Goal: Task Accomplishment & Management: Use online tool/utility

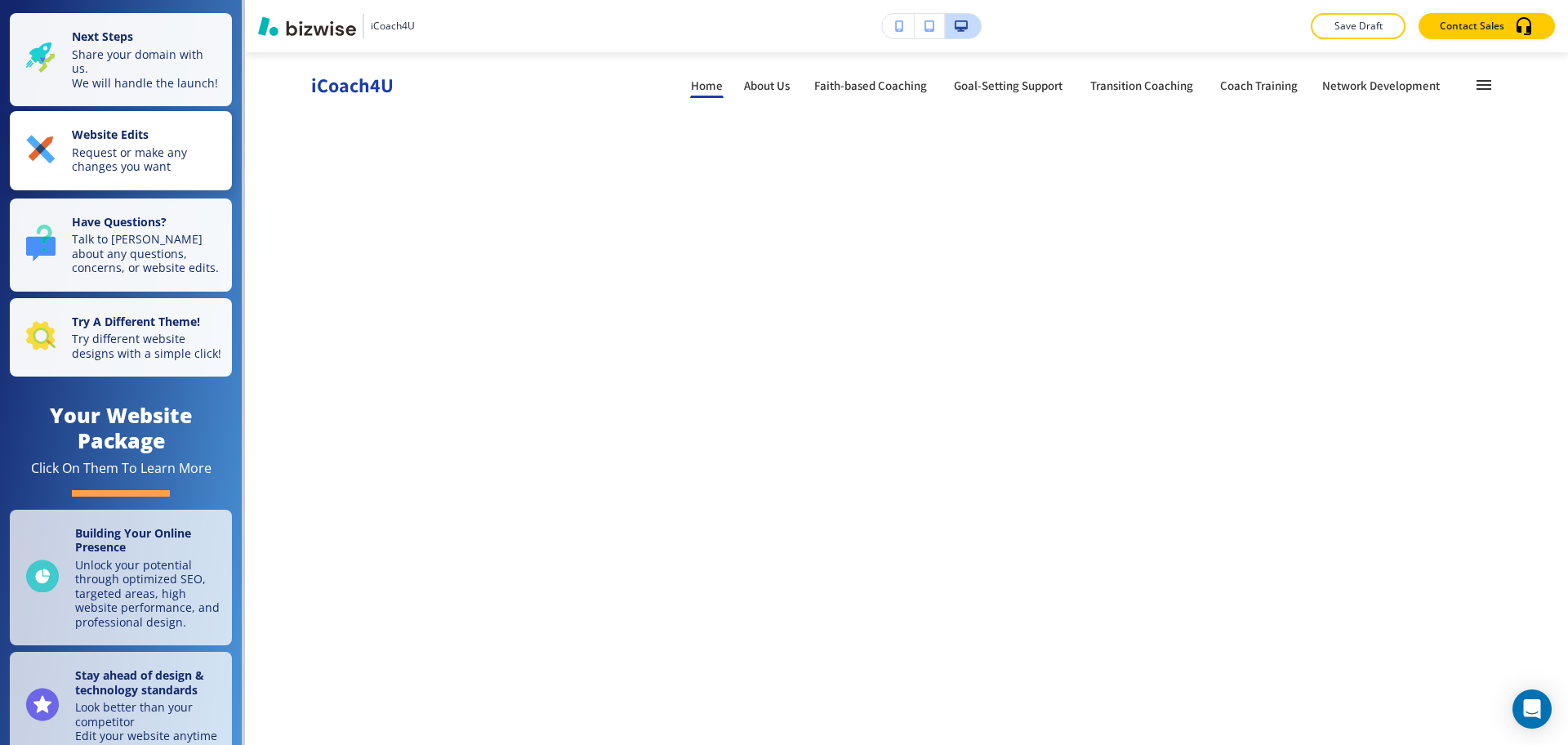
click at [113, 142] on strong "Website Edits" at bounding box center [110, 134] width 77 height 16
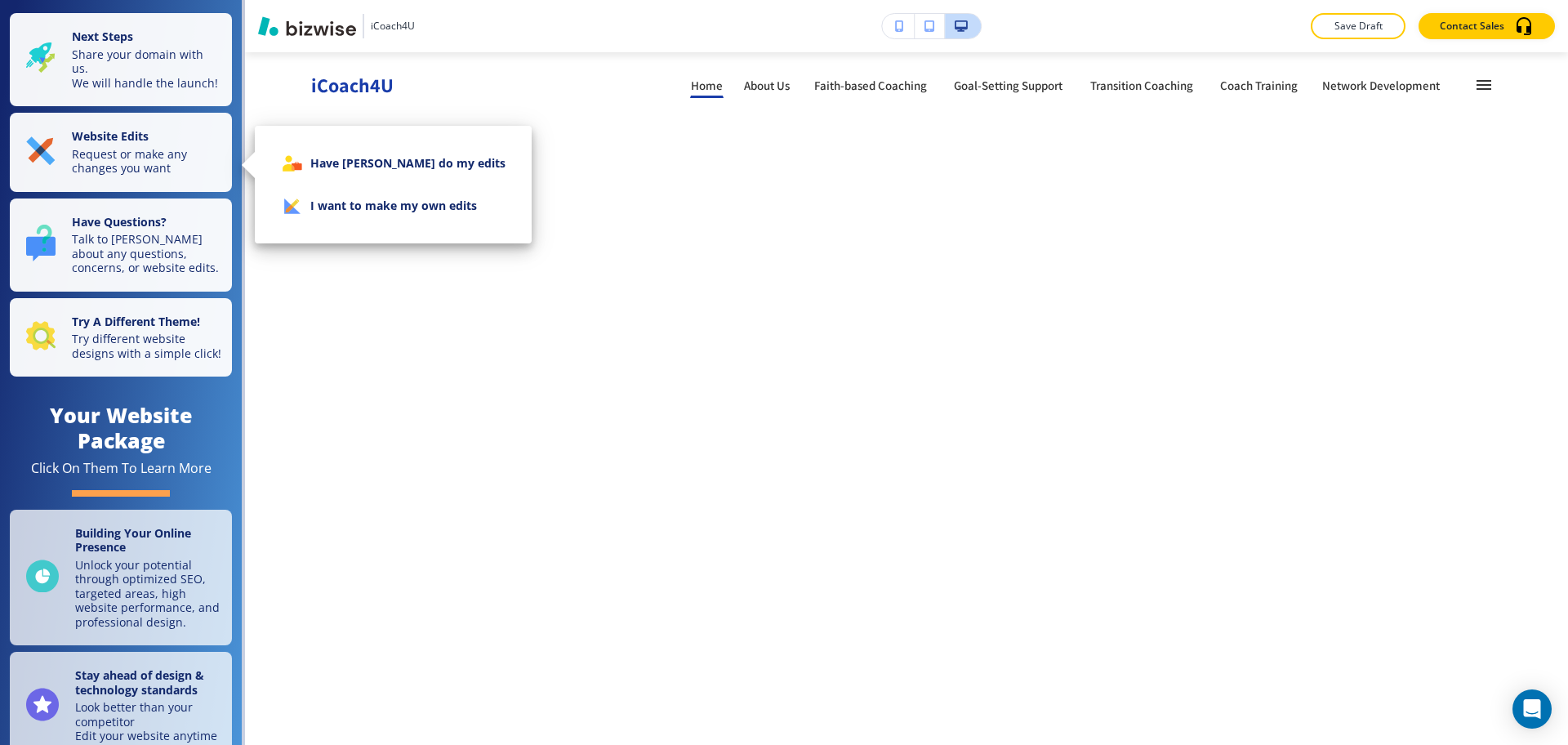
drag, startPoint x: 408, startPoint y: 205, endPoint x: 429, endPoint y: 215, distance: 23.3
click at [409, 205] on li "I want to make my own edits" at bounding box center [393, 206] width 250 height 42
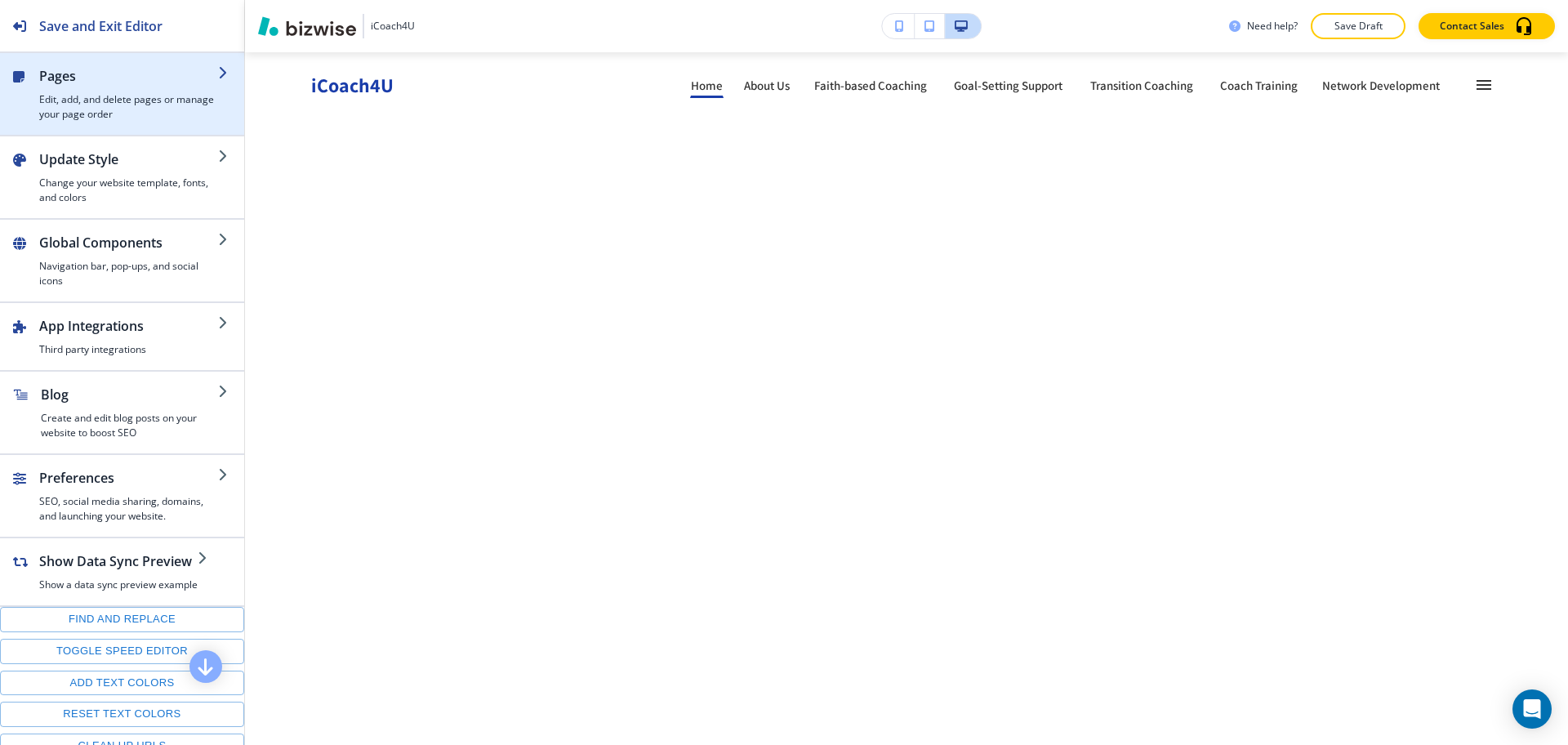
click at [100, 113] on h4 "Edit, add, and delete pages or manage your page order" at bounding box center [128, 107] width 178 height 29
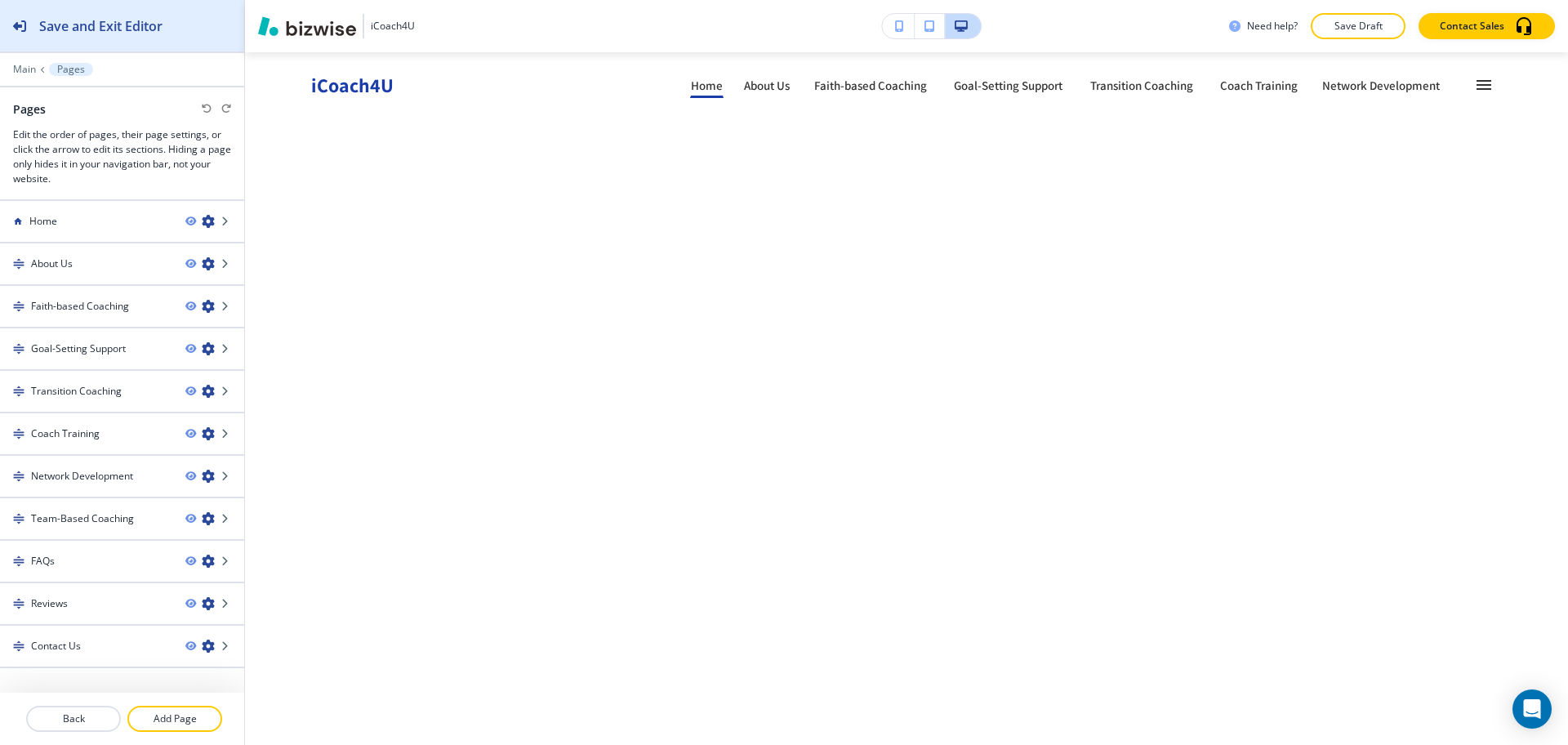
click at [103, 24] on h2 "Save and Exit Editor" at bounding box center [101, 25] width 123 height 20
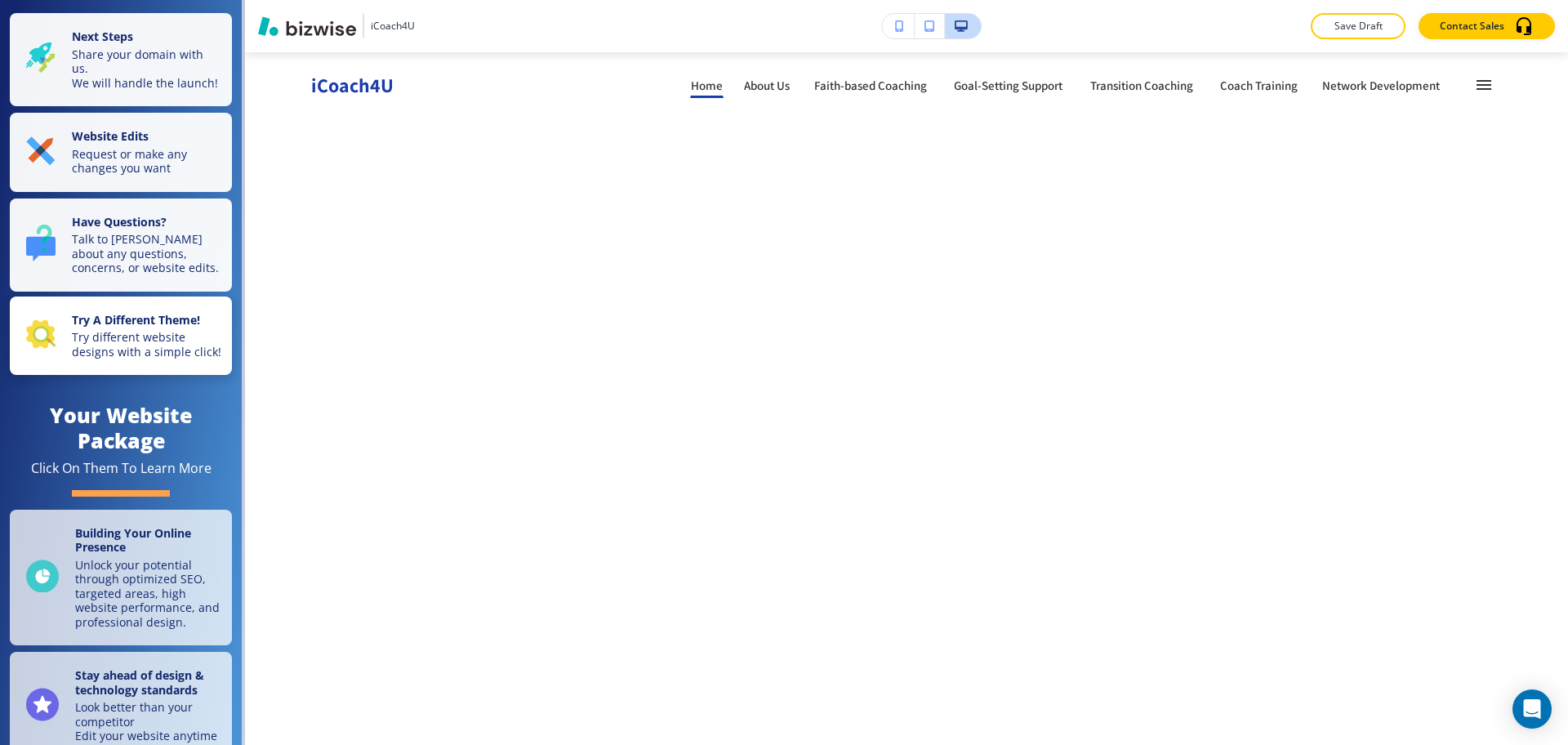
click at [116, 359] on p "Try different website designs with a simple click!" at bounding box center [147, 344] width 150 height 29
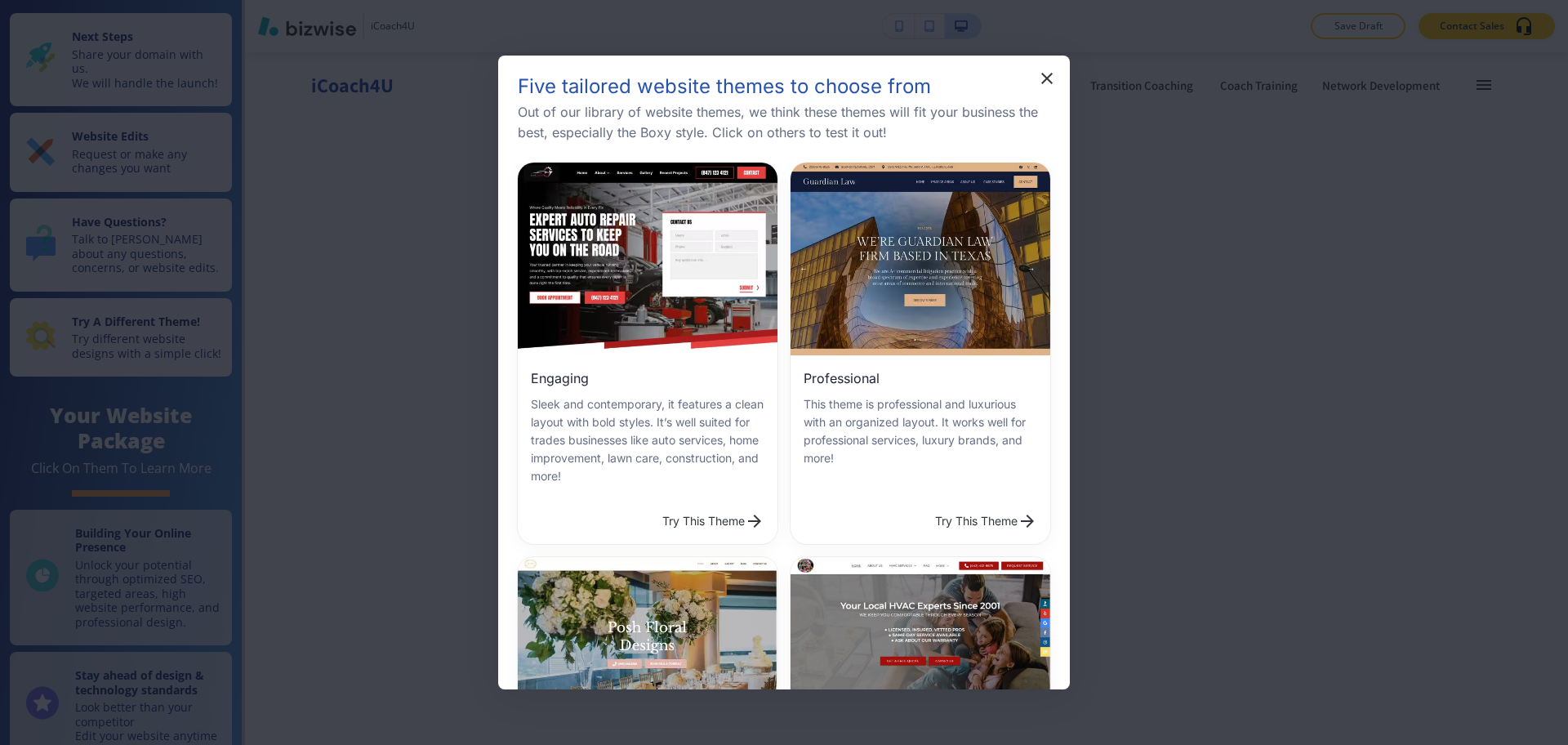
click at [983, 509] on button "Try This Theme" at bounding box center [986, 521] width 115 height 33
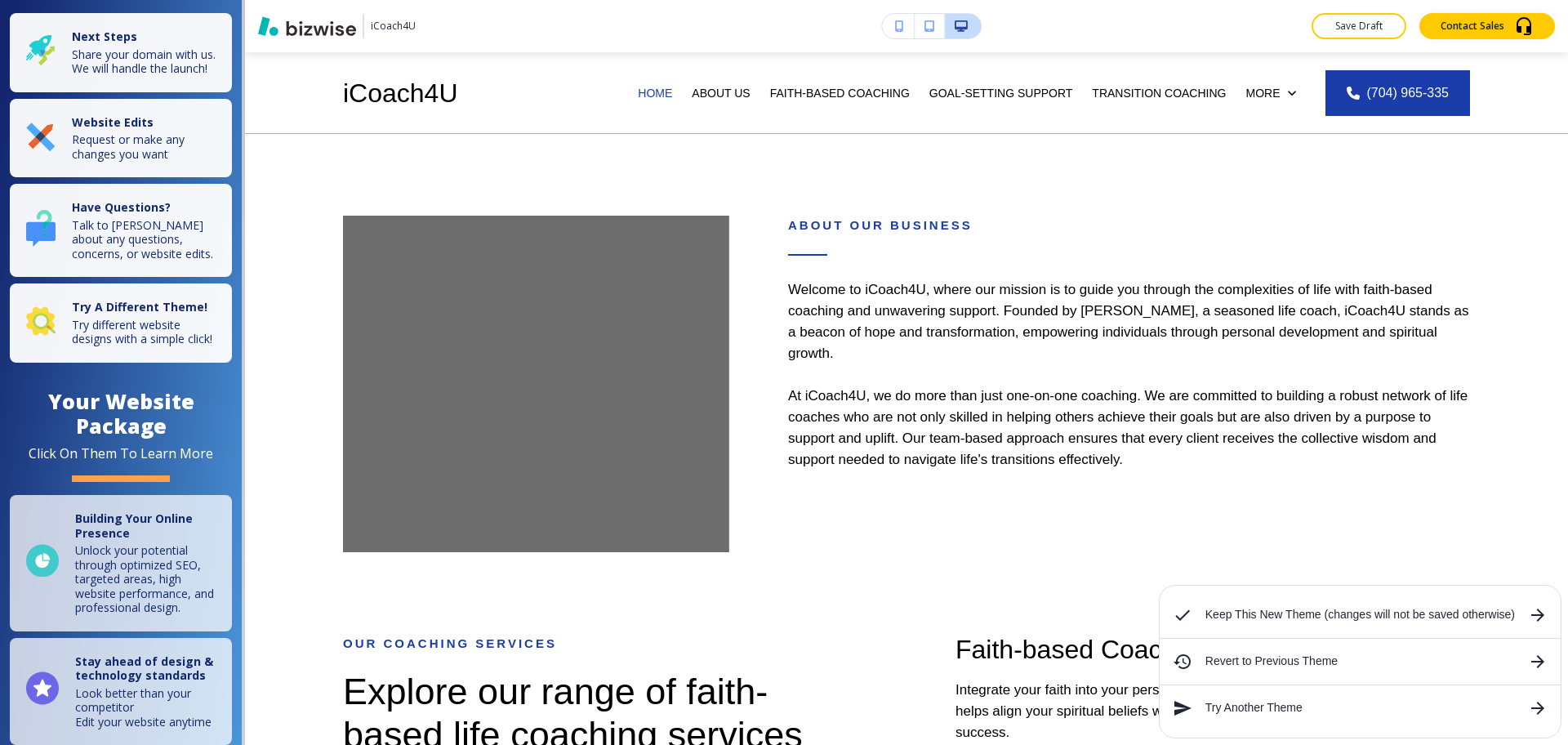
click at [1237, 622] on h6 "Keep This New Theme (changes will not be saved otherwise)" at bounding box center [1360, 615] width 309 height 18
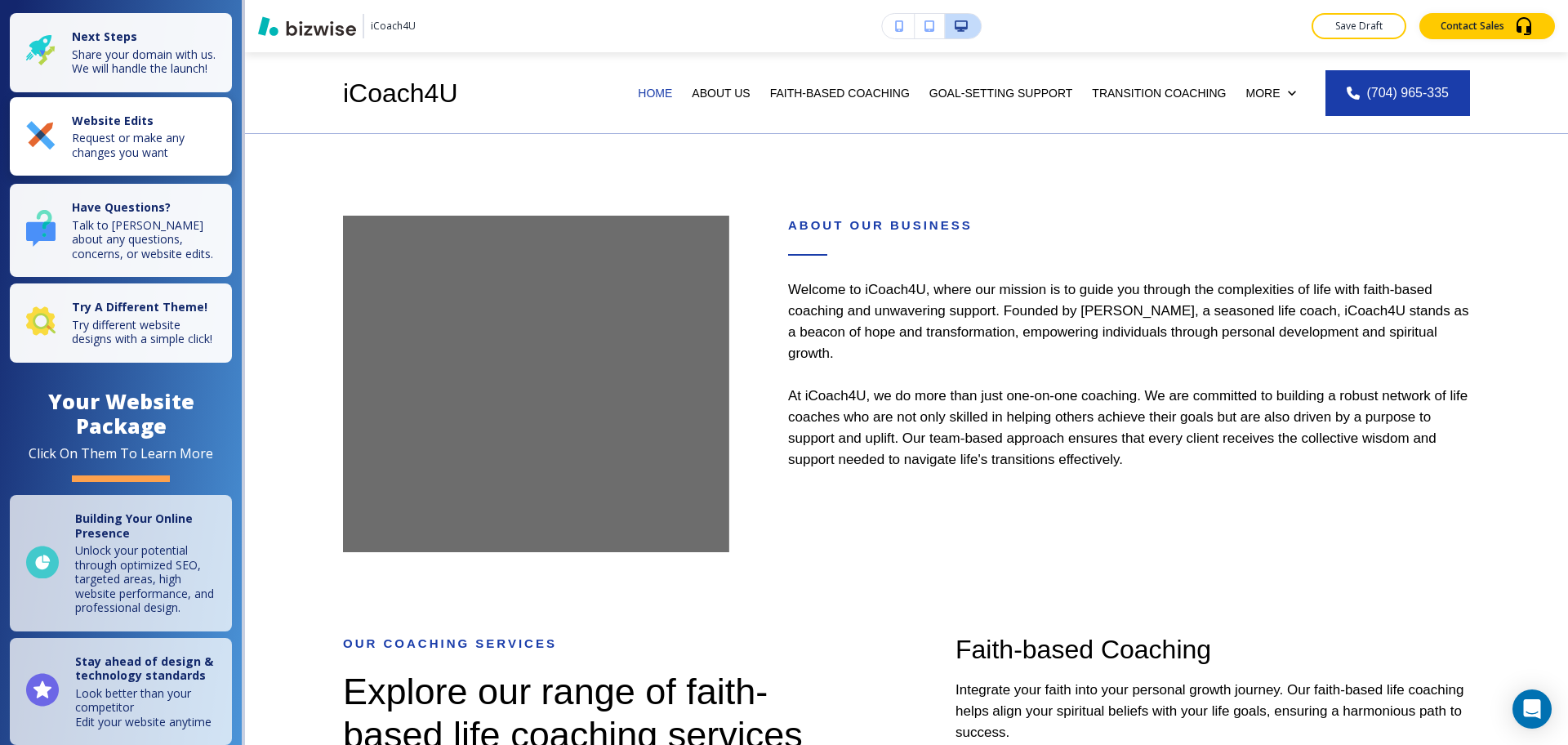
click at [153, 159] on p "Request or make any changes you want" at bounding box center [147, 145] width 150 height 29
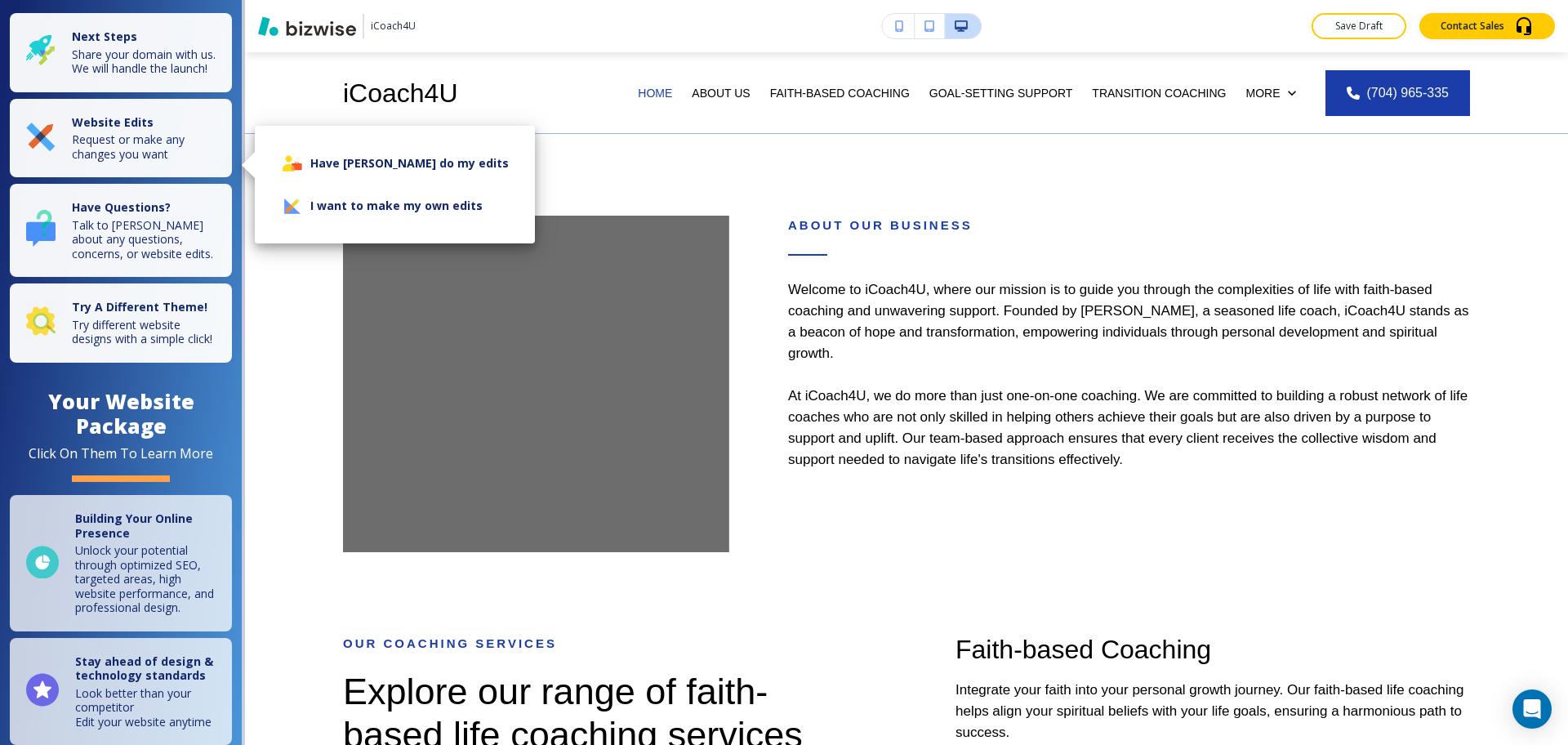
click at [311, 208] on li "I want to make my own edits" at bounding box center [395, 206] width 254 height 42
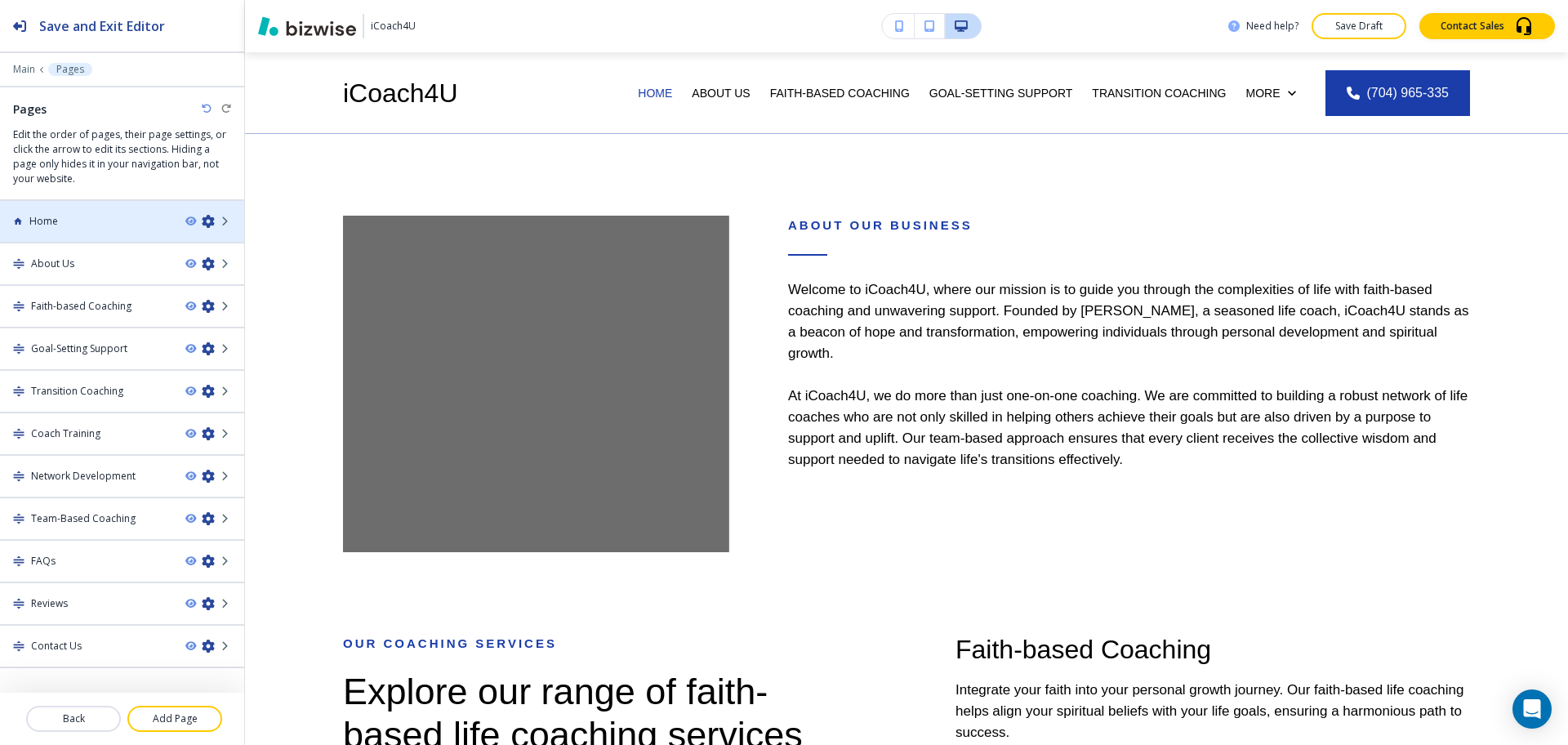
click at [93, 229] on div at bounding box center [121, 236] width 244 height 13
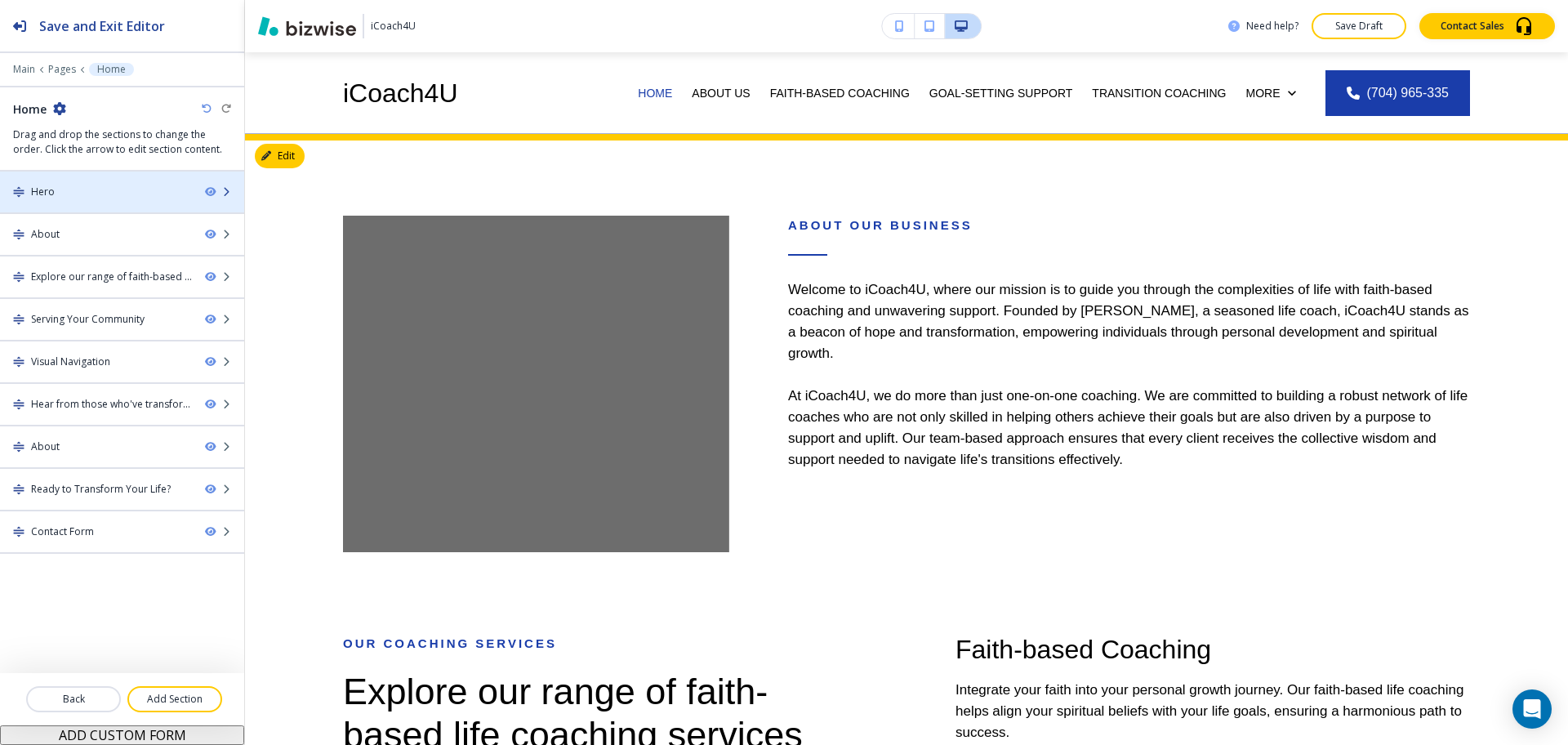
click at [71, 196] on div "Hero" at bounding box center [95, 193] width 192 height 15
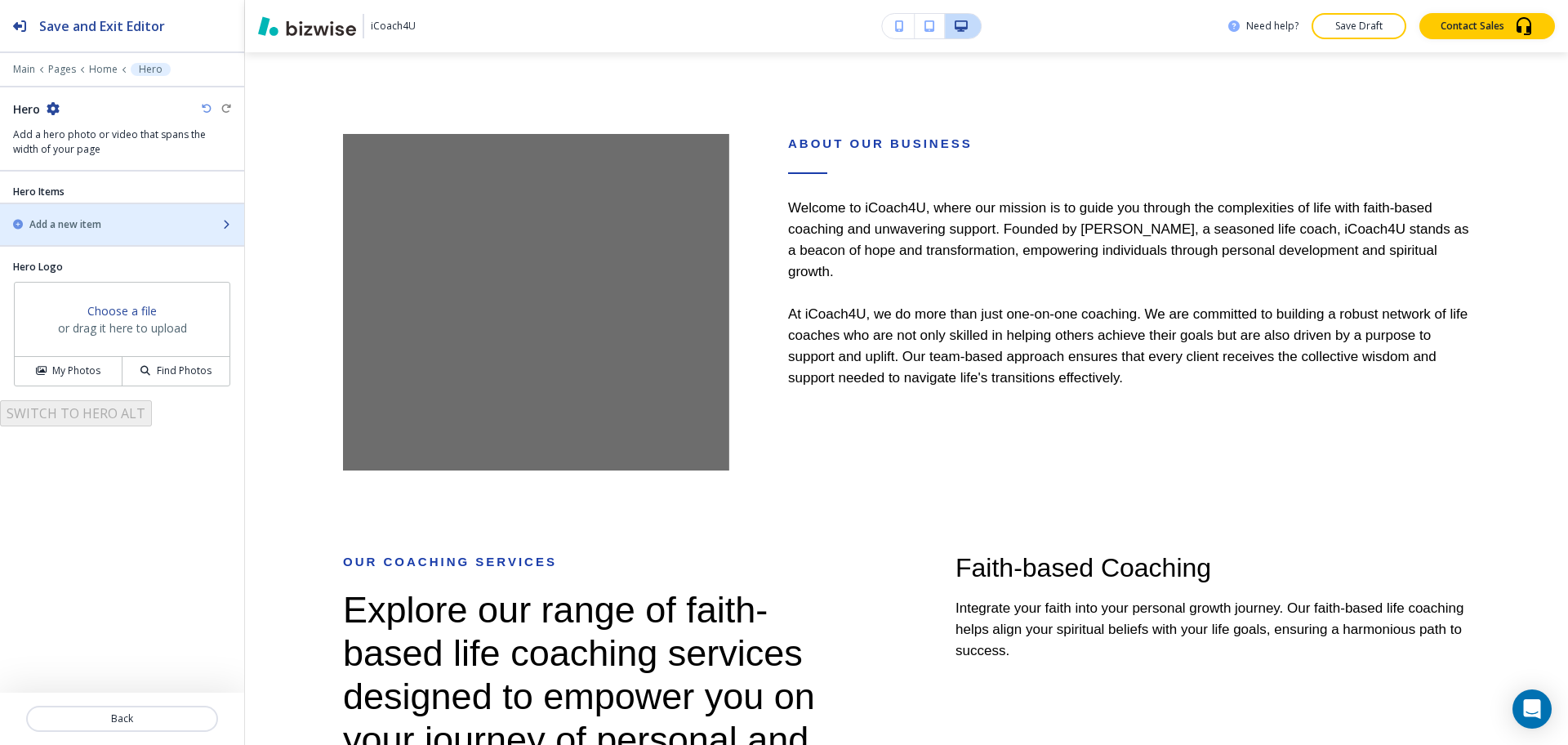
click at [94, 224] on h2 "Add a new item" at bounding box center [64, 225] width 72 height 15
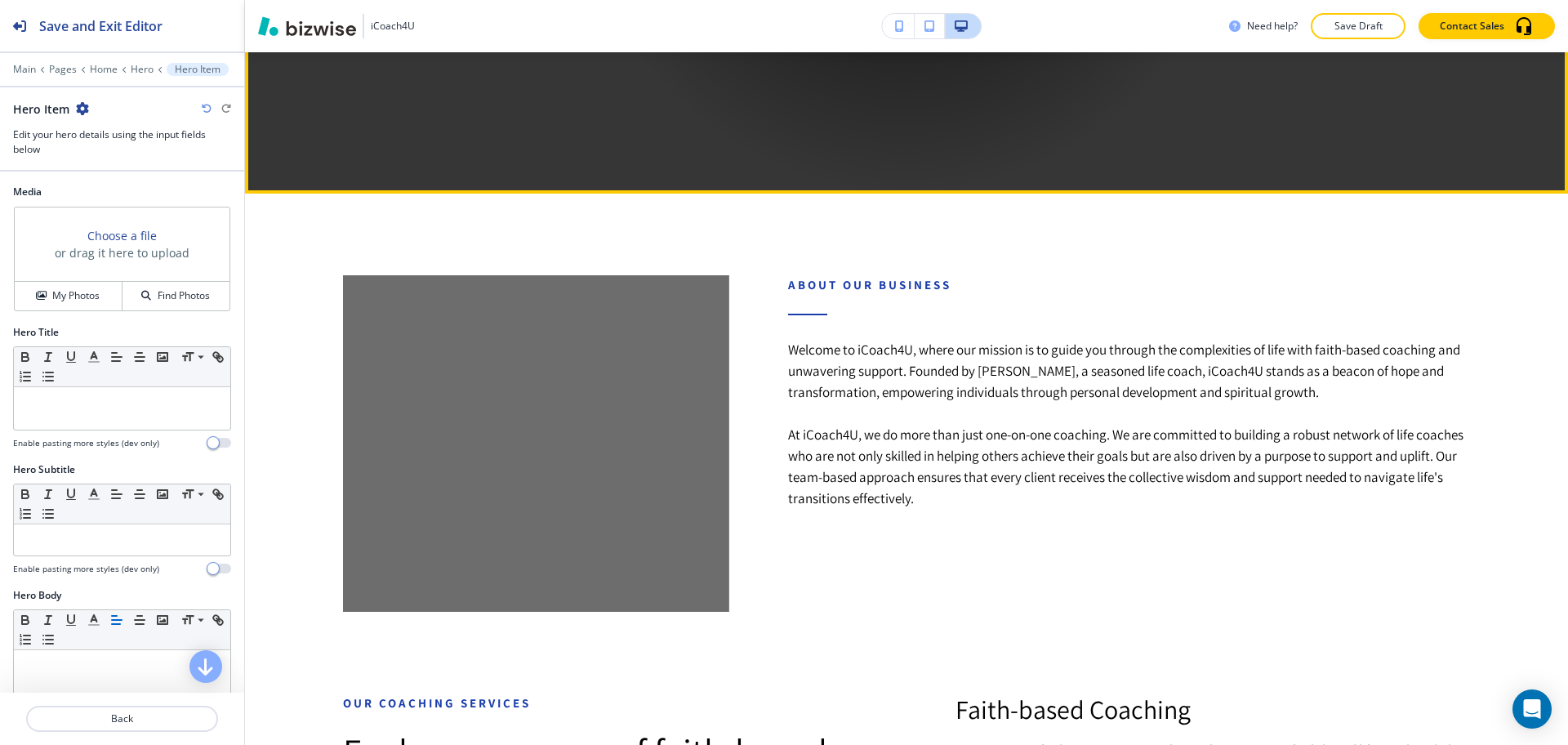
scroll to position [612, 0]
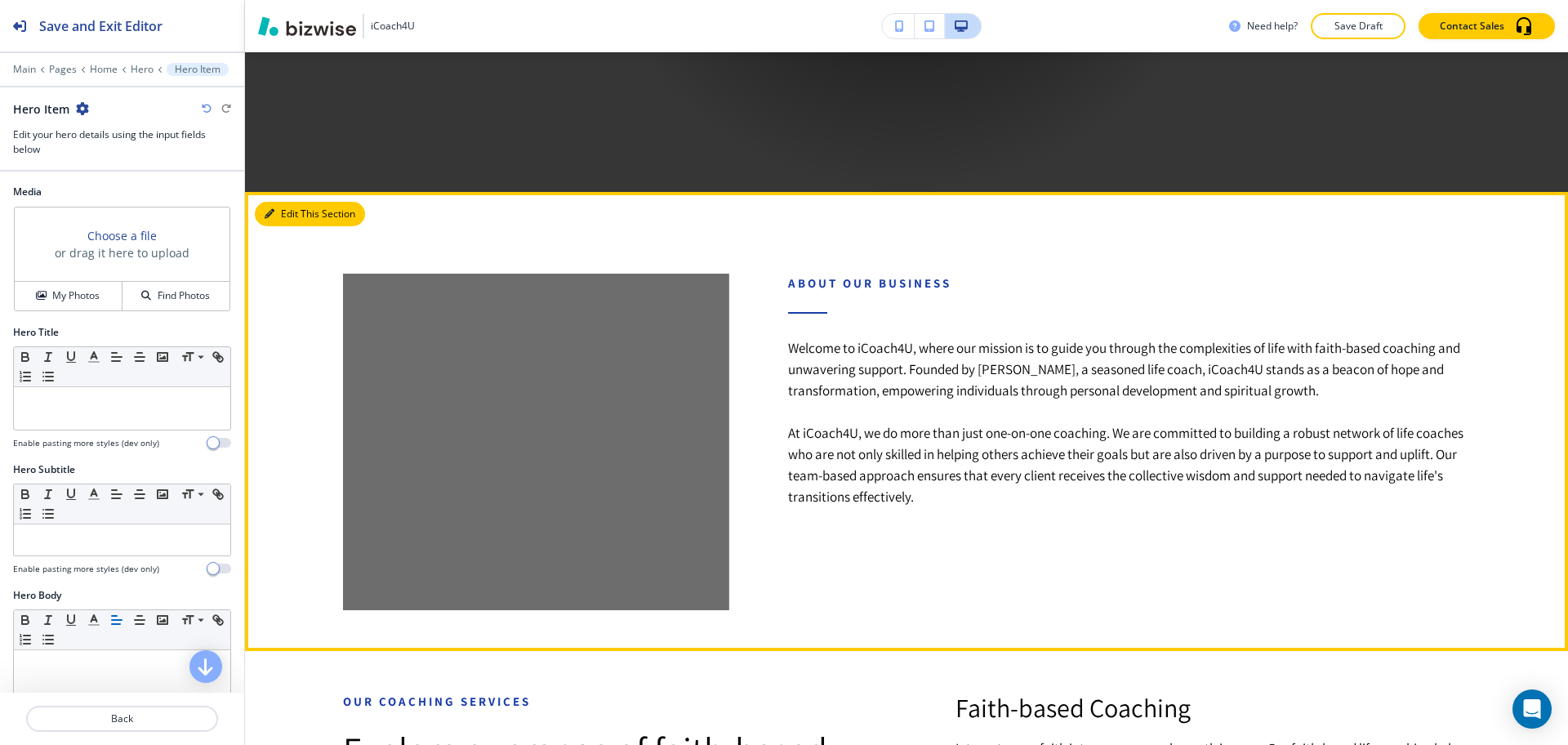
click at [282, 215] on button "Edit This Section" at bounding box center [310, 214] width 110 height 24
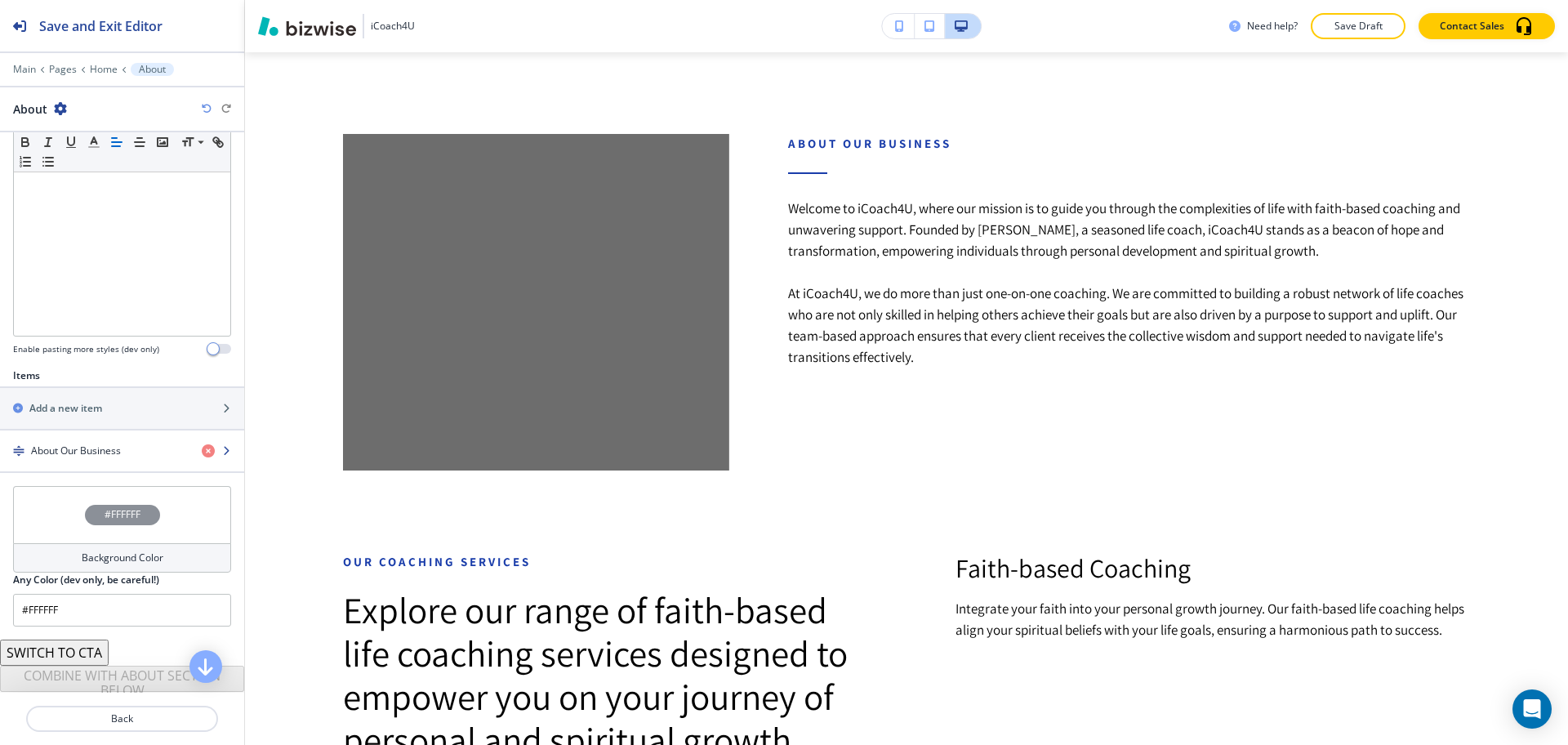
scroll to position [378, 0]
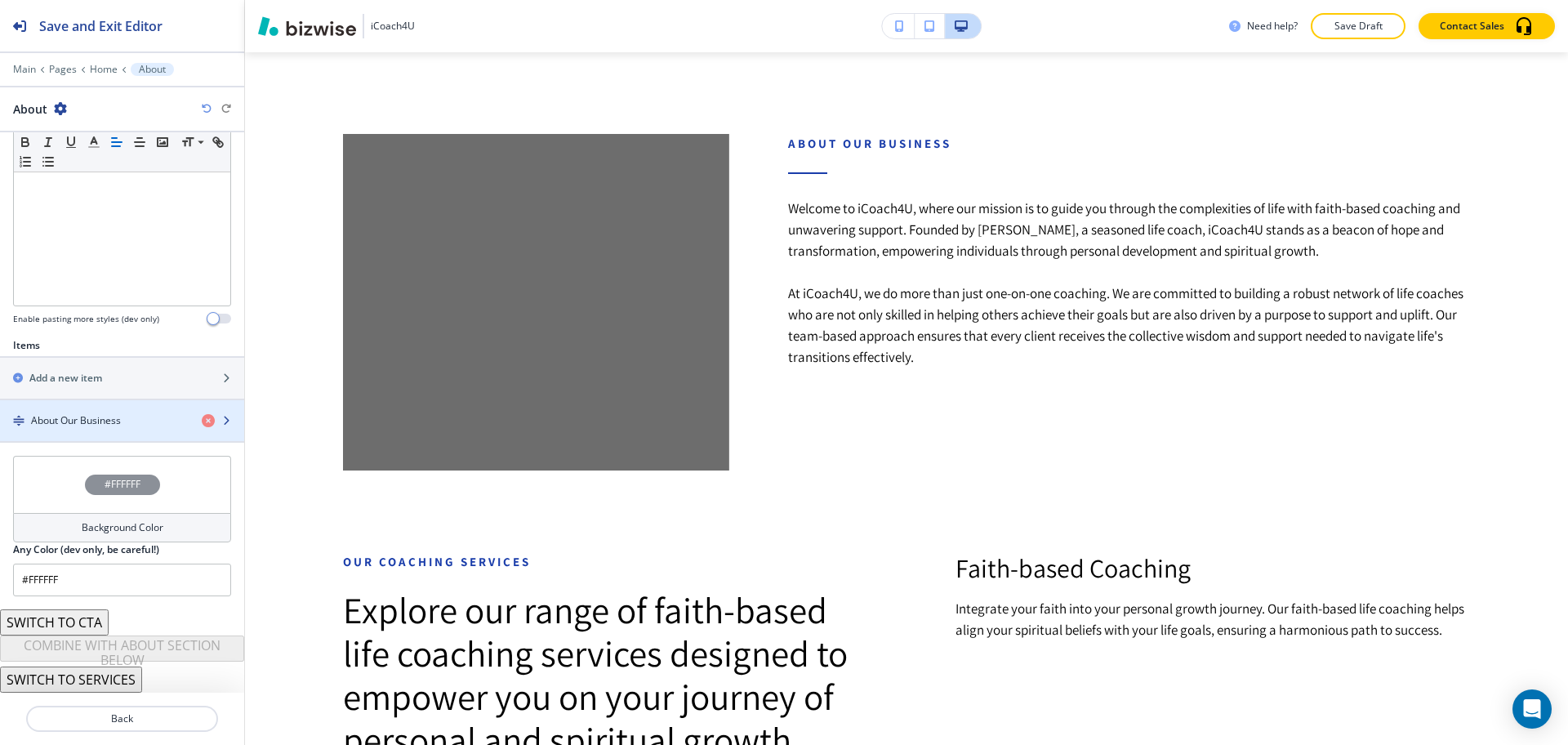
click at [115, 434] on div "button" at bounding box center [121, 435] width 244 height 13
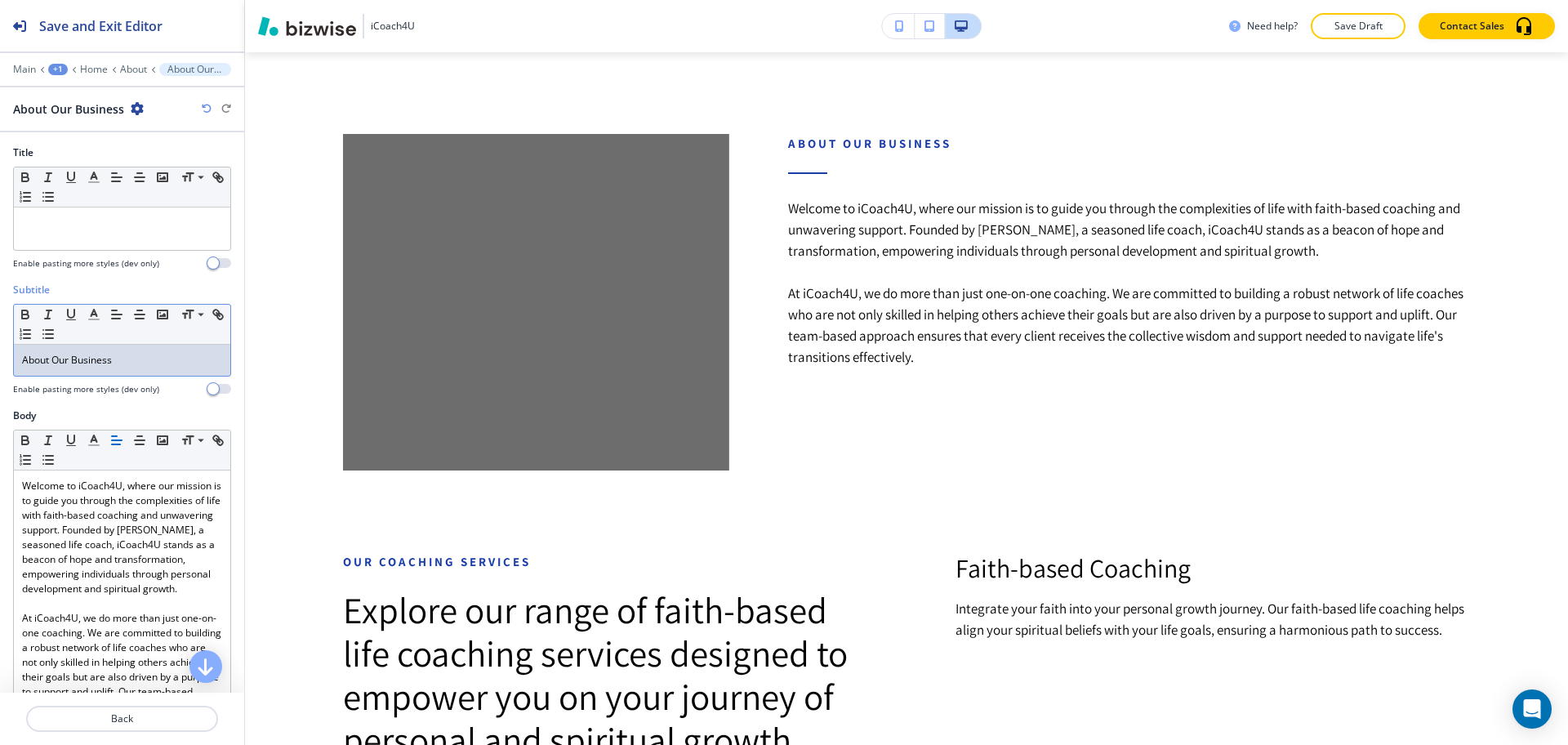
click at [117, 355] on p "About Our Business" at bounding box center [122, 361] width 200 height 15
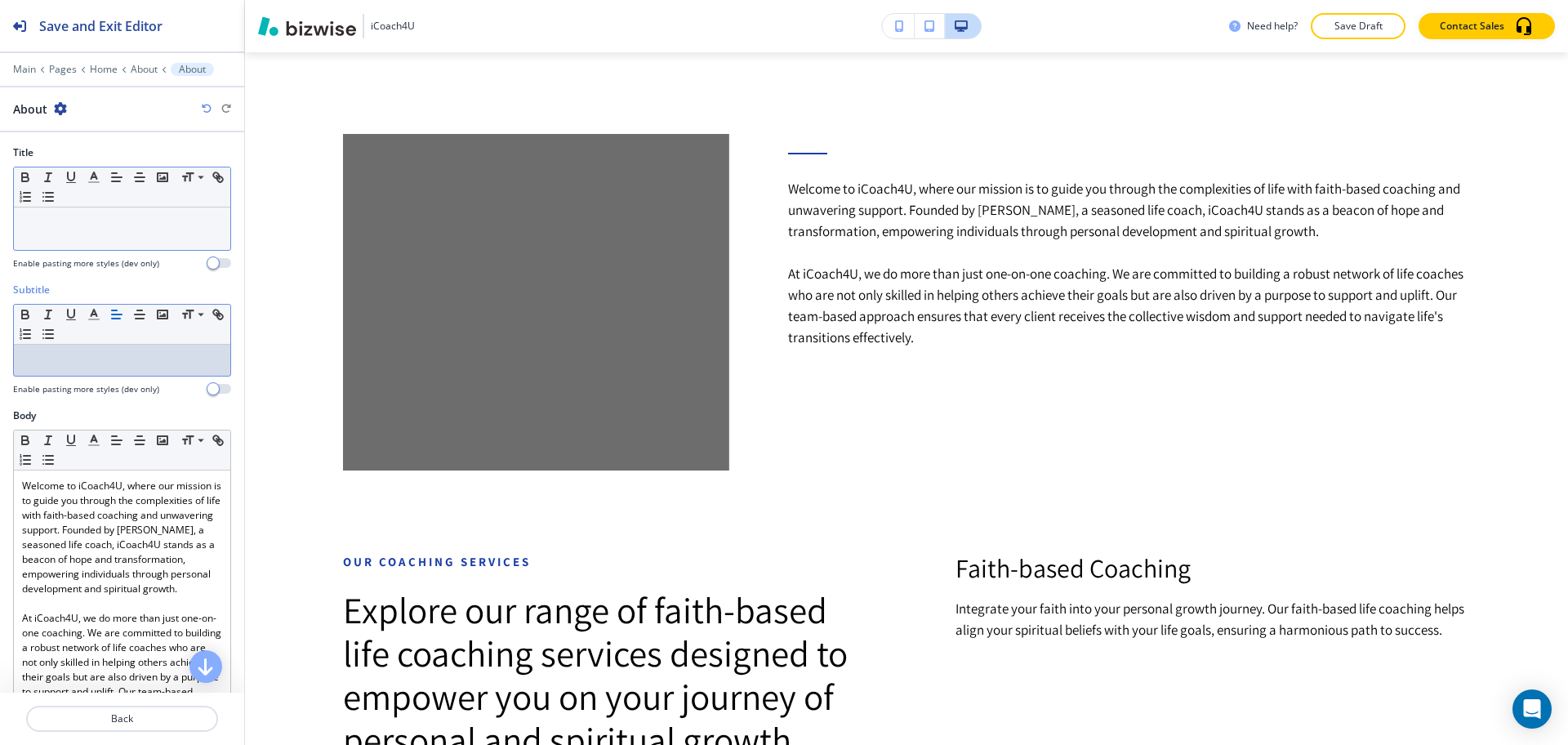
click at [107, 242] on div at bounding box center [122, 228] width 217 height 42
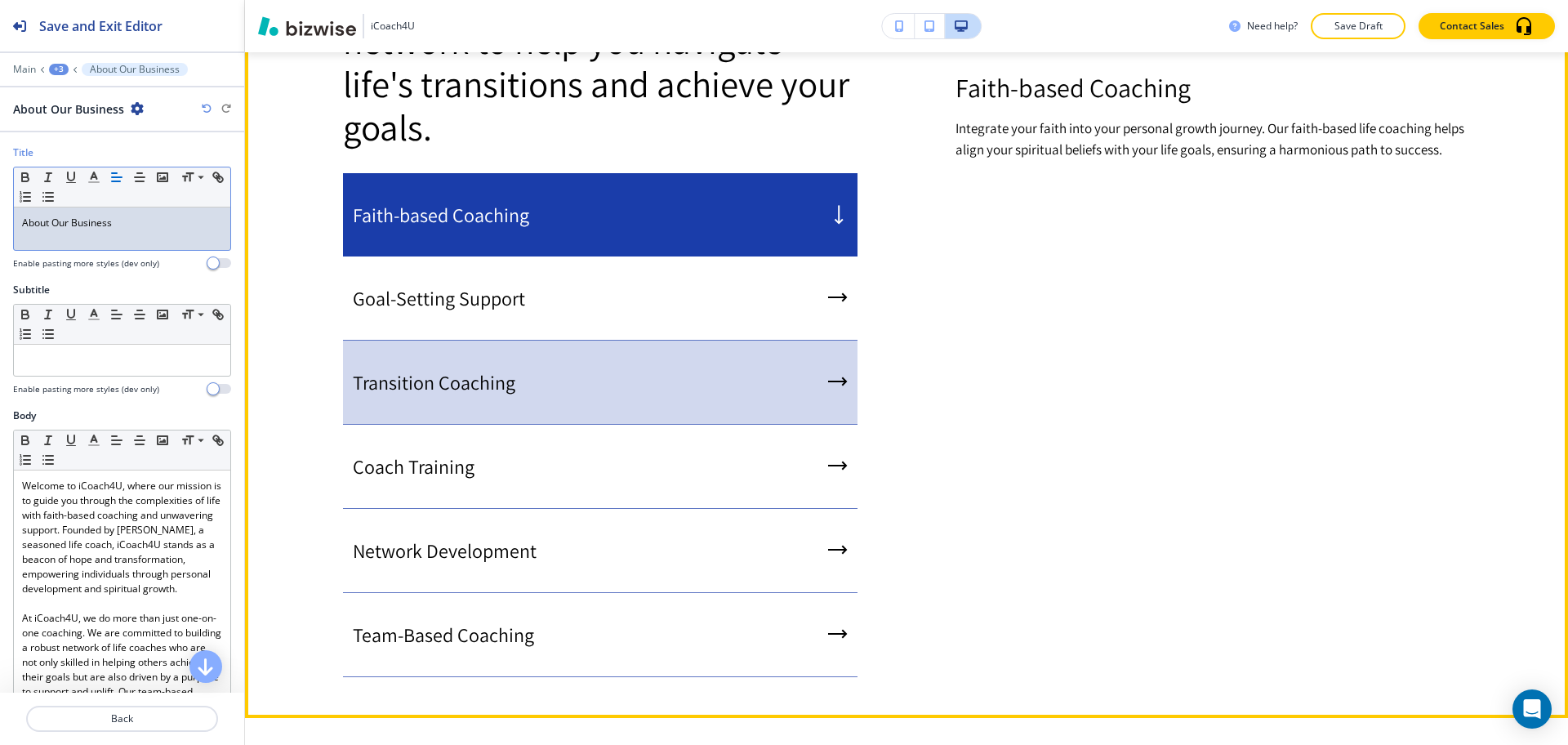
scroll to position [1626, 0]
click at [628, 375] on div "Transition Coaching" at bounding box center [600, 382] width 515 height 84
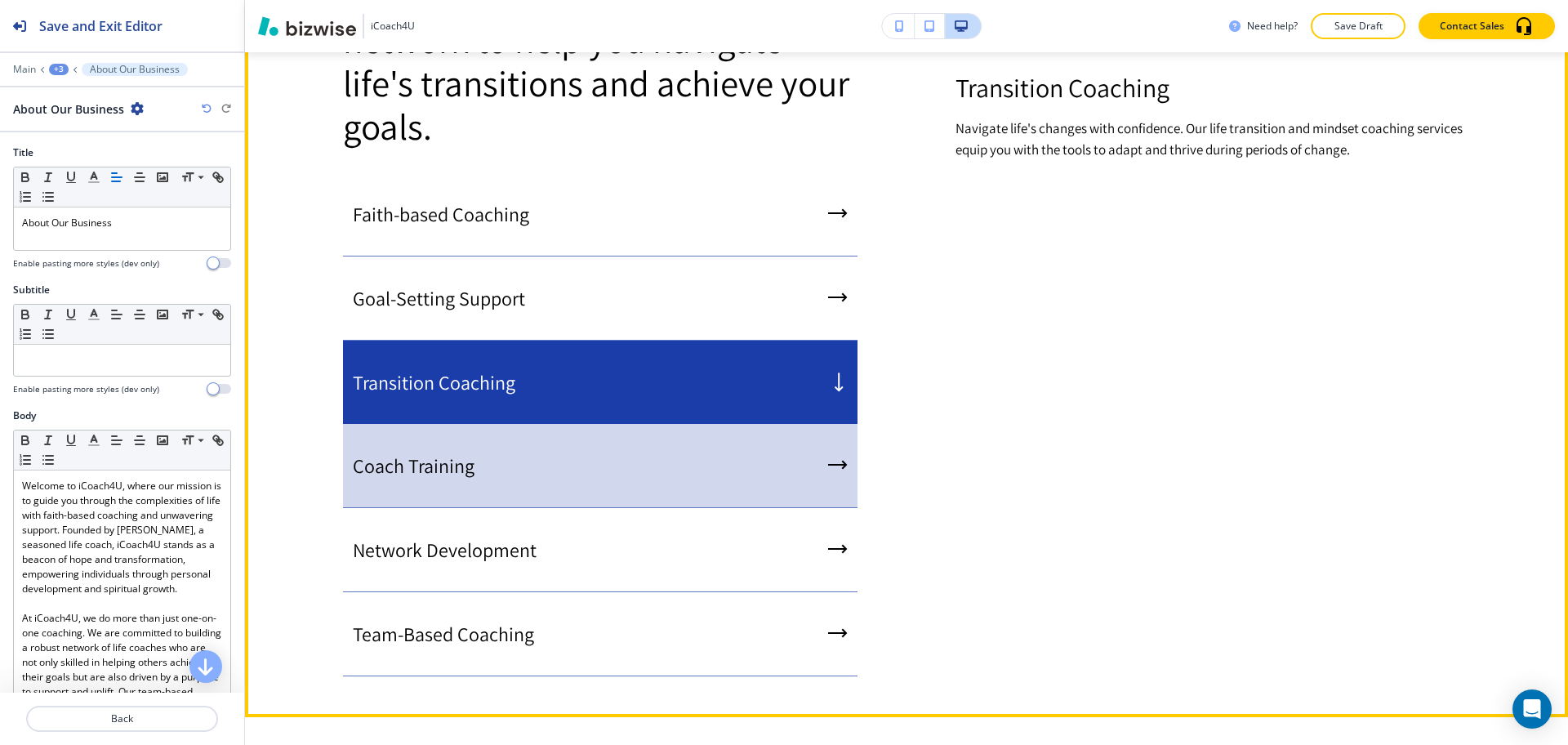
click at [645, 453] on div "Coach Training" at bounding box center [600, 466] width 515 height 84
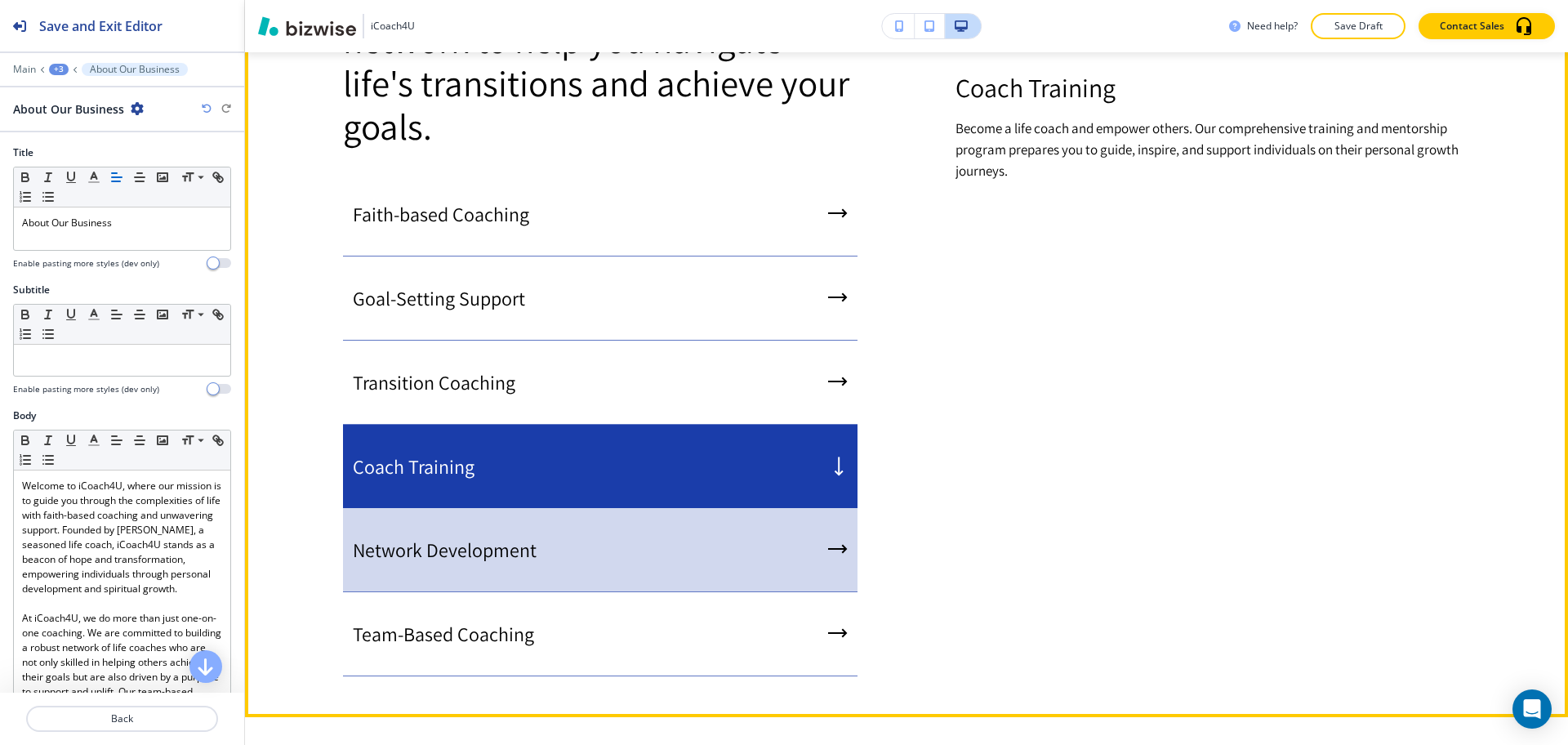
click at [635, 536] on div "Network Development" at bounding box center [600, 551] width 515 height 84
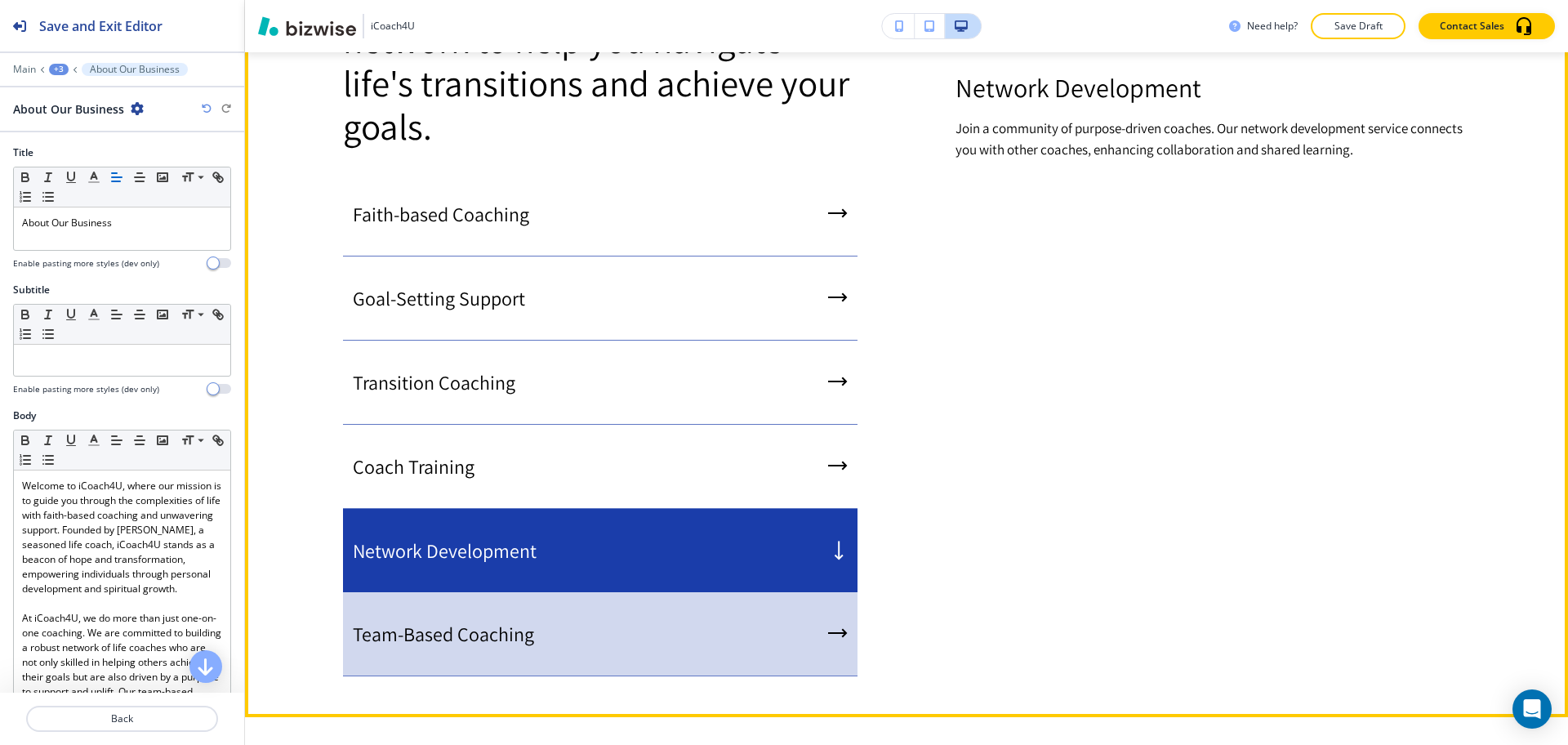
click at [634, 608] on div "Team-Based Coaching" at bounding box center [600, 635] width 515 height 84
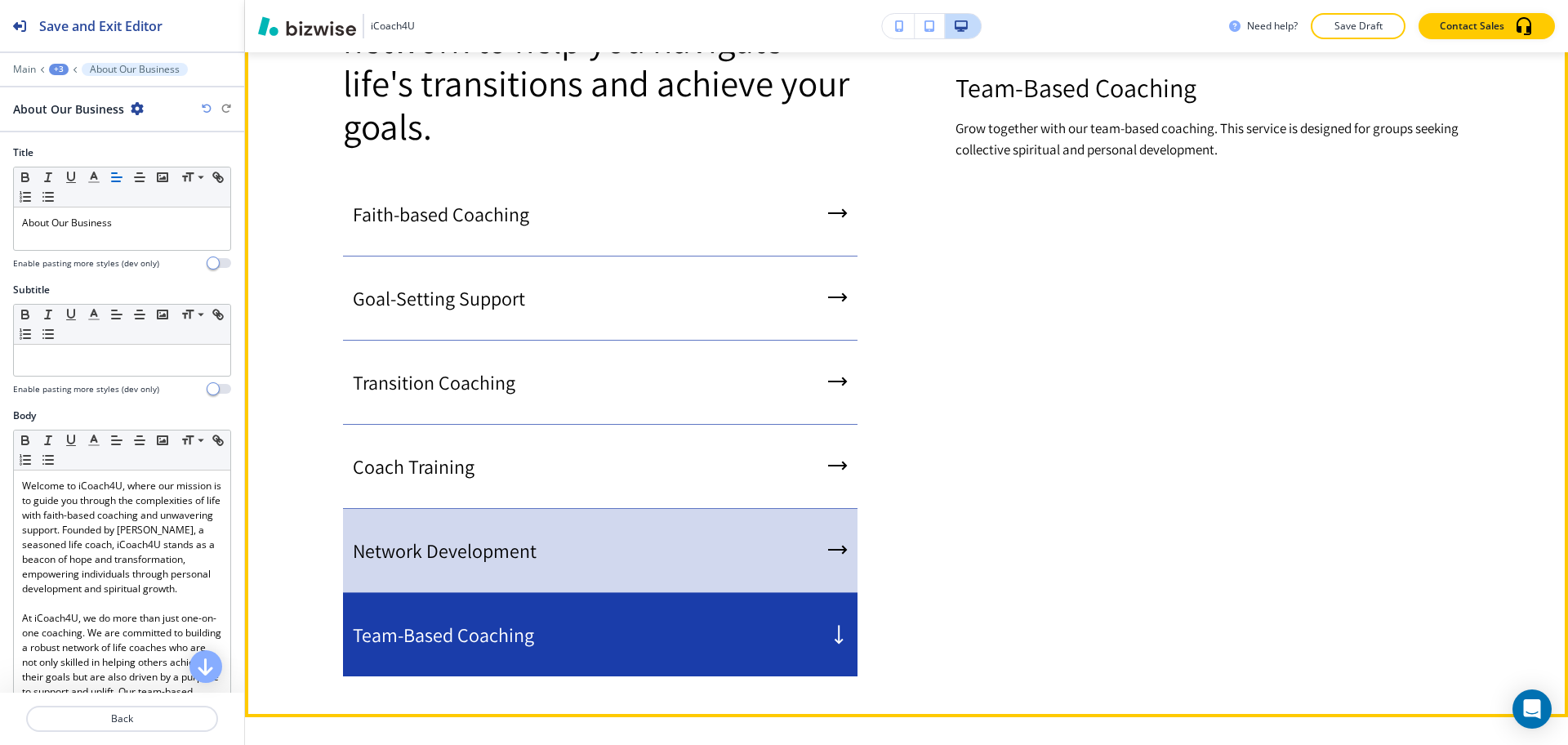
click at [619, 515] on div "Network Development" at bounding box center [600, 552] width 515 height 84
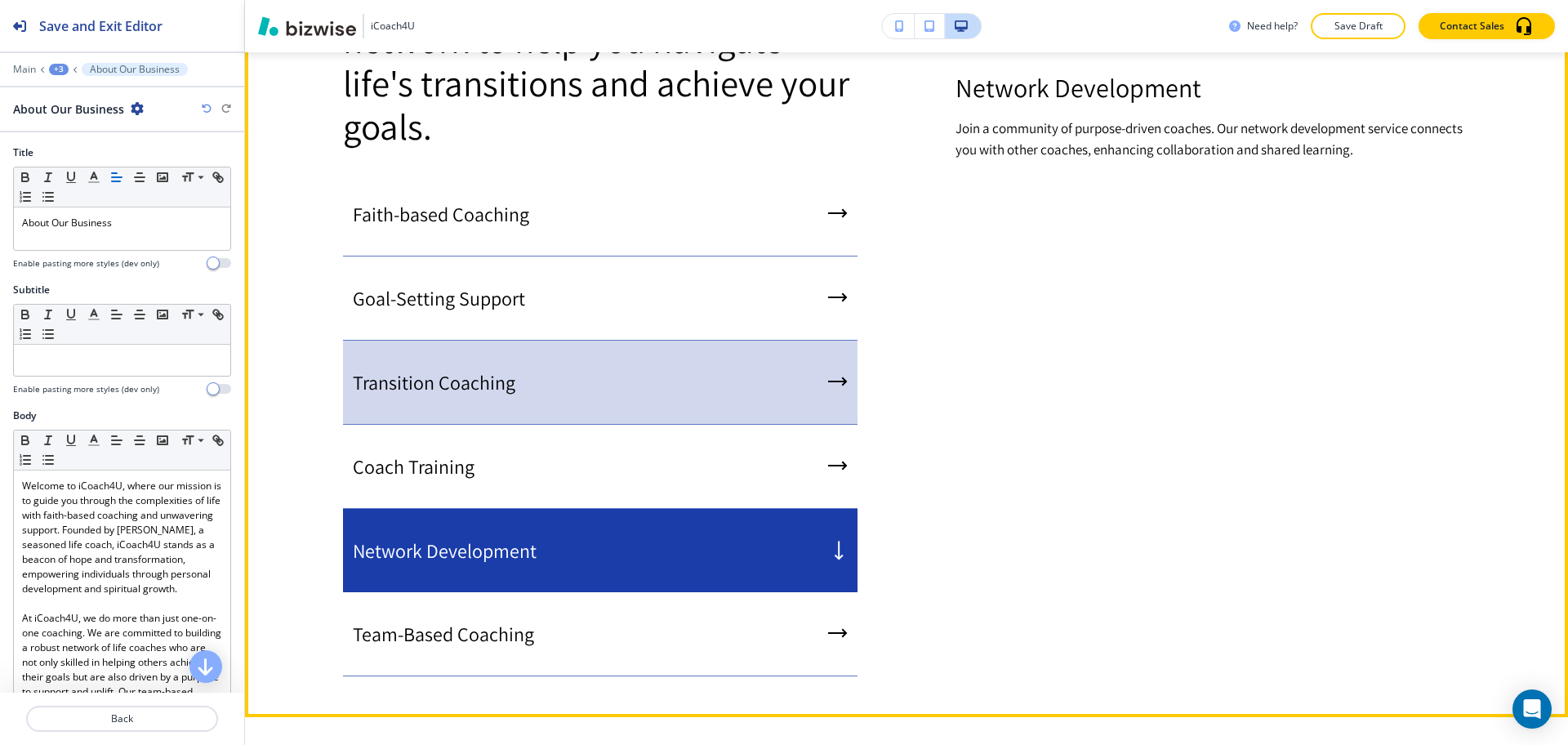
click at [620, 401] on div "Transition Coaching" at bounding box center [600, 382] width 515 height 84
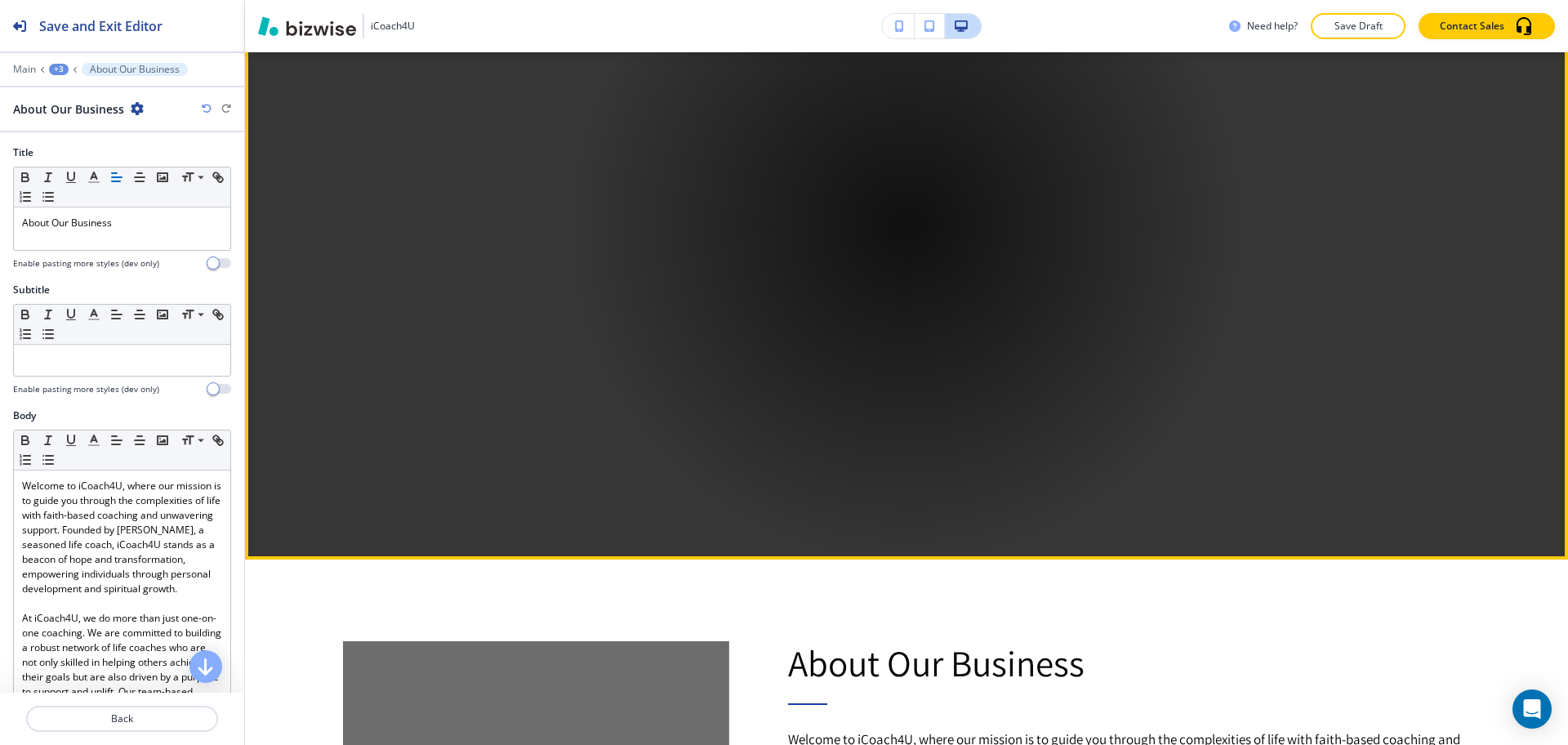
scroll to position [0, 0]
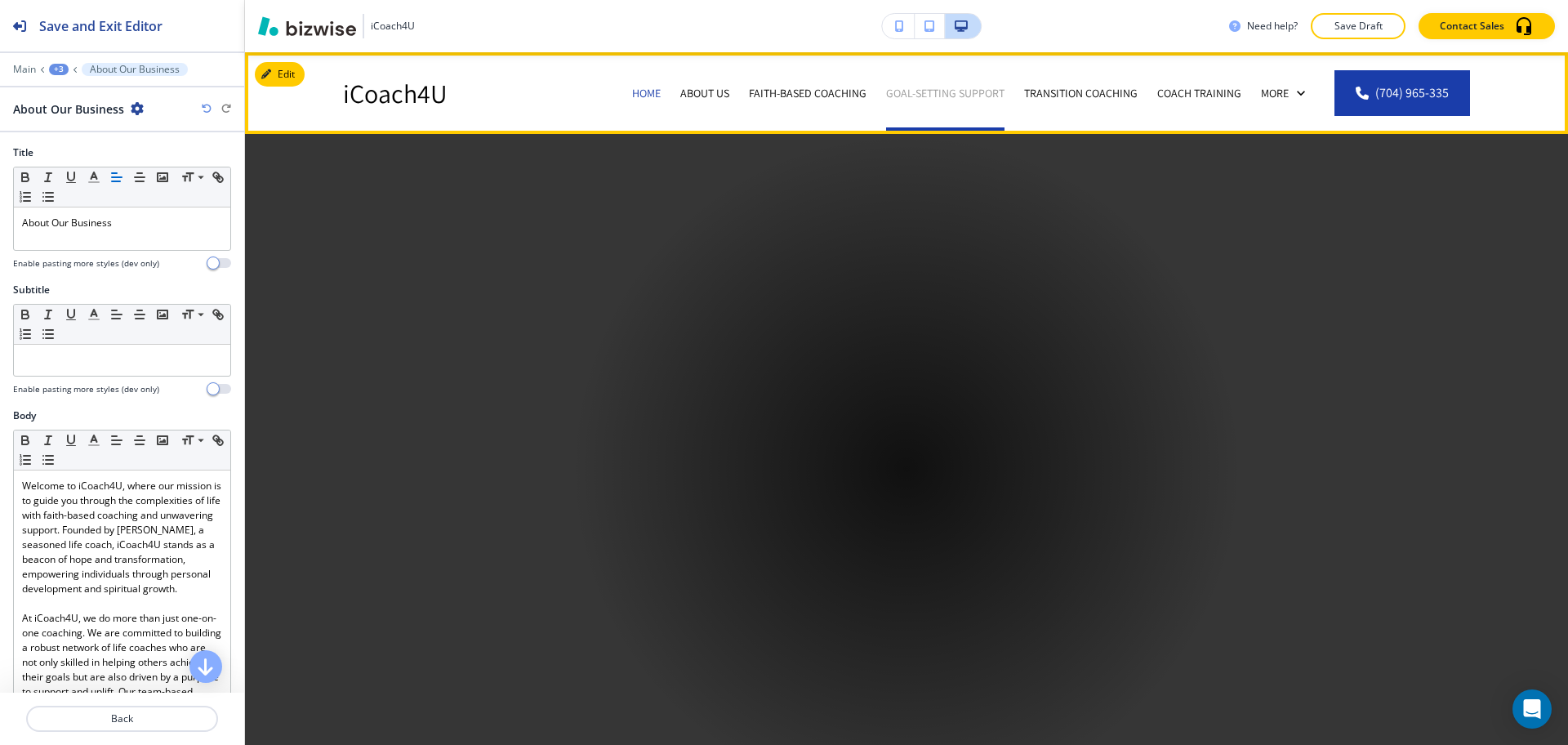
click at [937, 89] on p "Goal-Setting Support" at bounding box center [945, 93] width 119 height 16
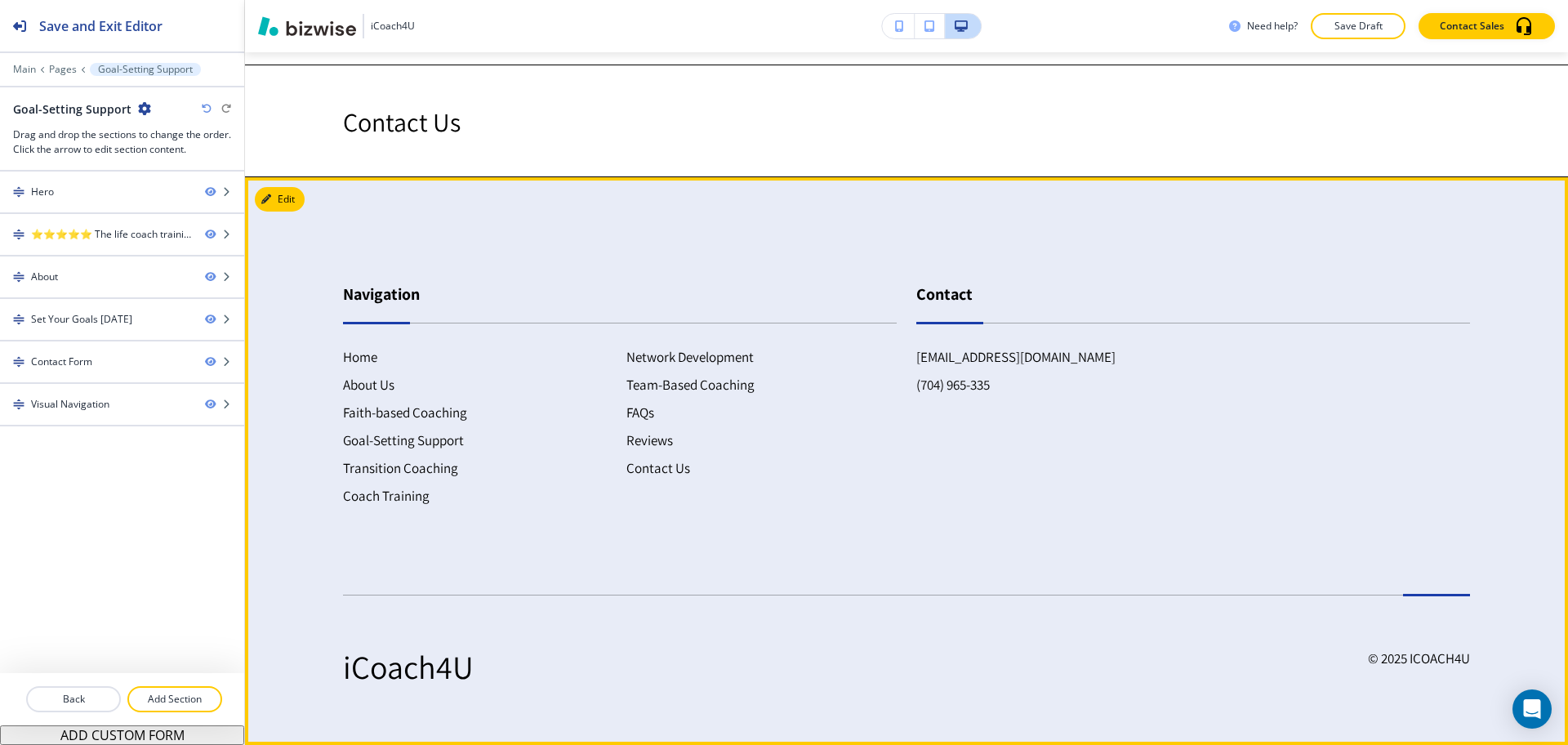
scroll to position [3144, 0]
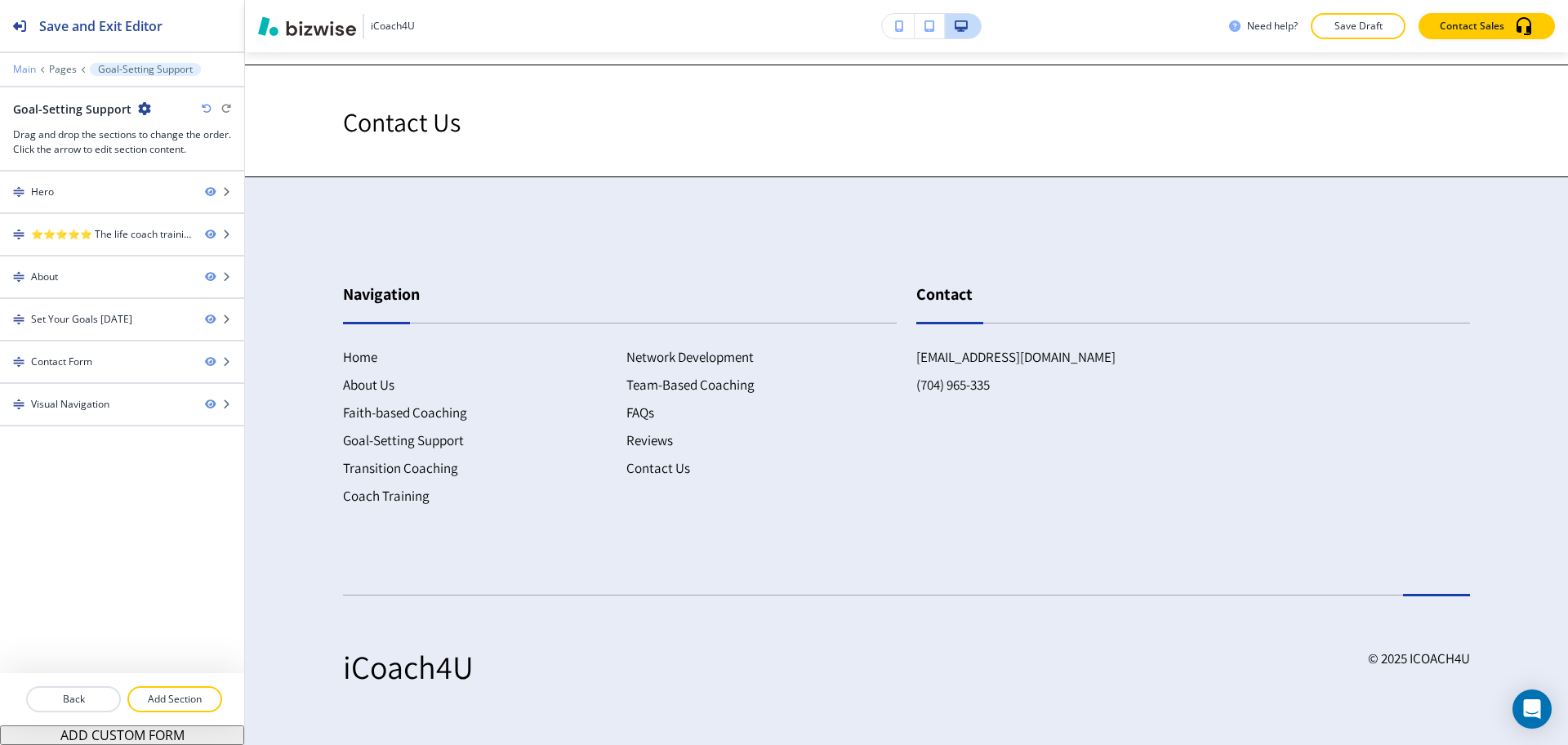
click at [21, 66] on p "Main" at bounding box center [24, 69] width 22 height 11
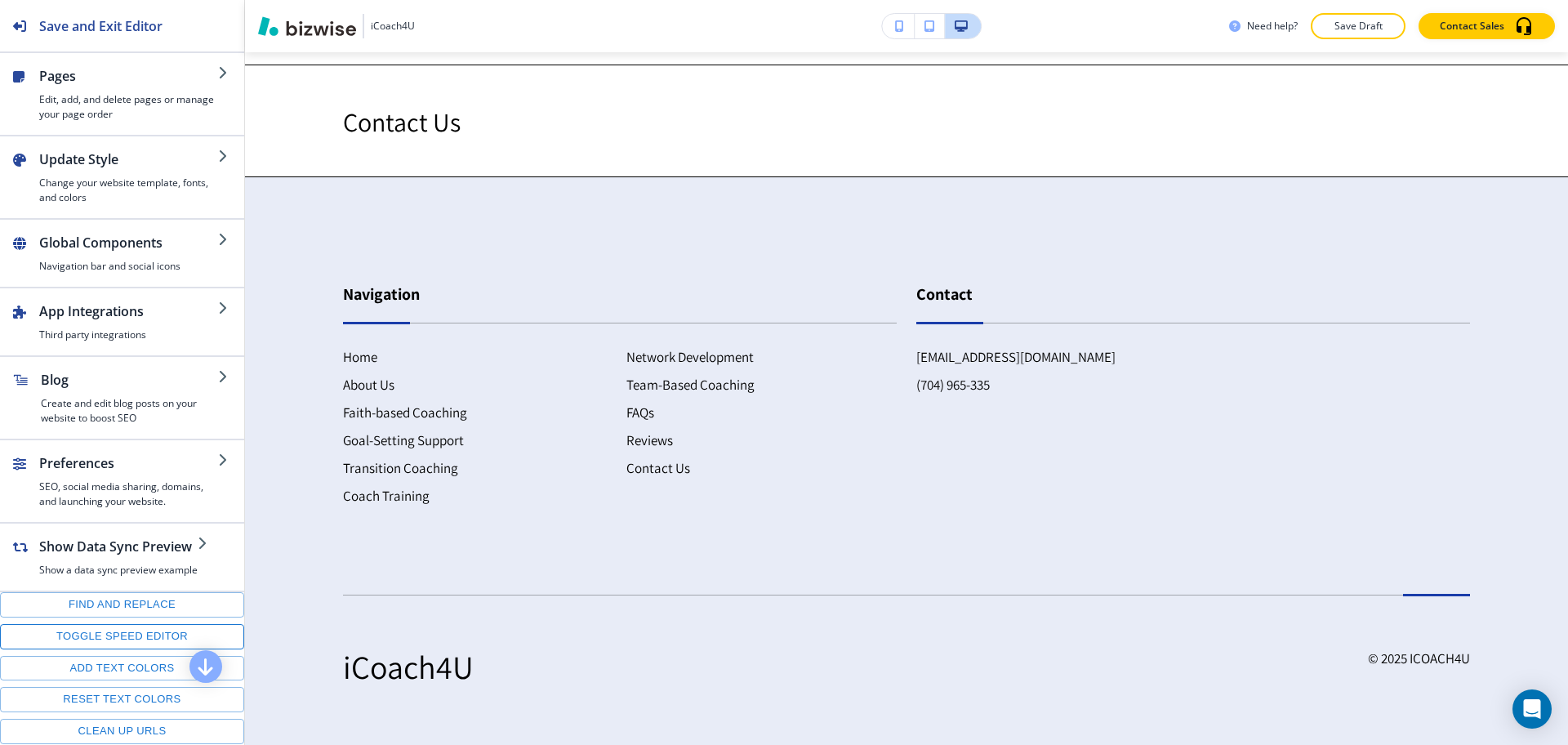
click at [107, 650] on button "Toggle speed editor" at bounding box center [121, 637] width 244 height 25
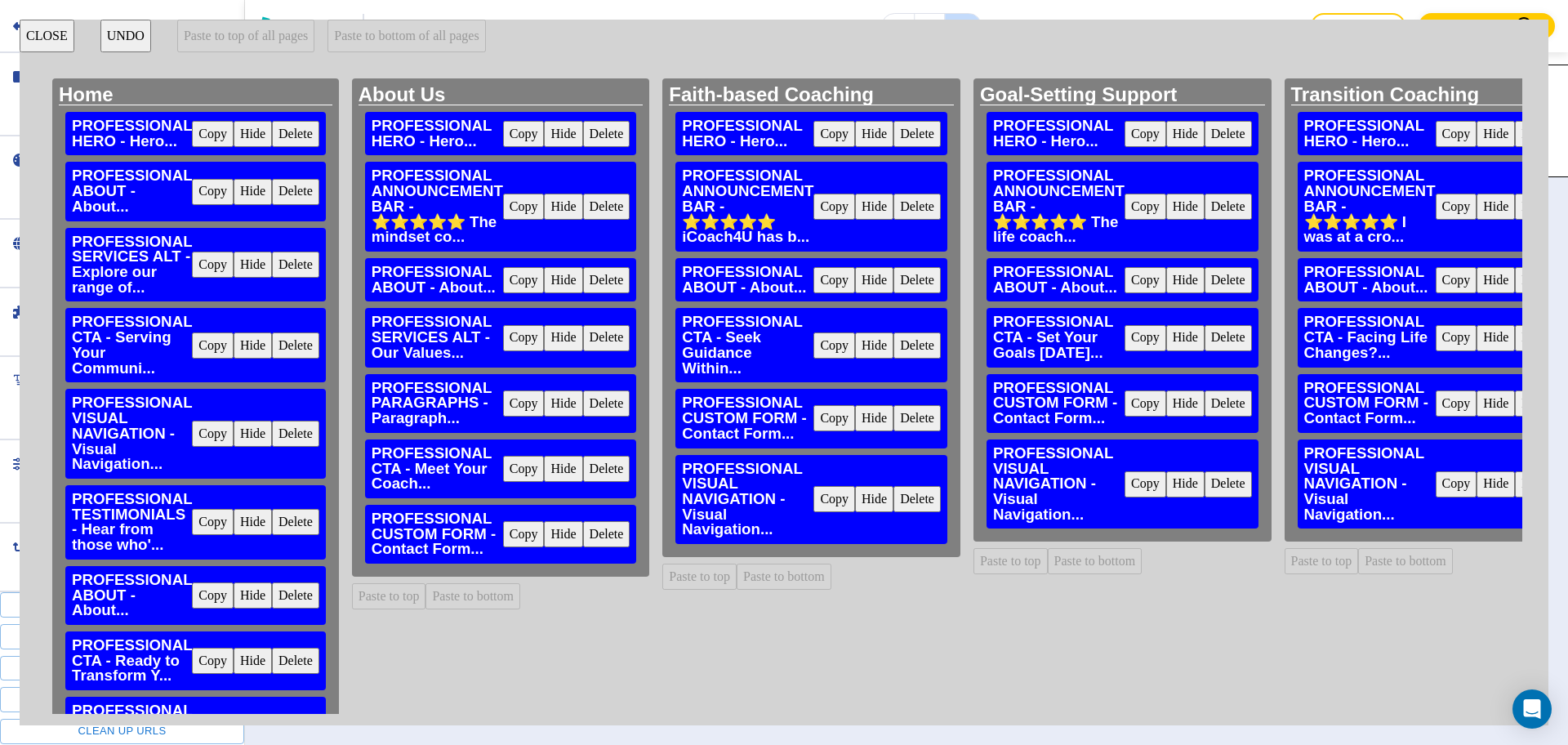
click at [915, 503] on button "Delete" at bounding box center [917, 499] width 48 height 26
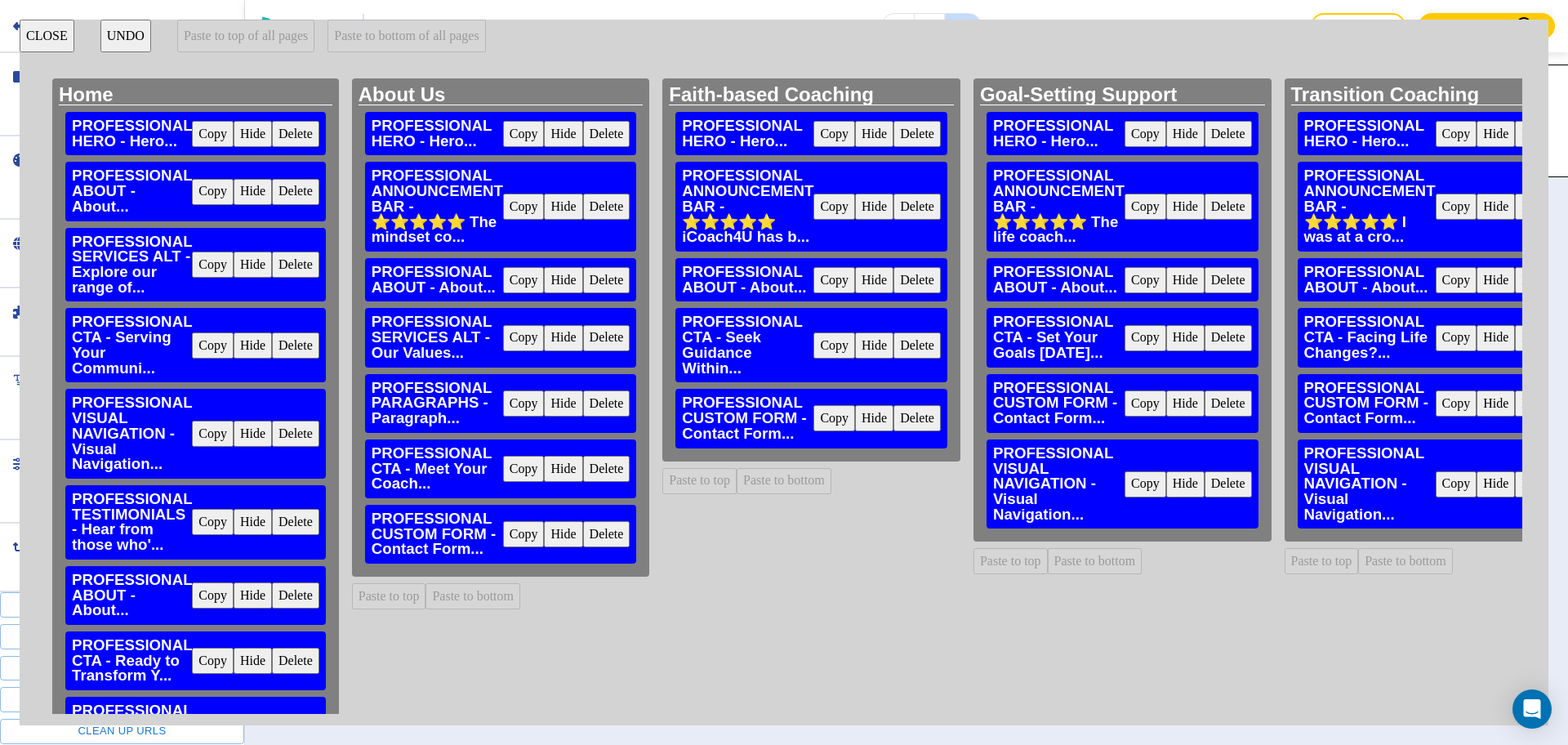
click at [1233, 486] on button "Delete" at bounding box center [1228, 484] width 48 height 26
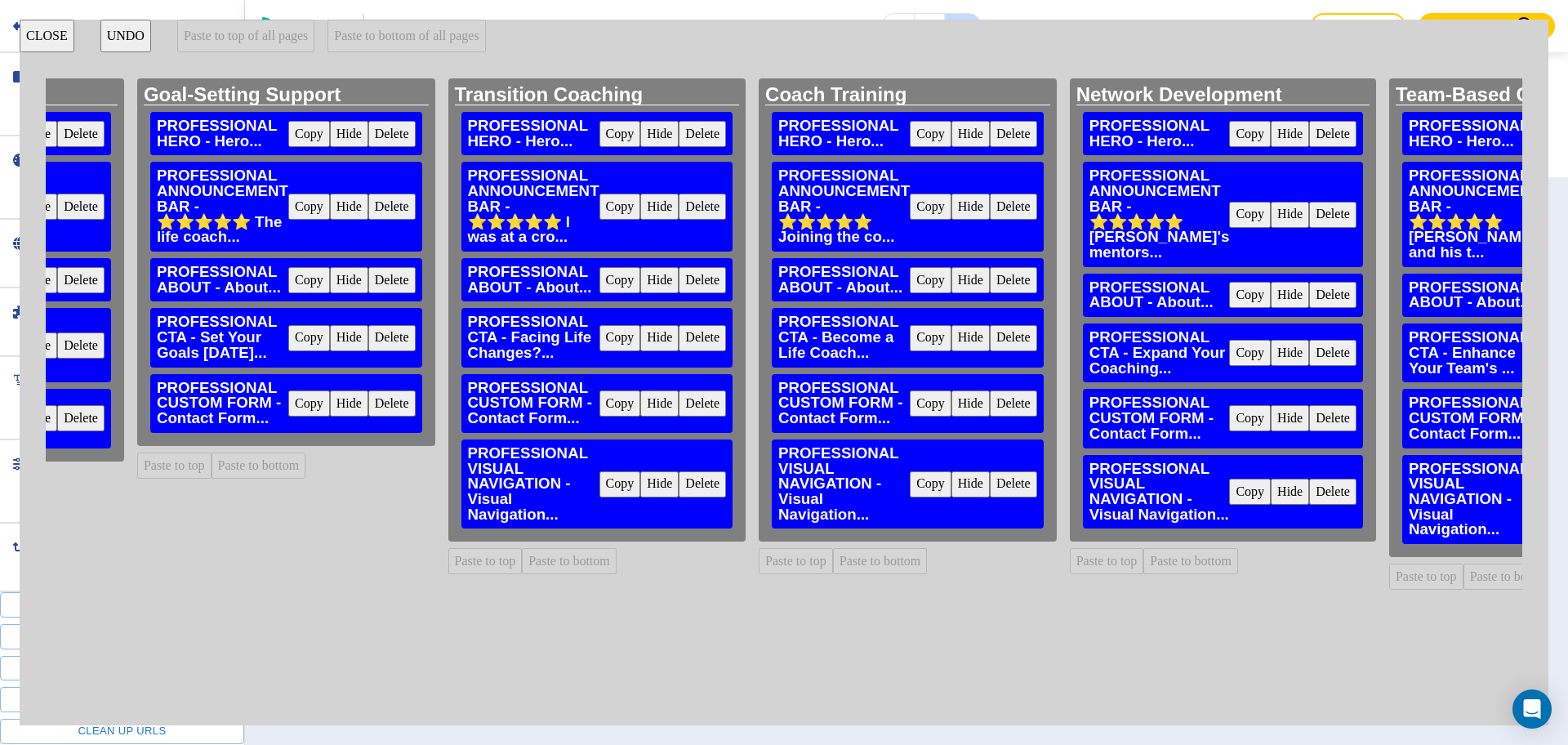
scroll to position [0, 844]
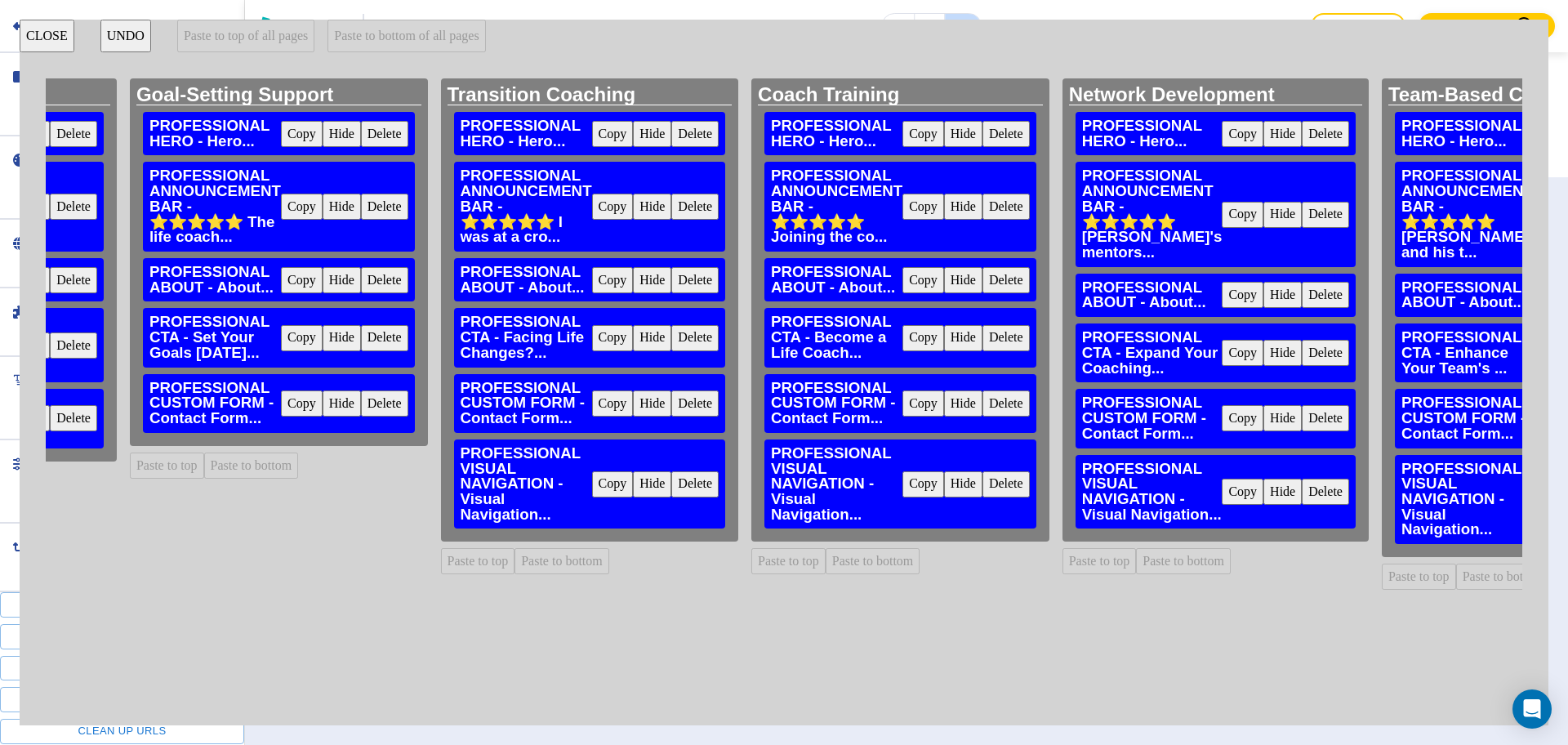
click at [714, 482] on button "Delete" at bounding box center [694, 484] width 48 height 26
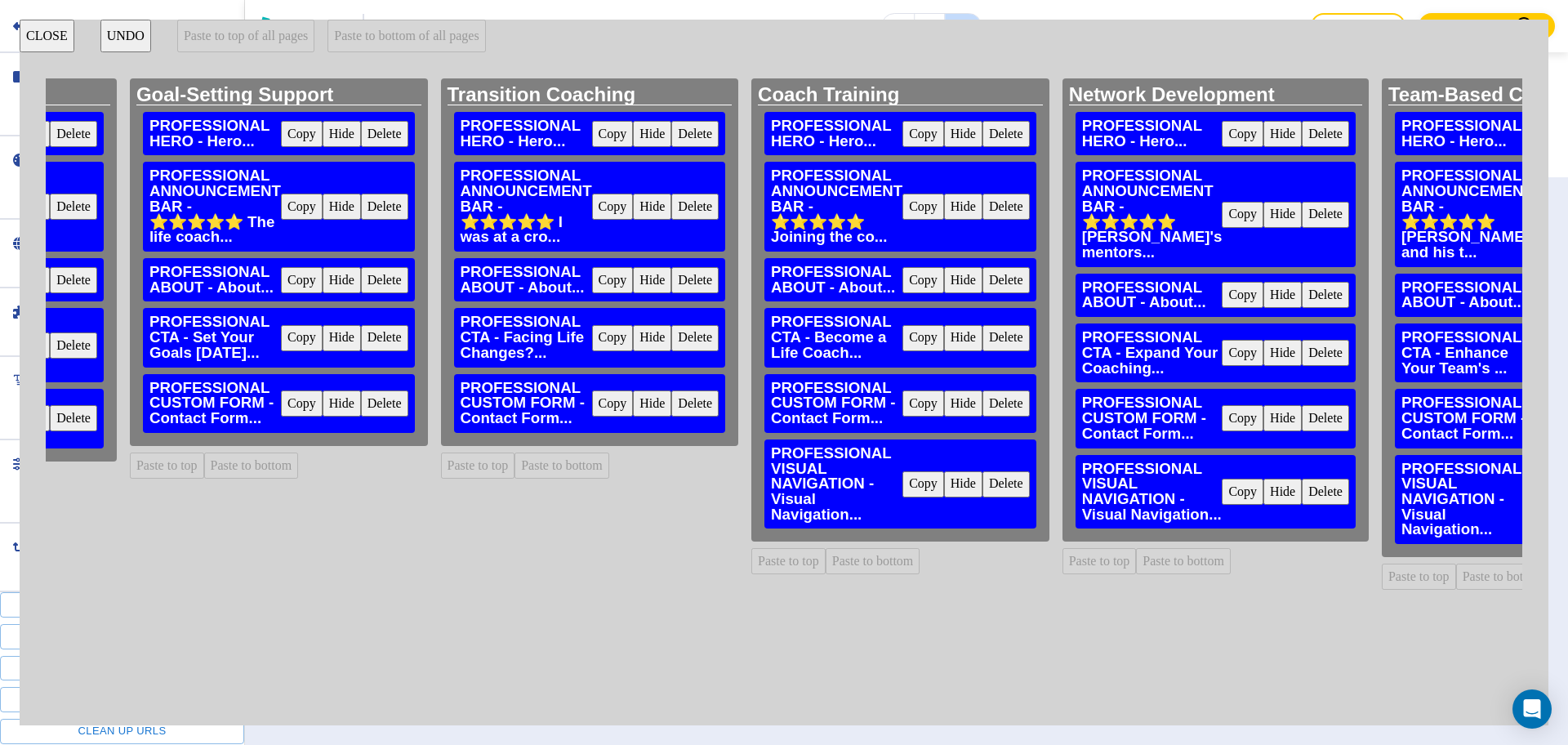
drag, startPoint x: 1005, startPoint y: 477, endPoint x: 1013, endPoint y: 478, distance: 8.1
click at [1005, 478] on button "Delete" at bounding box center [1006, 484] width 48 height 26
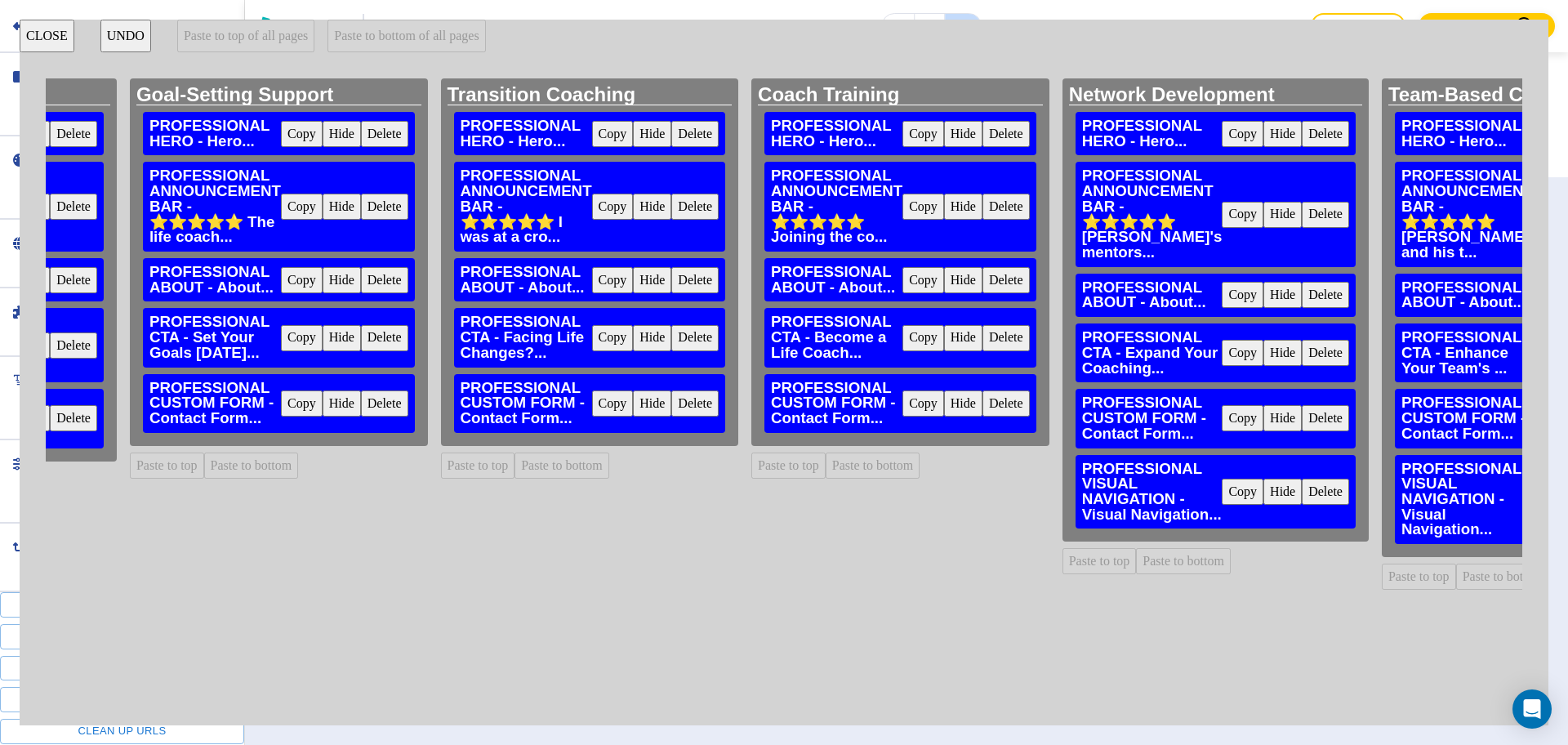
click at [1314, 481] on button "Delete" at bounding box center [1325, 492] width 48 height 26
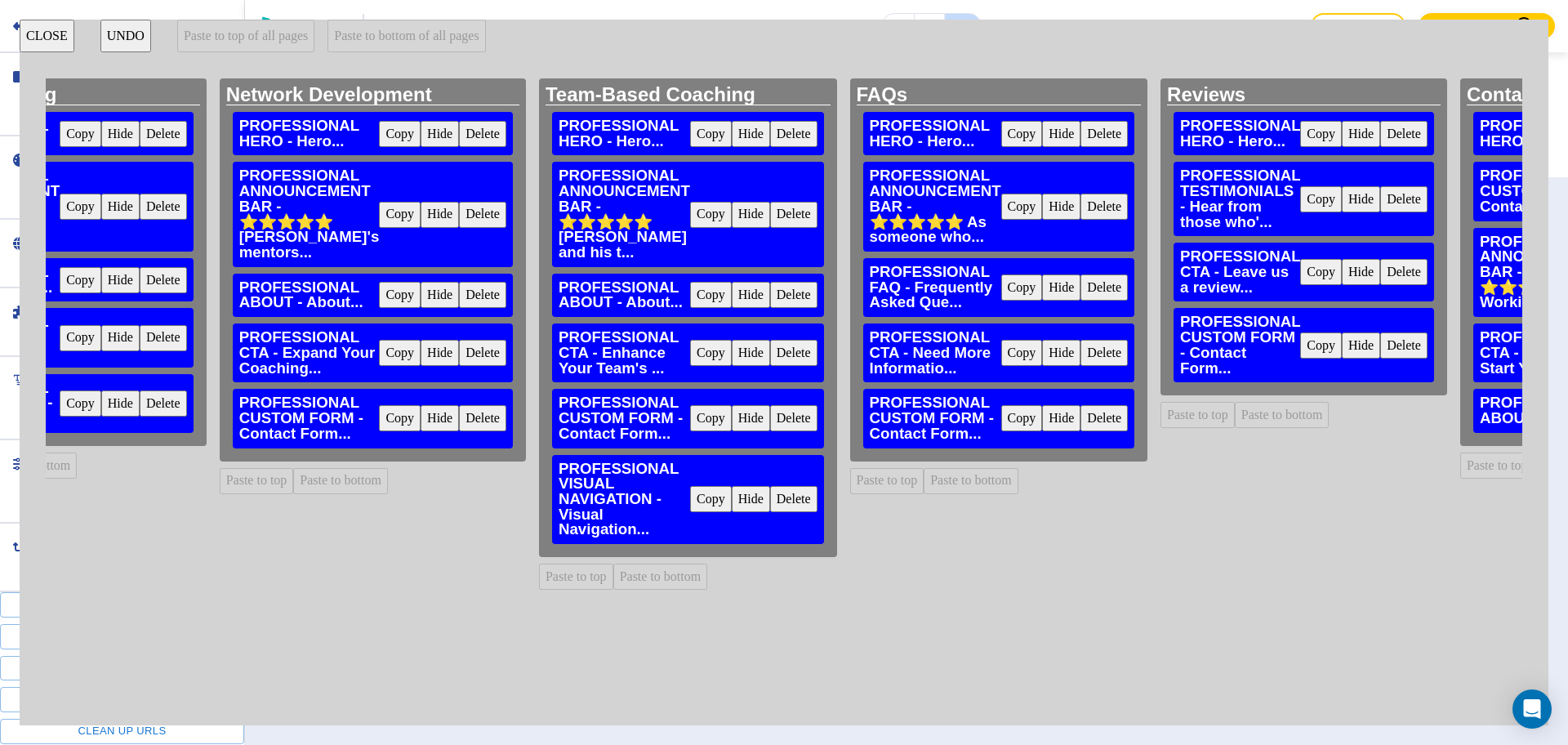
scroll to position [0, 1766]
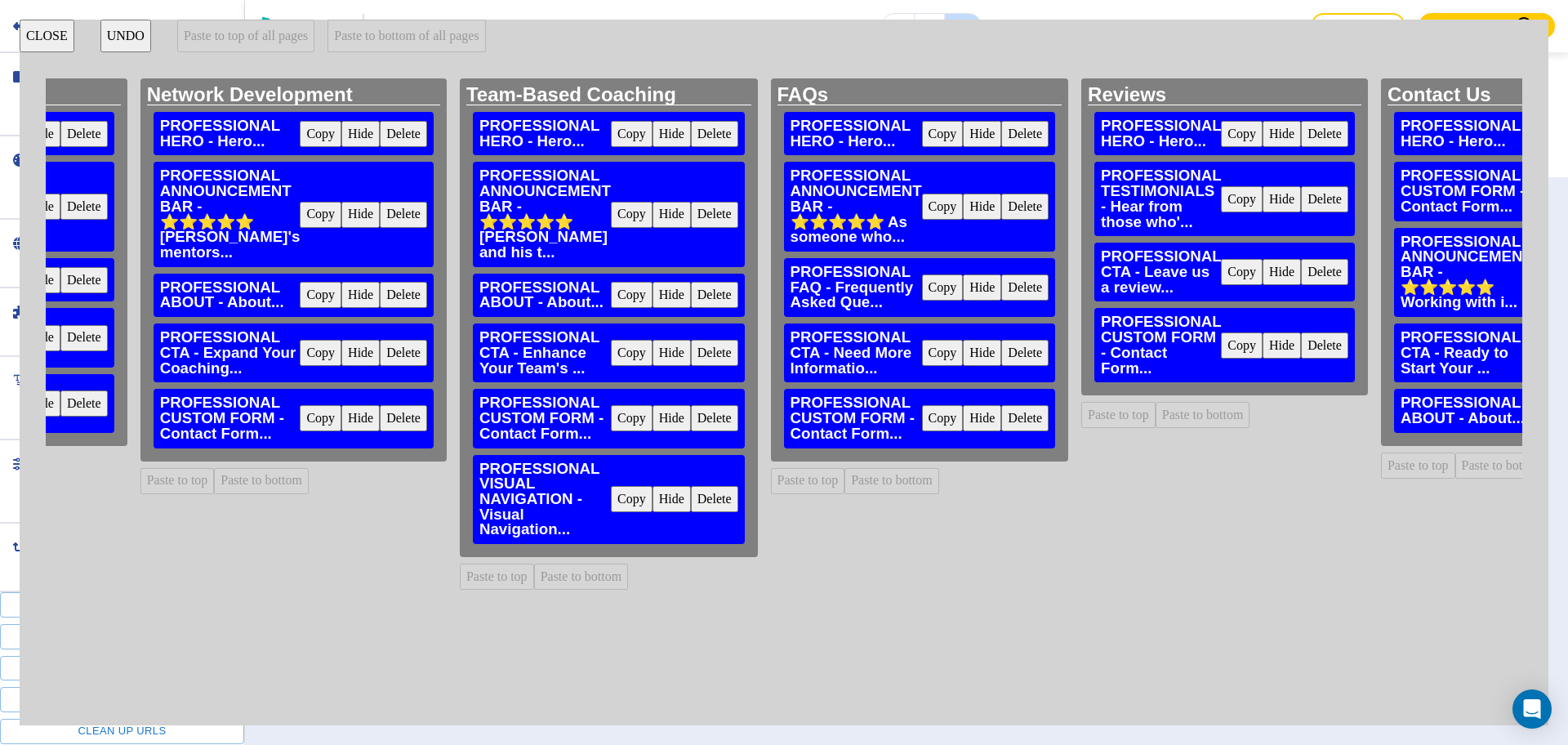
click at [700, 491] on button "Delete" at bounding box center [714, 499] width 48 height 26
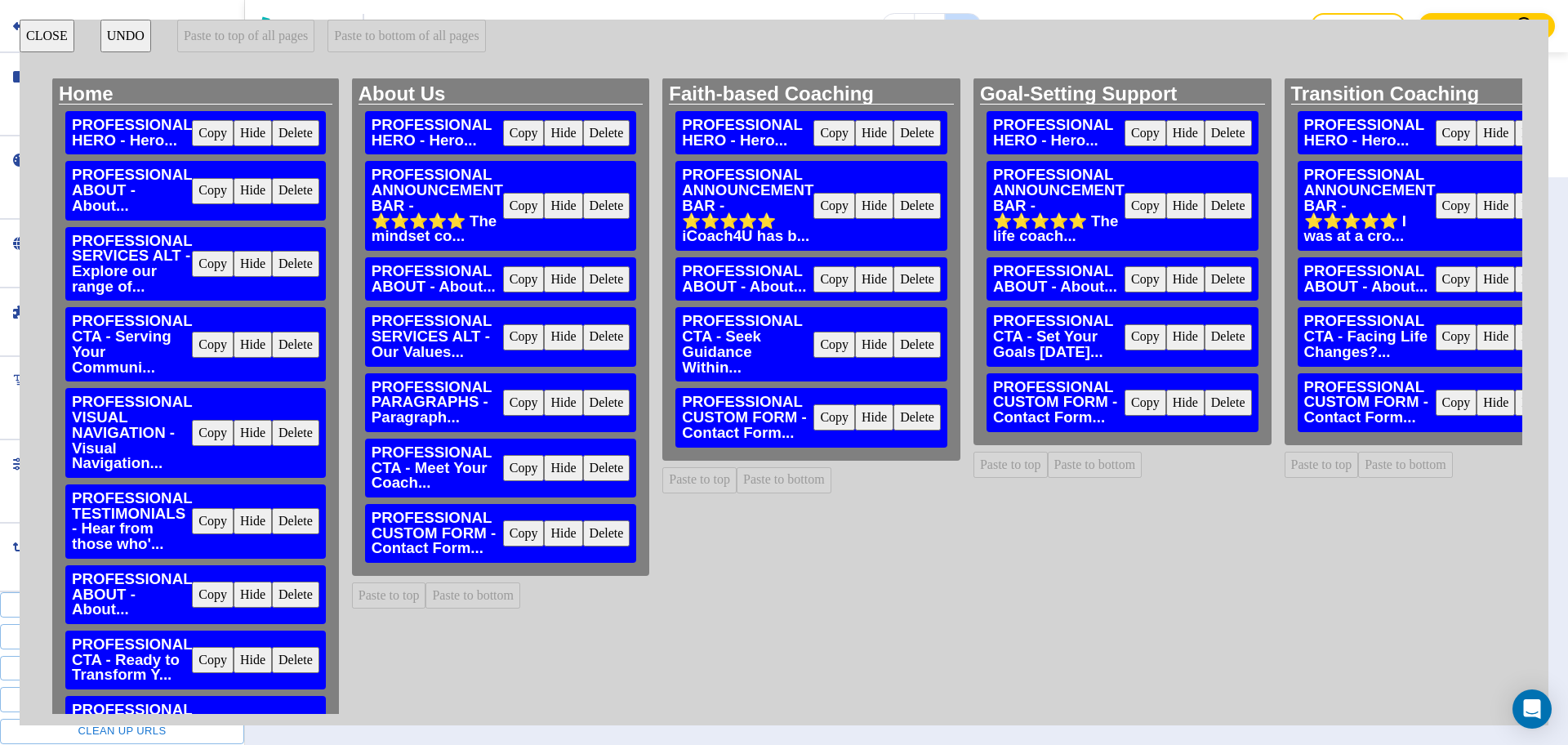
scroll to position [0, 0]
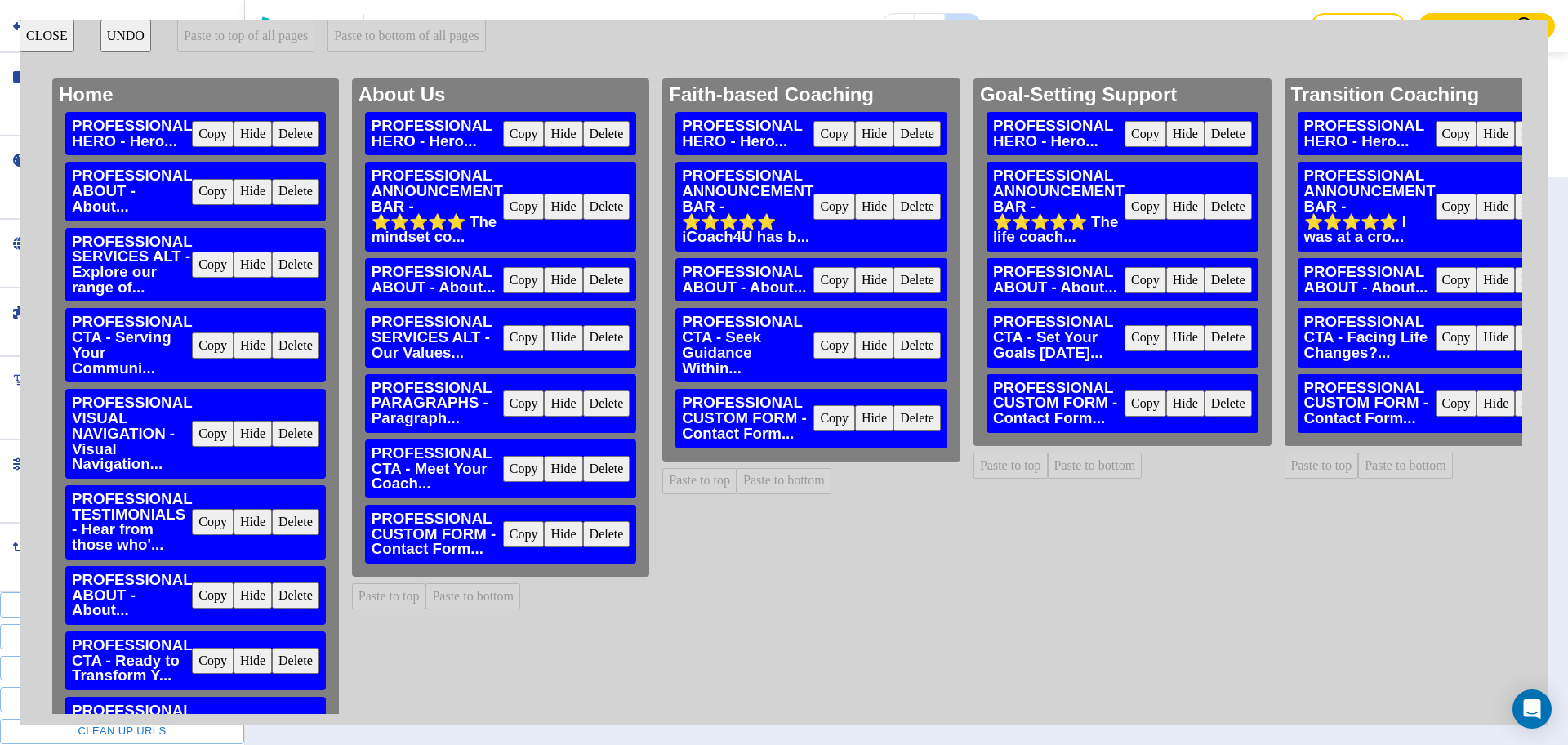
click at [50, 40] on button "CLOSE" at bounding box center [47, 36] width 55 height 33
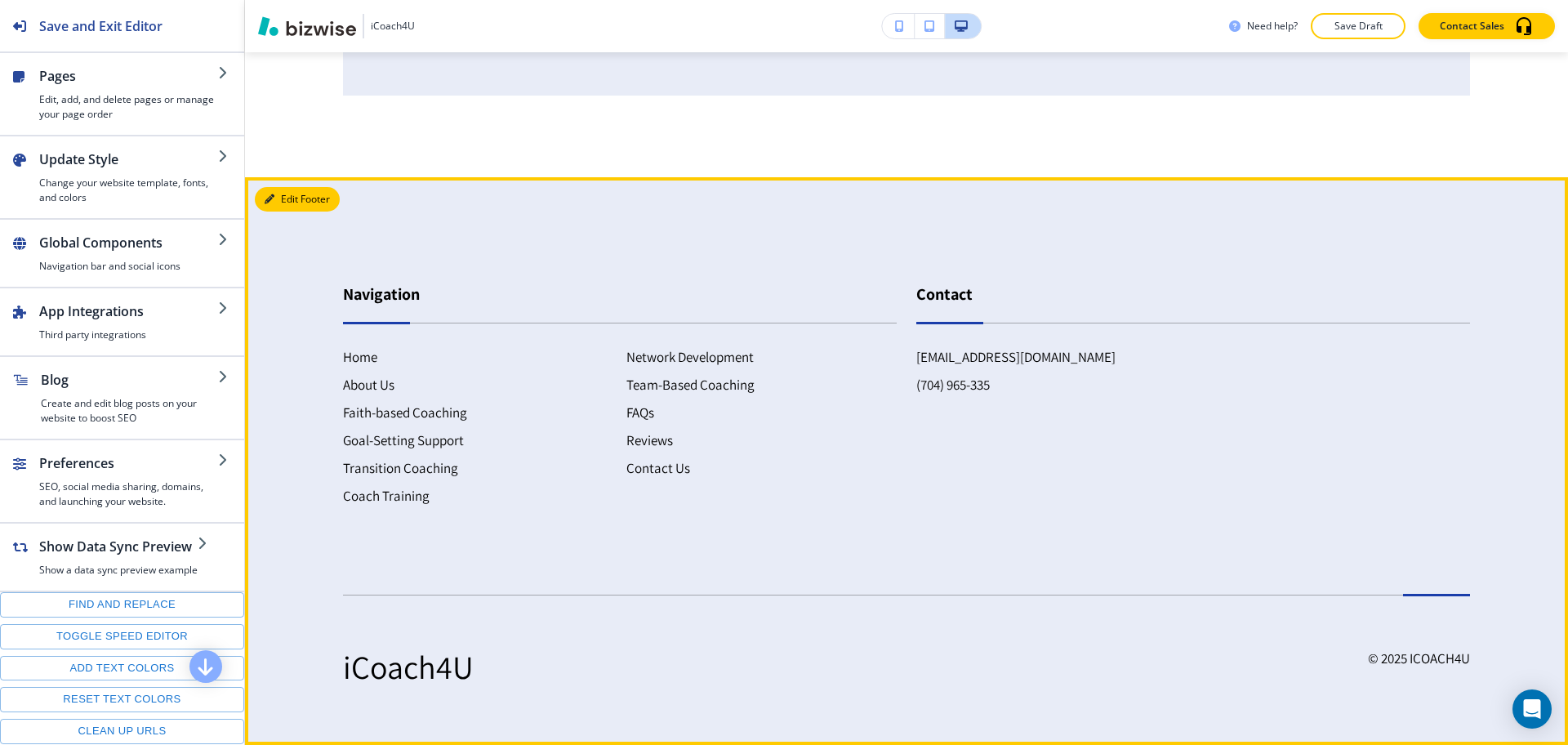
click at [276, 195] on button "Edit Footer" at bounding box center [297, 199] width 85 height 24
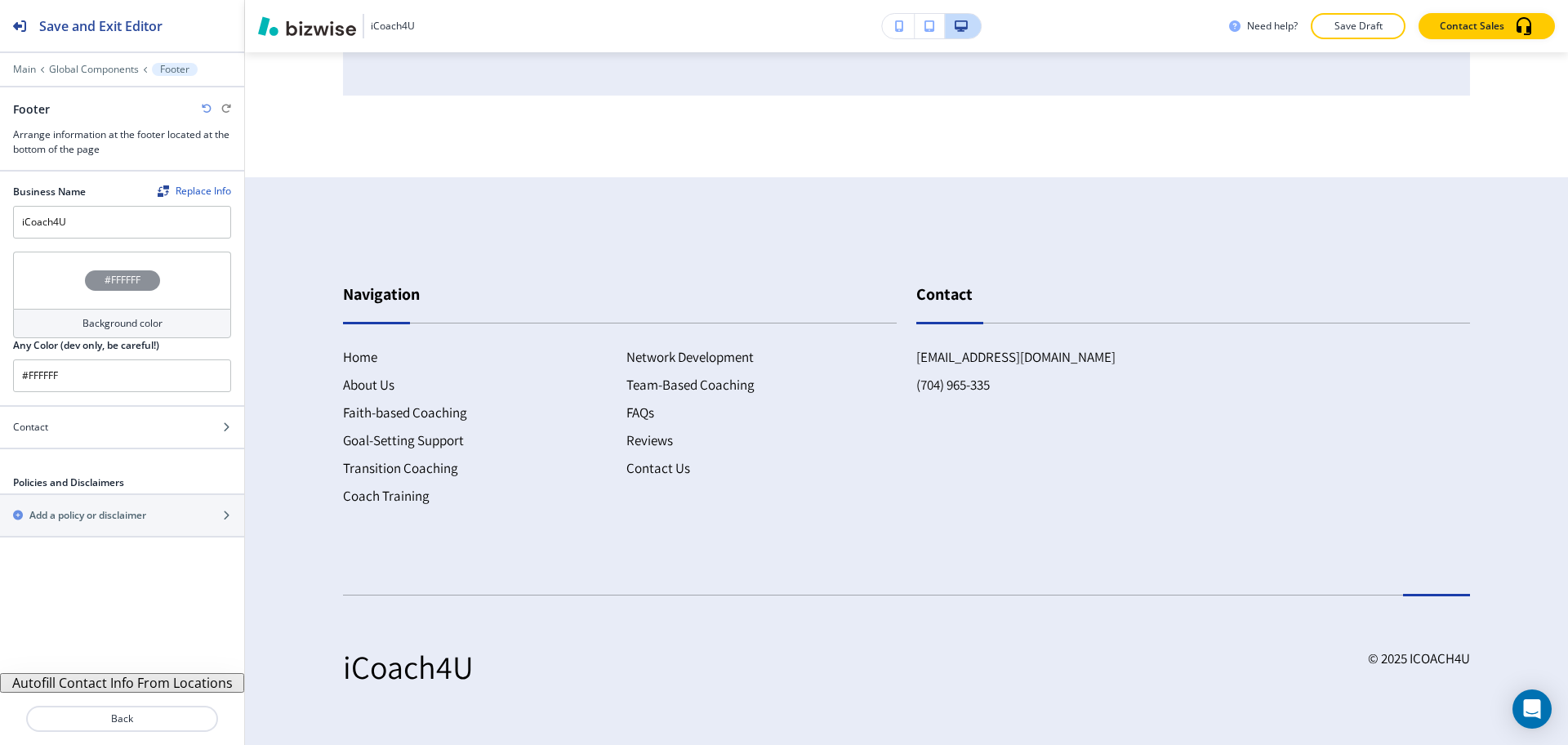
click at [124, 684] on button "Autofill Contact Info From Locations" at bounding box center [121, 682] width 244 height 20
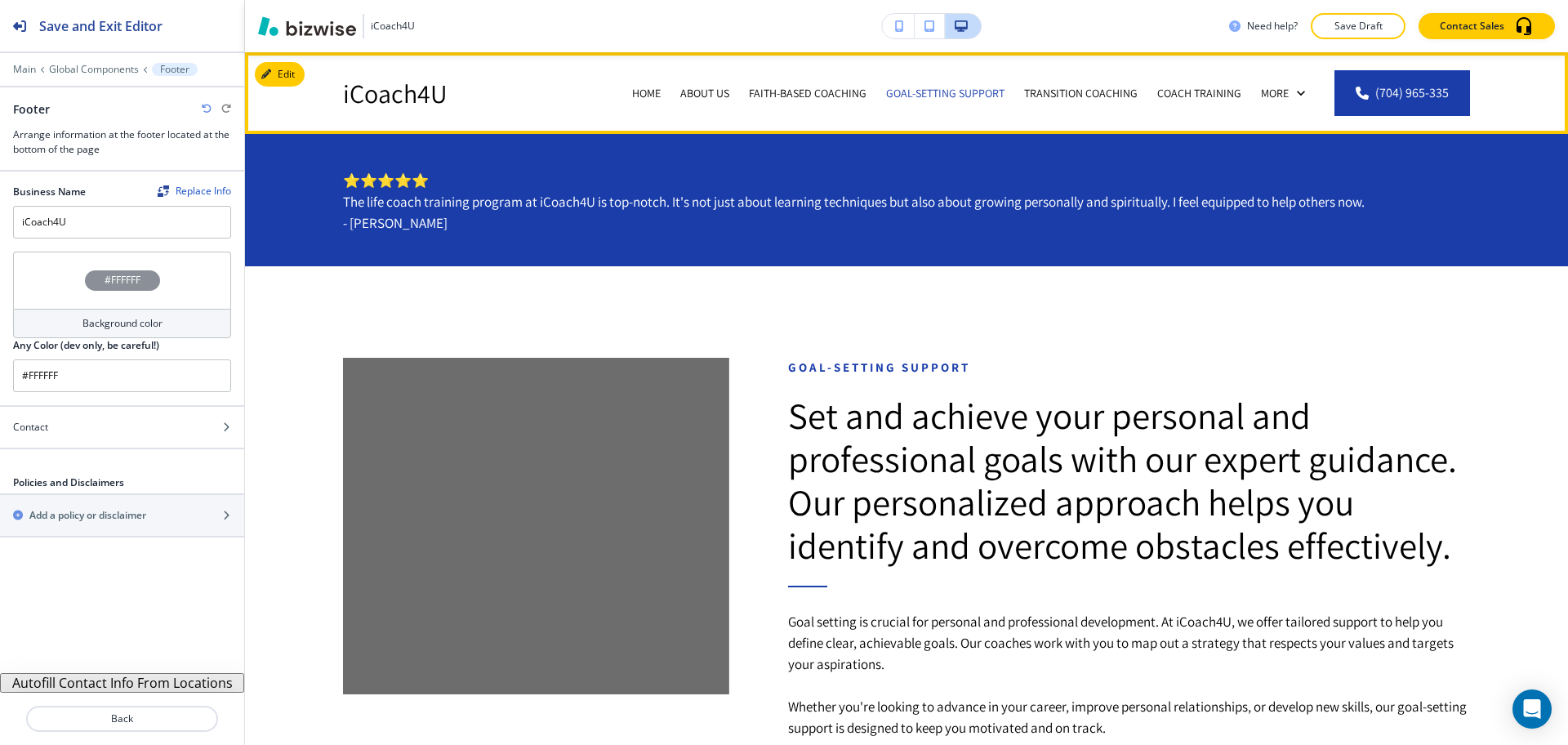
click at [646, 83] on div "Home" at bounding box center [647, 93] width 49 height 81
click at [643, 85] on p "Home" at bounding box center [647, 93] width 29 height 16
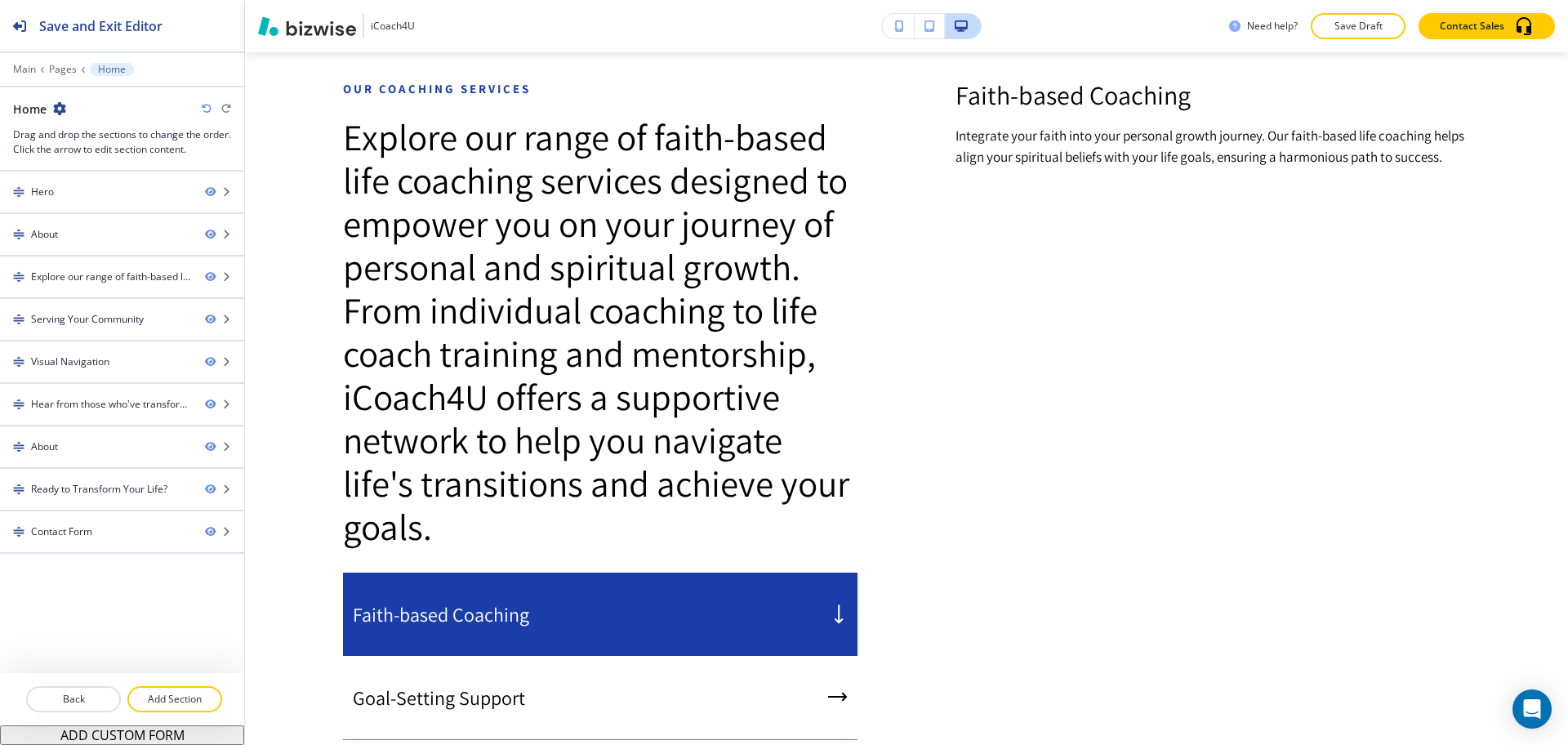
scroll to position [1130, 0]
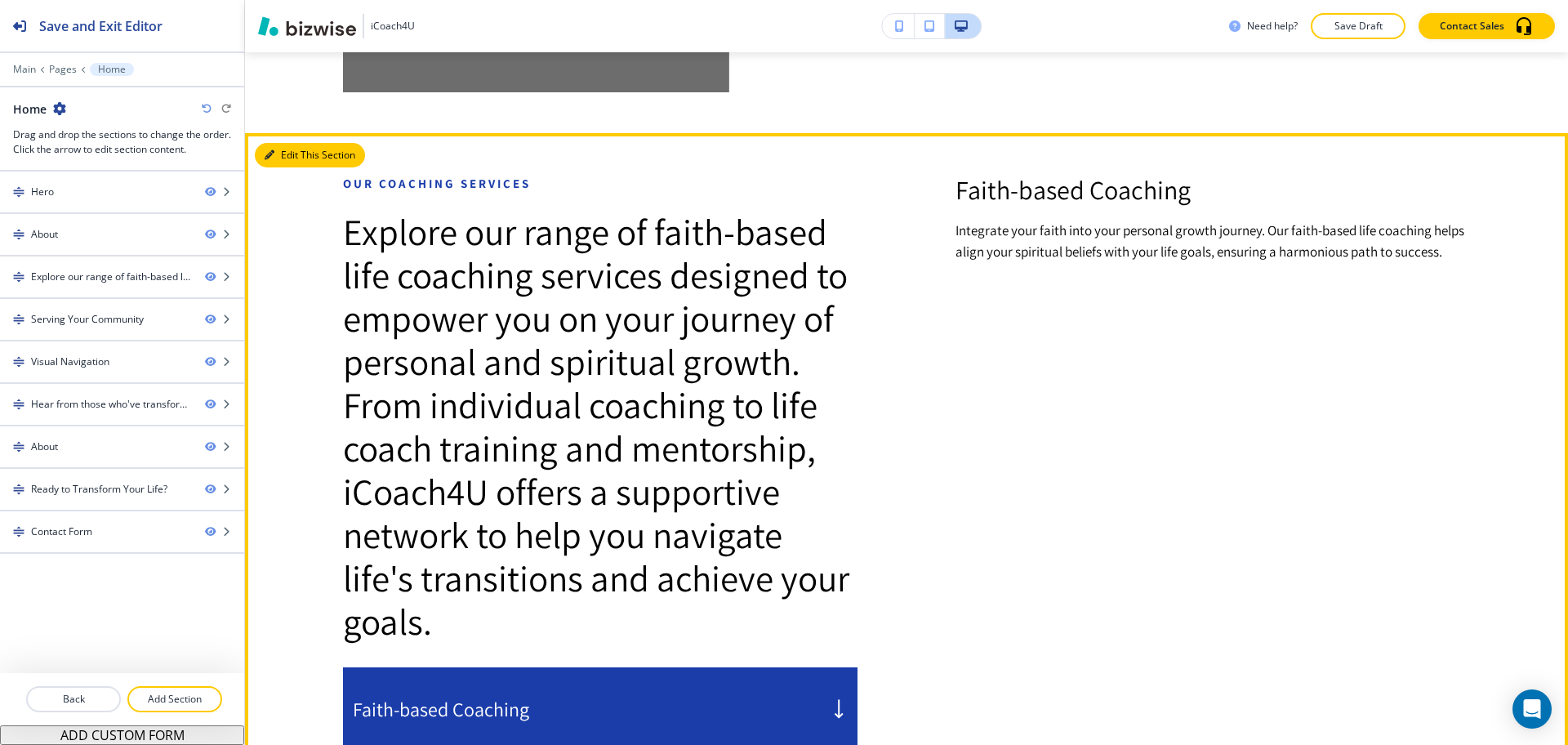
click at [302, 149] on button "Edit This Section" at bounding box center [310, 155] width 110 height 24
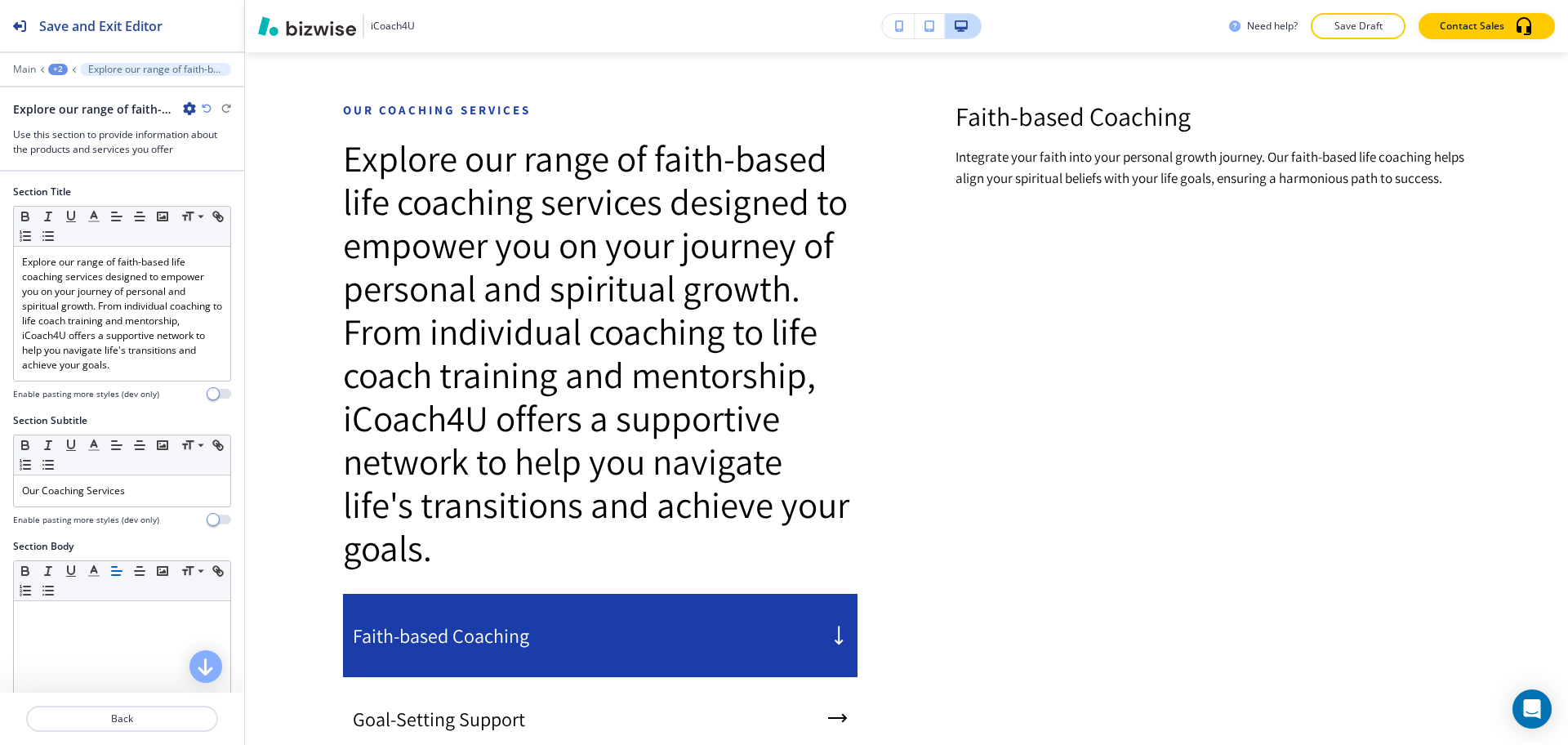
scroll to position [1206, 0]
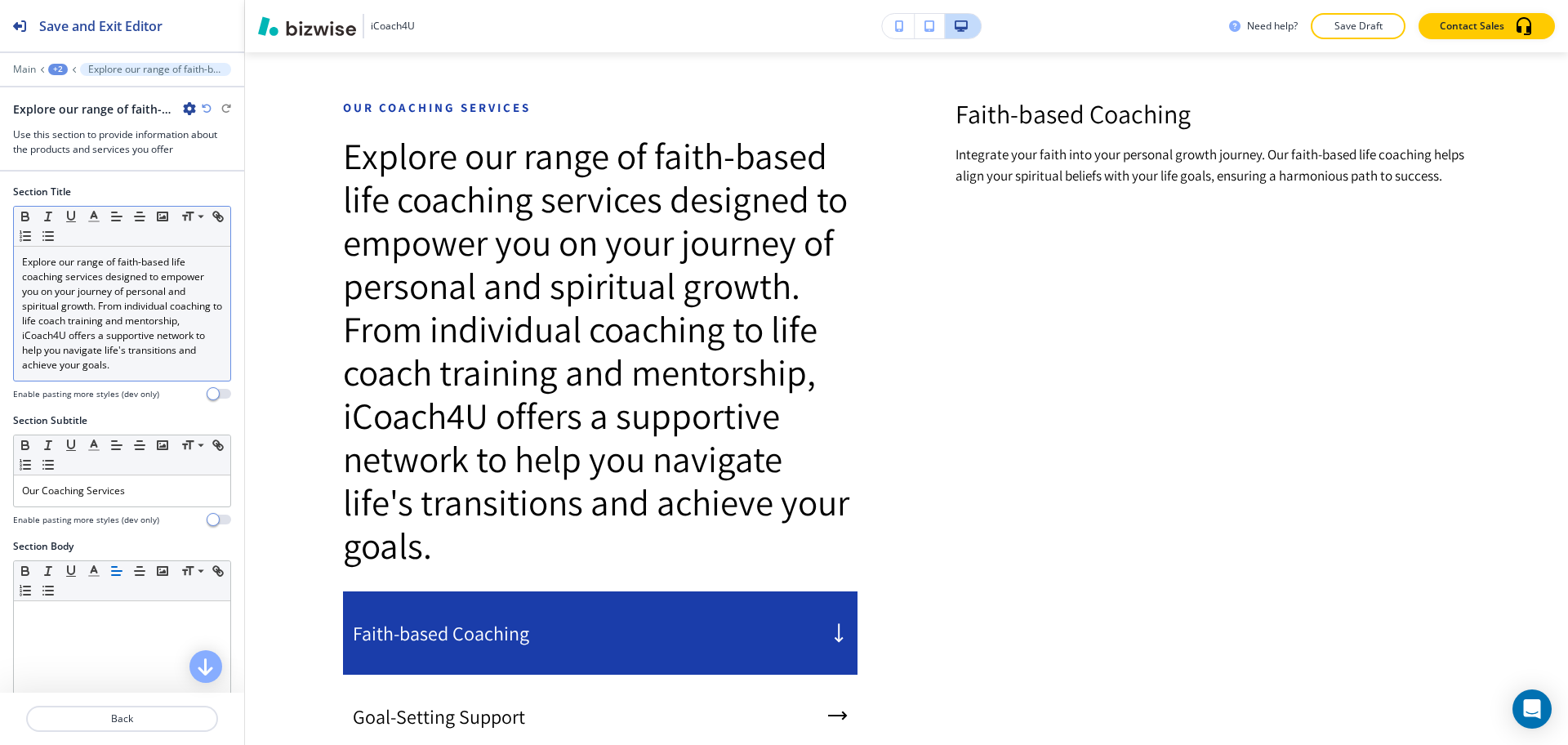
click at [88, 342] on p "Explore our range of faith-based life coaching services designed to empower you…" at bounding box center [122, 314] width 200 height 118
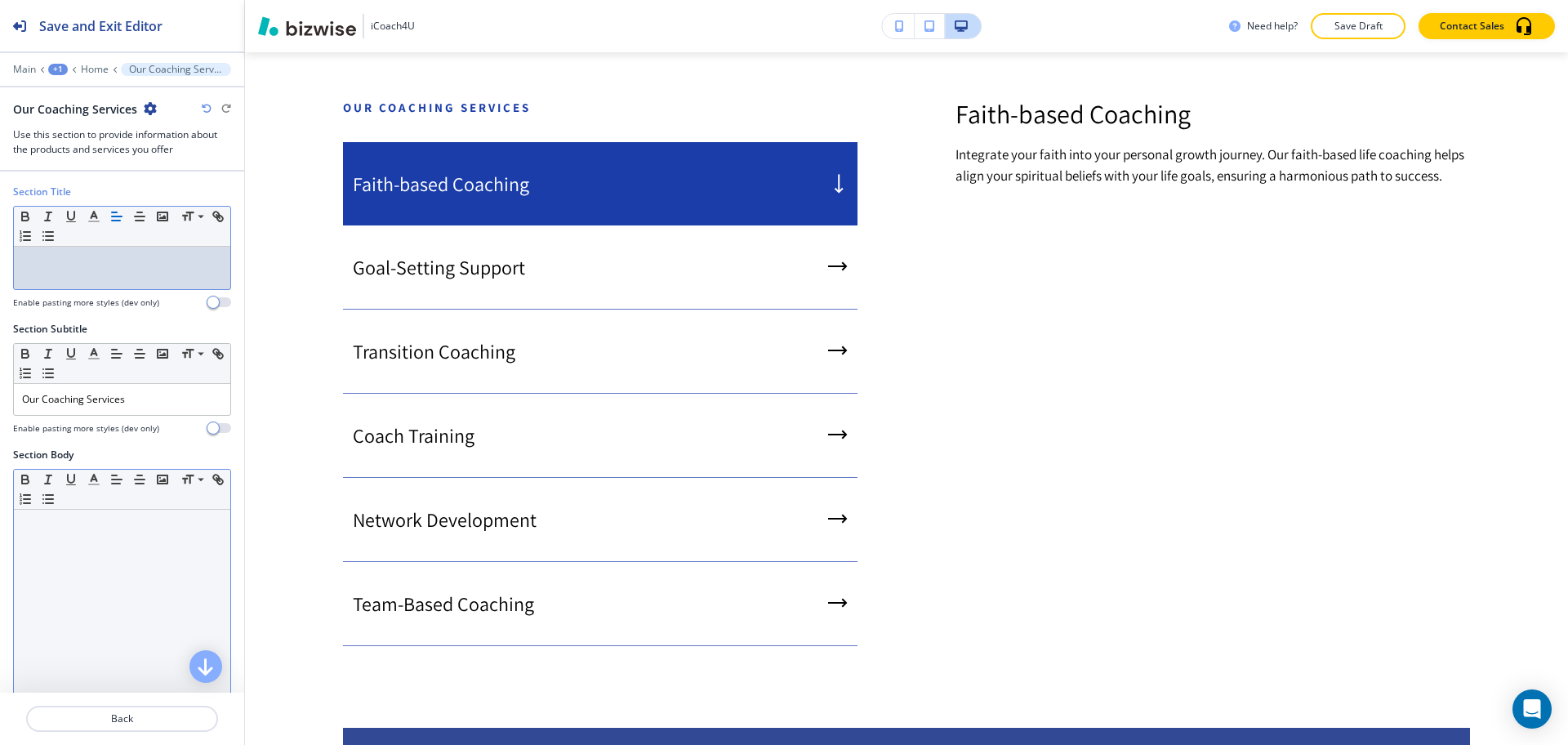
click at [115, 543] on div at bounding box center [122, 615] width 217 height 212
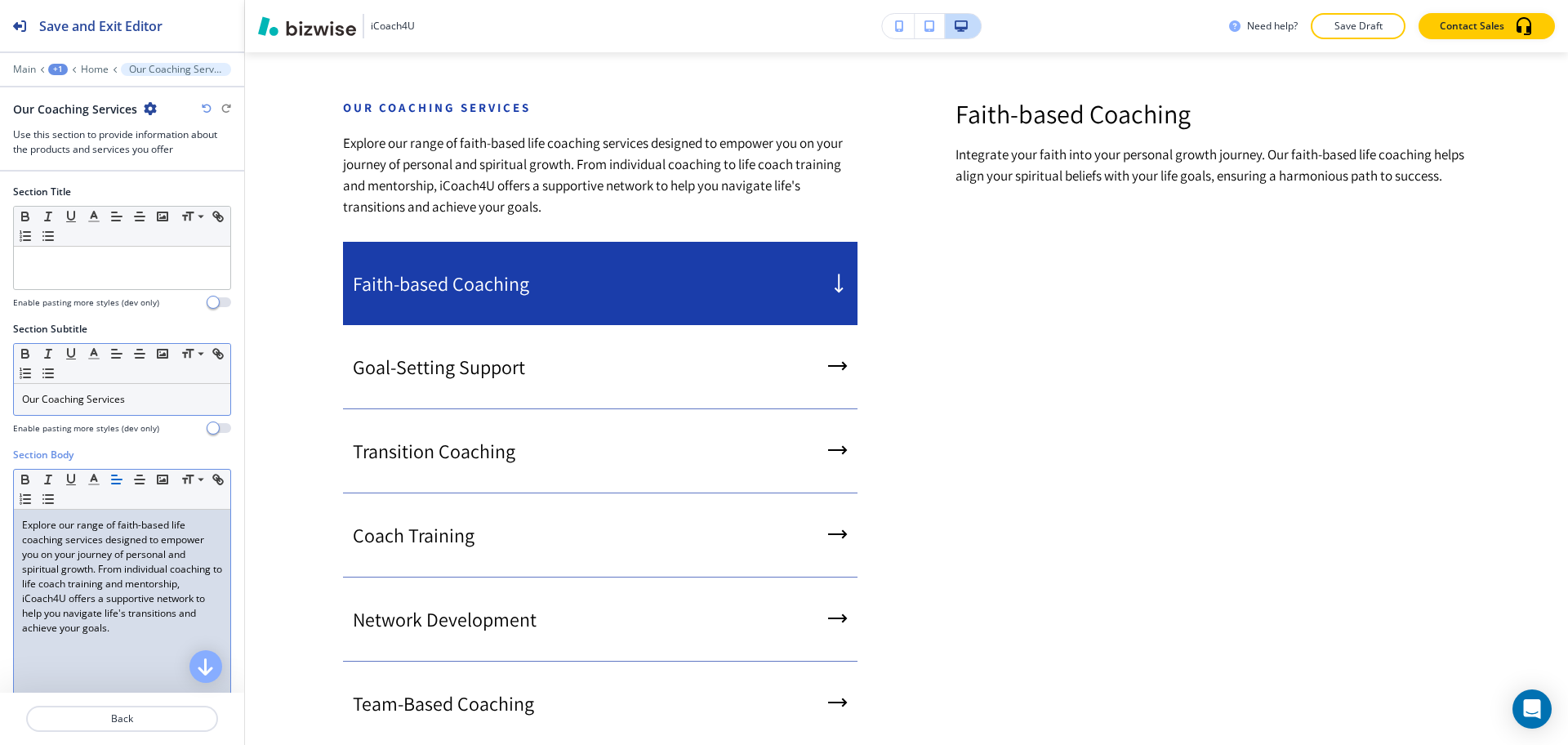
click at [150, 397] on p "Our Coaching Services" at bounding box center [122, 400] width 200 height 15
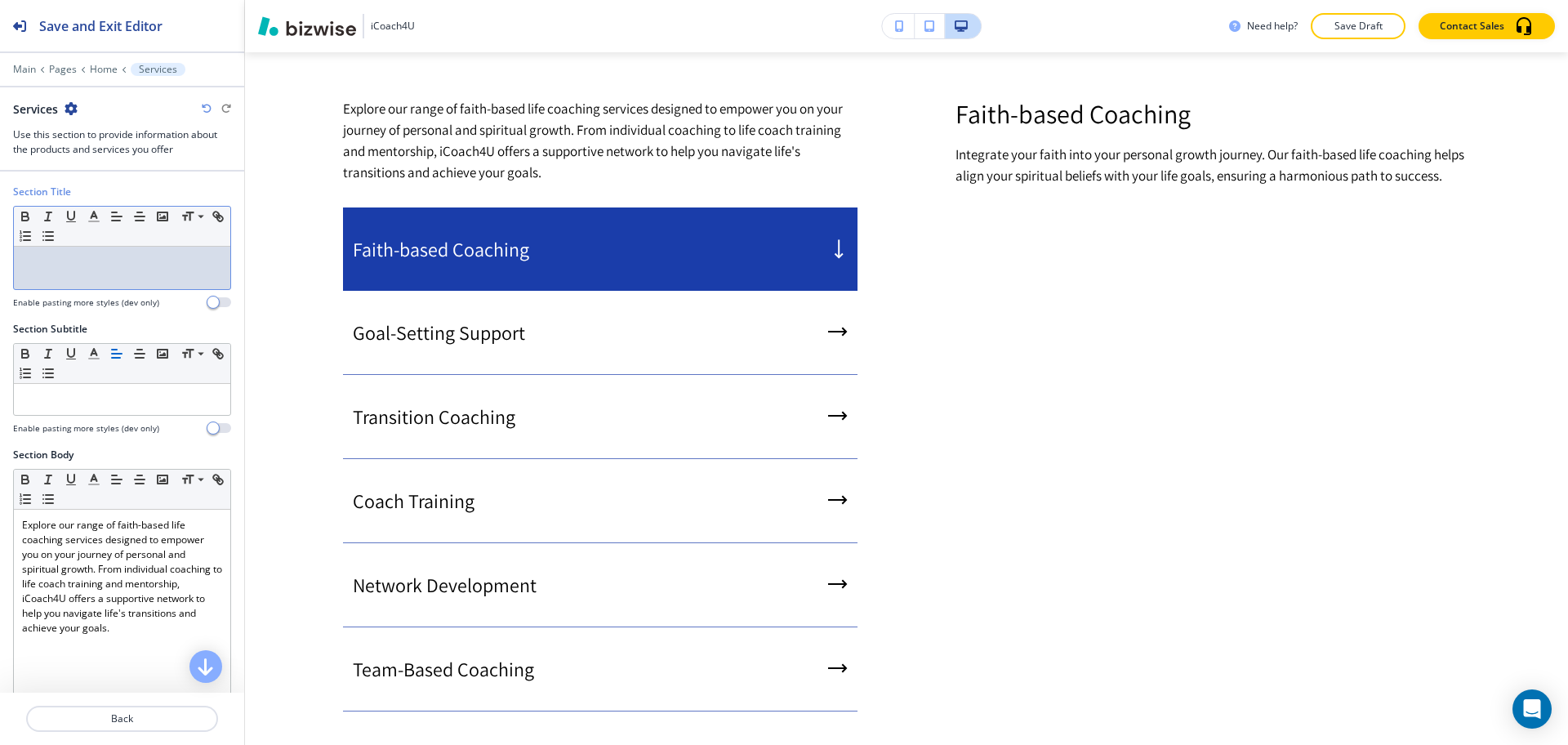
click at [126, 271] on div at bounding box center [122, 267] width 217 height 42
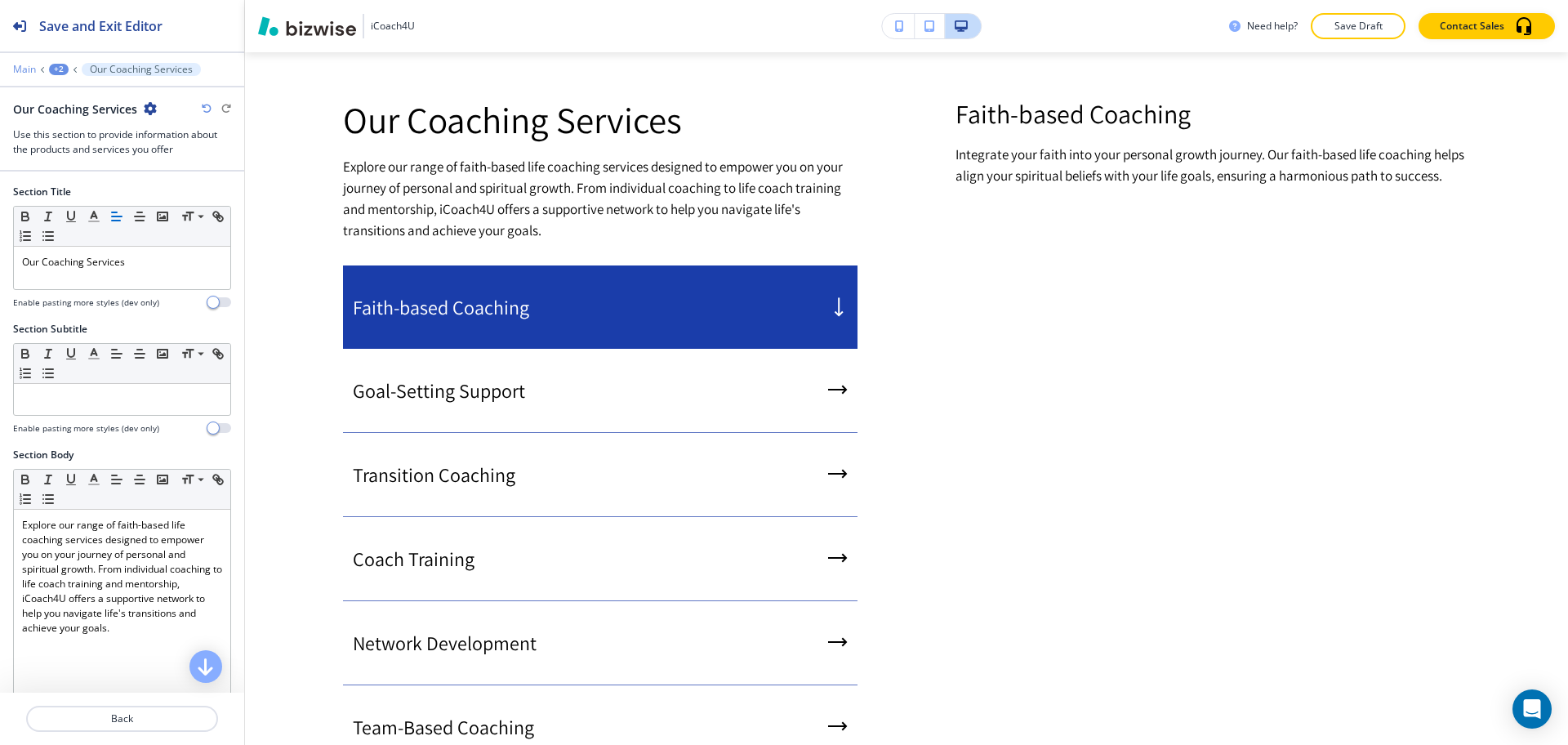
click at [31, 69] on p "Main" at bounding box center [24, 69] width 22 height 11
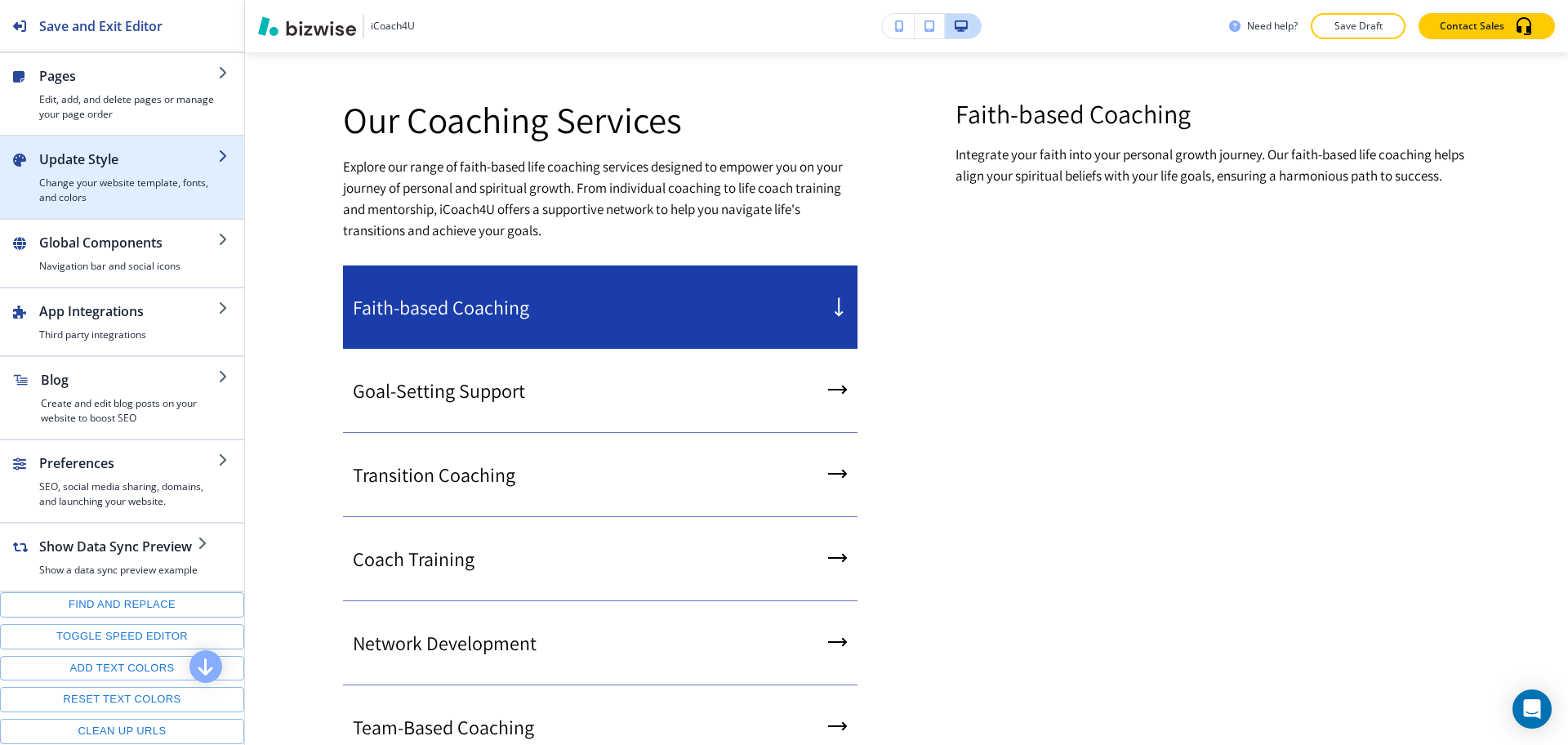
click at [94, 172] on div "button" at bounding box center [128, 172] width 178 height 7
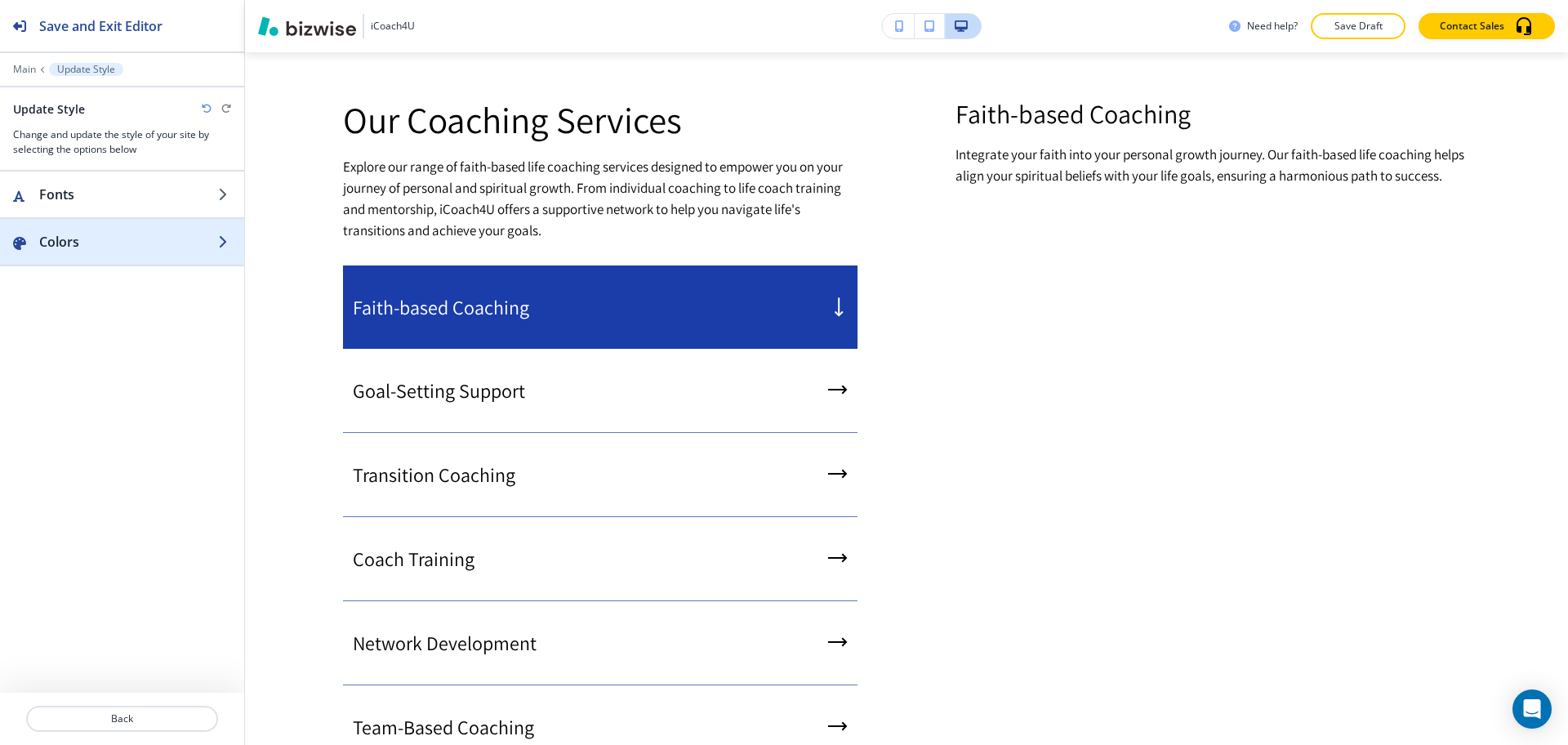
click at [99, 235] on h2 "Colors" at bounding box center [128, 241] width 178 height 20
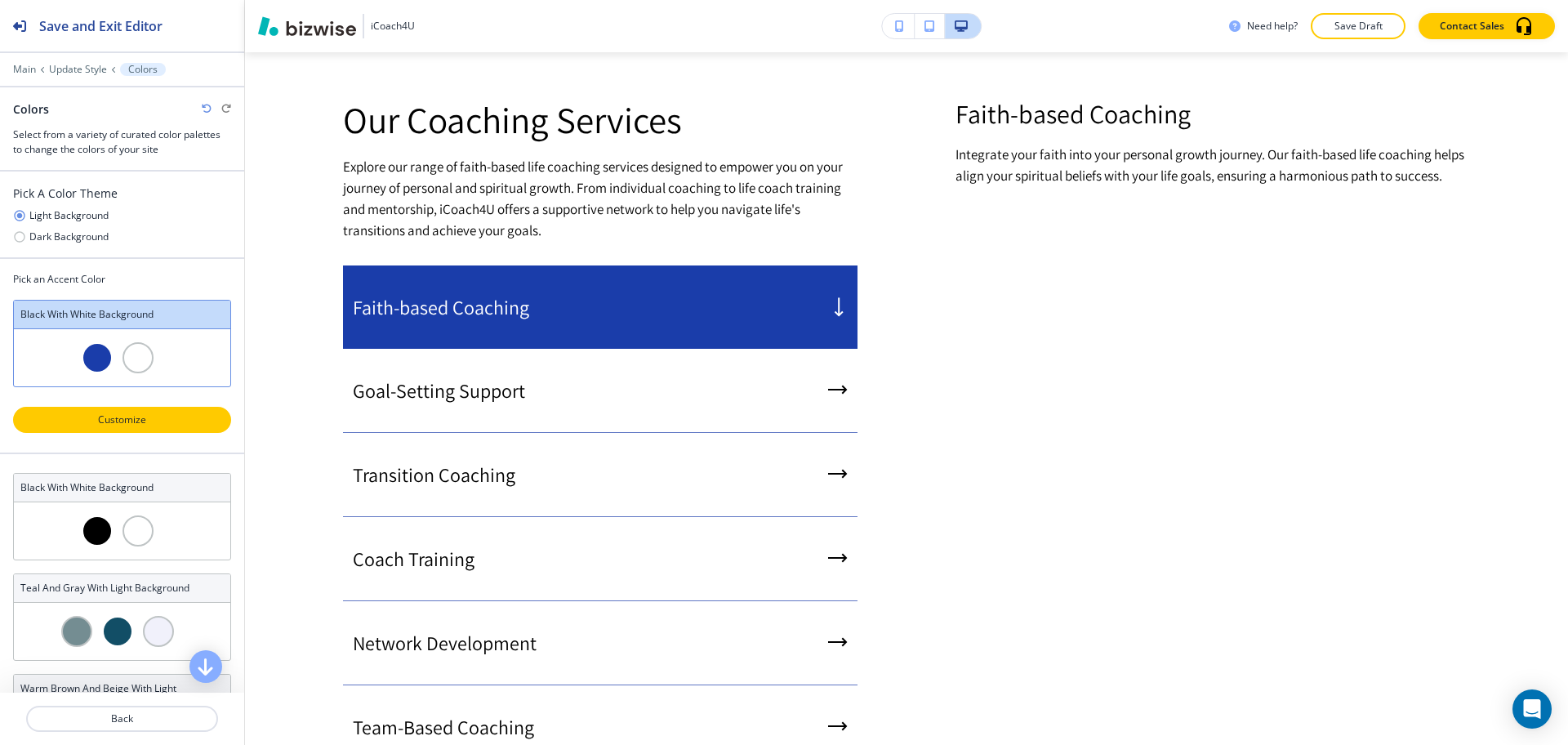
scroll to position [0, 0]
click at [130, 422] on p "Customize" at bounding box center [122, 420] width 176 height 15
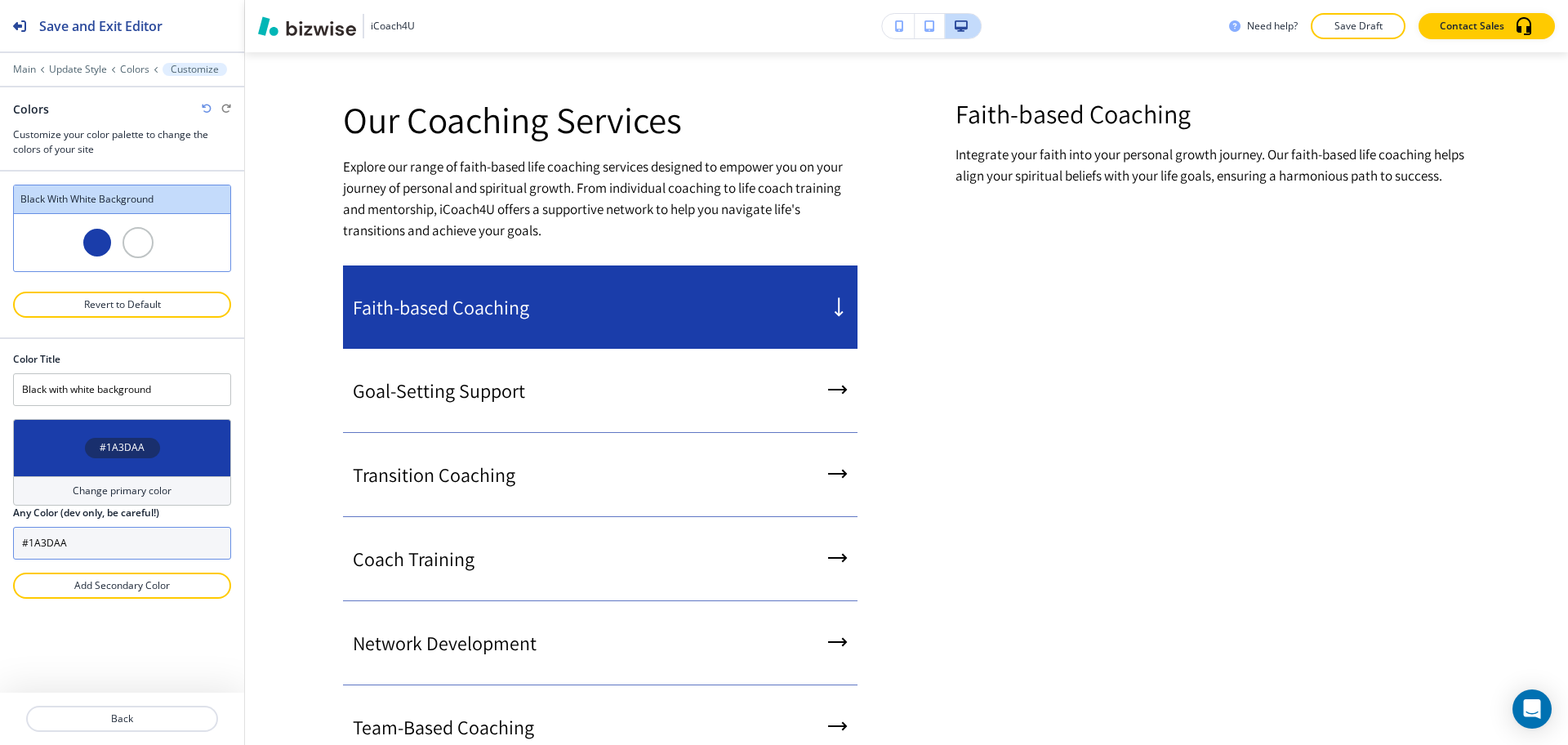
click at [123, 536] on input "#1A3DAA" at bounding box center [121, 543] width 218 height 33
paste input "F4E9F"
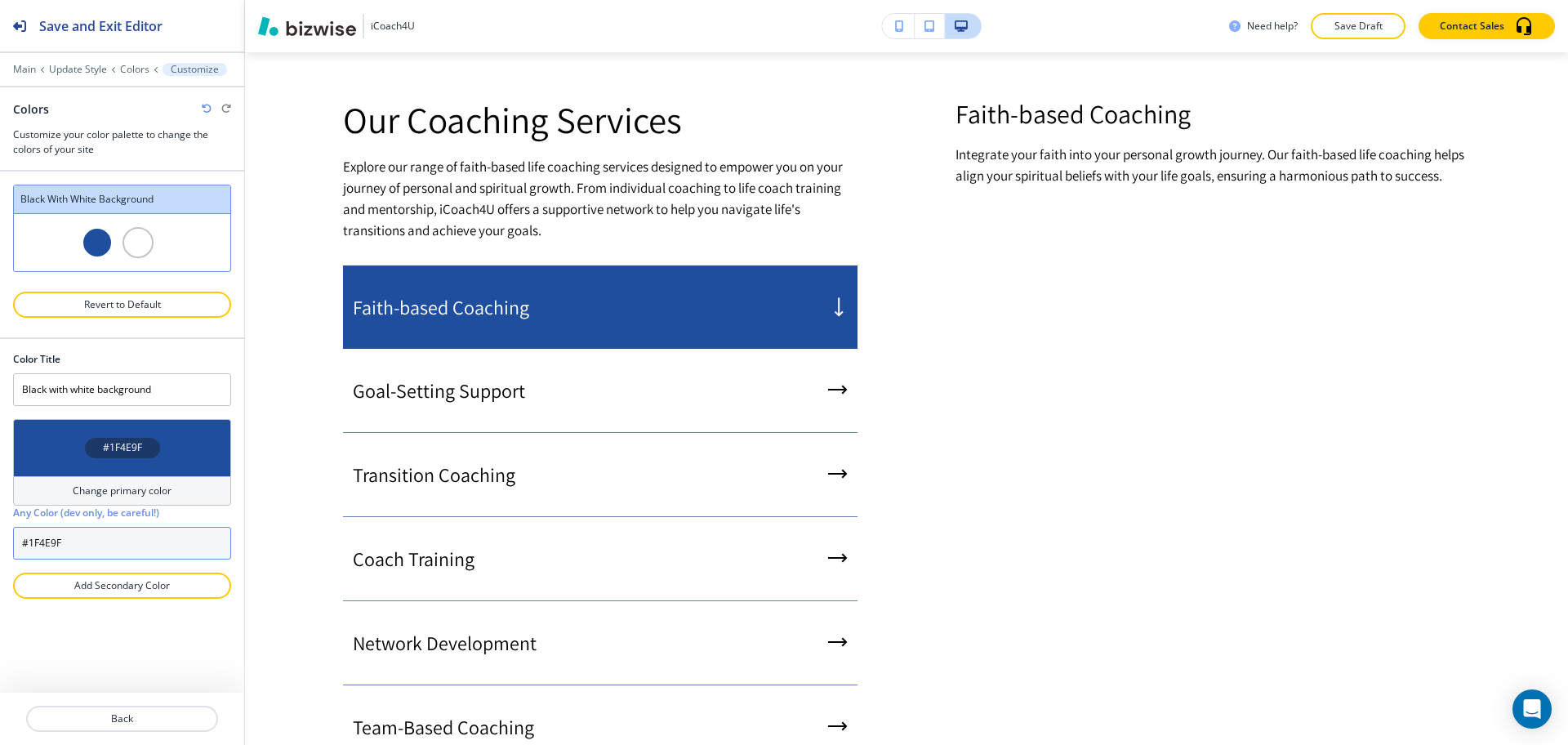
type input "#1F4E9F"
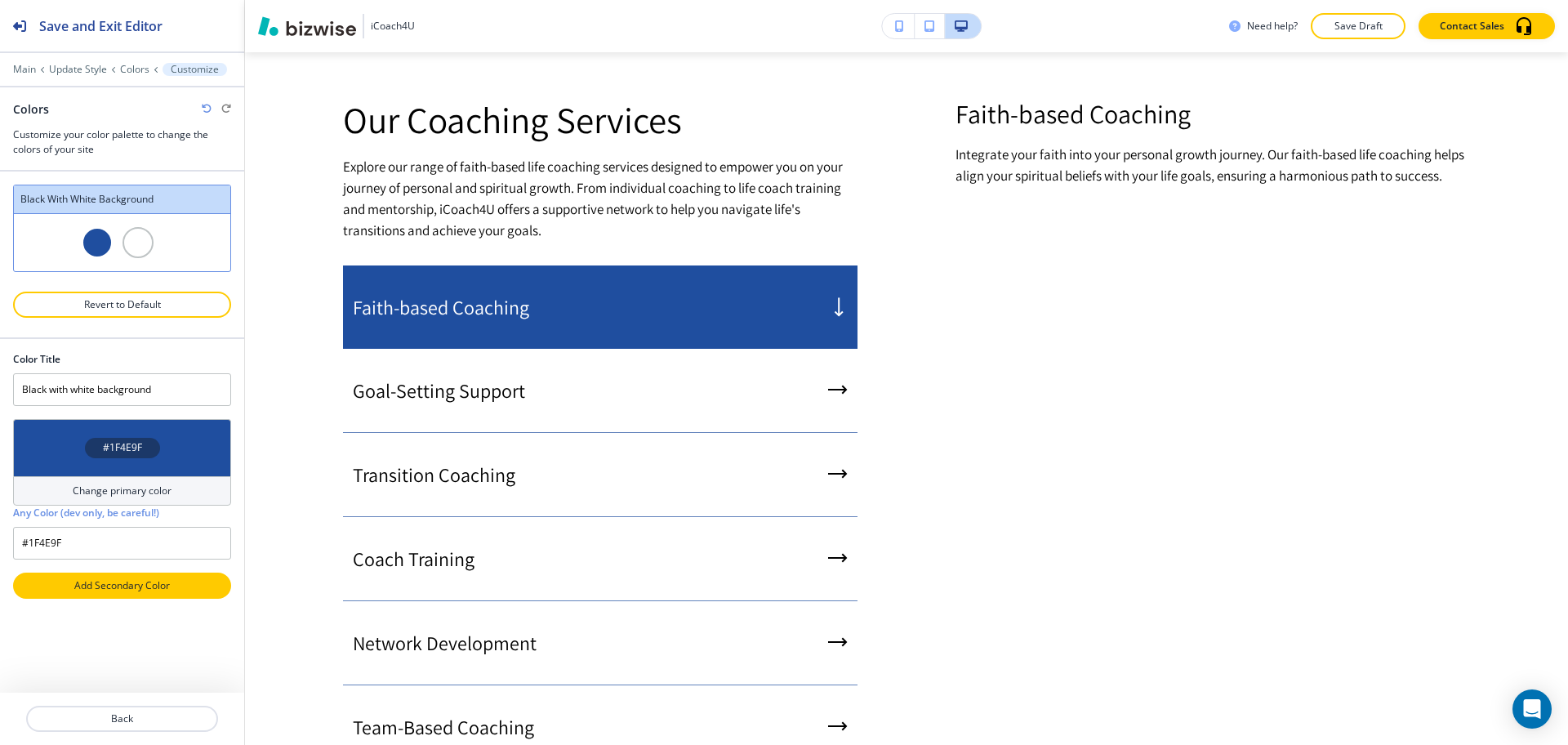
click at [121, 588] on p "Add Secondary Color" at bounding box center [122, 586] width 176 height 15
type input "Custom Black with white background"
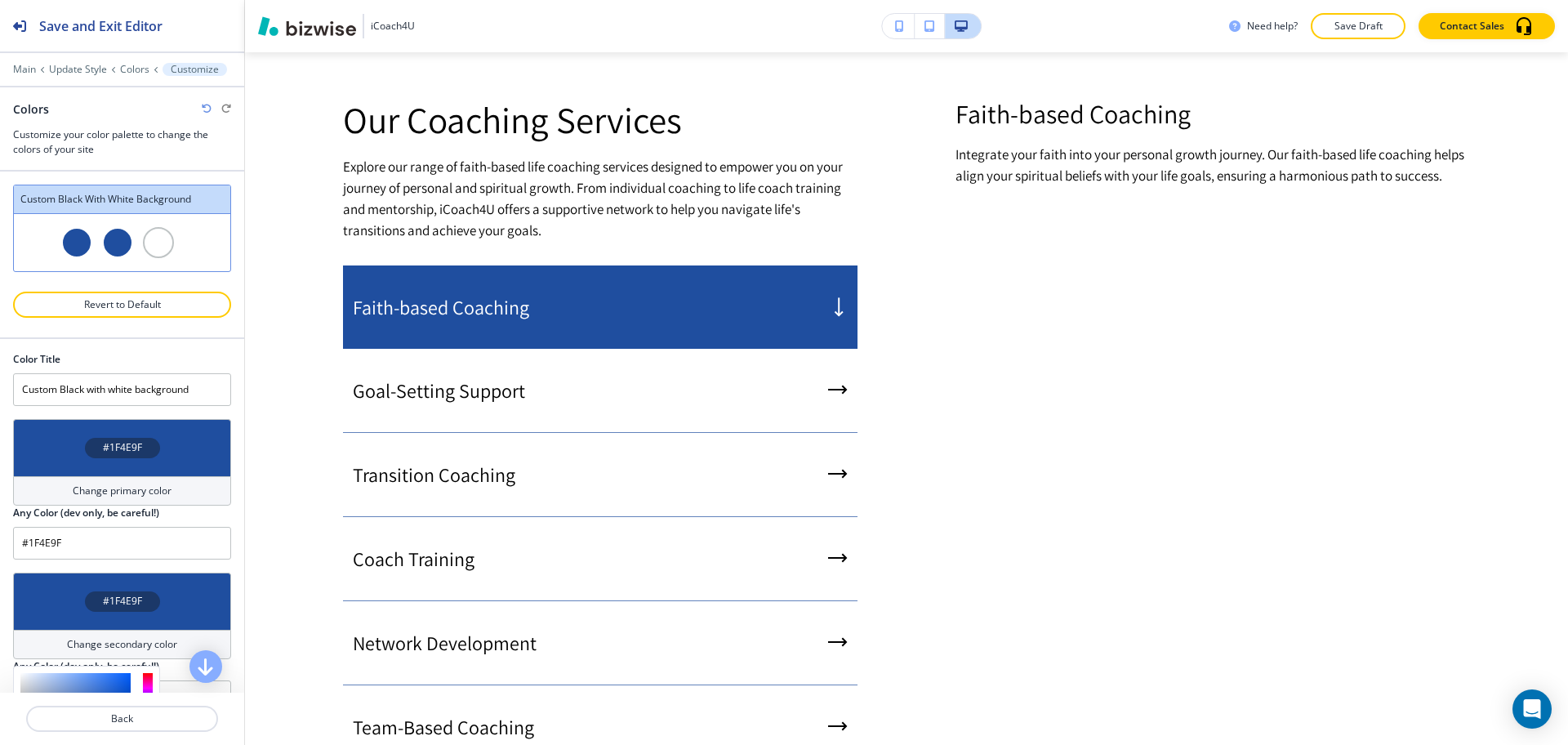
scroll to position [205, 0]
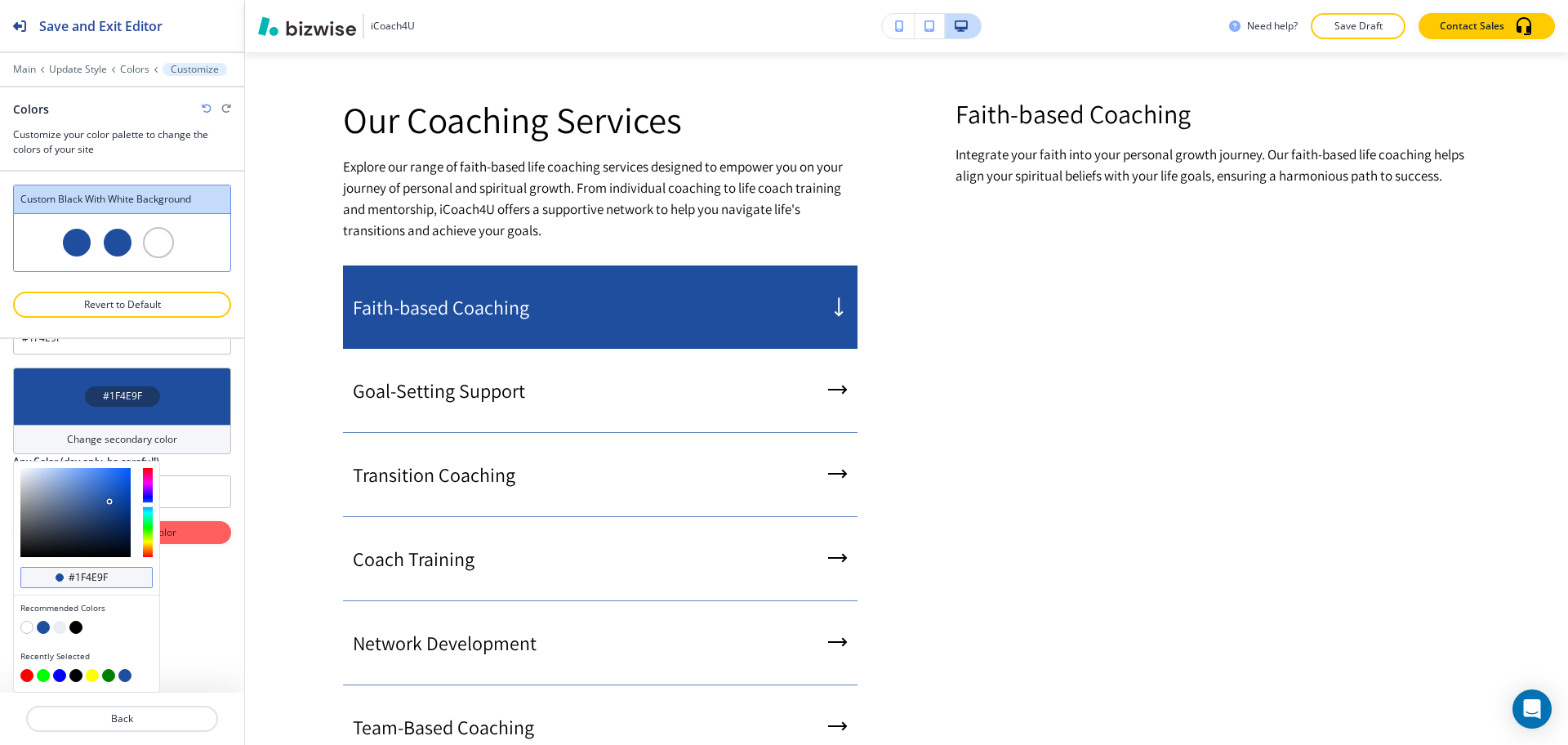
click at [115, 573] on input "#1f4e9f" at bounding box center [95, 578] width 57 height 13
paste input "C4D2E"
type input "#1C4D2E"
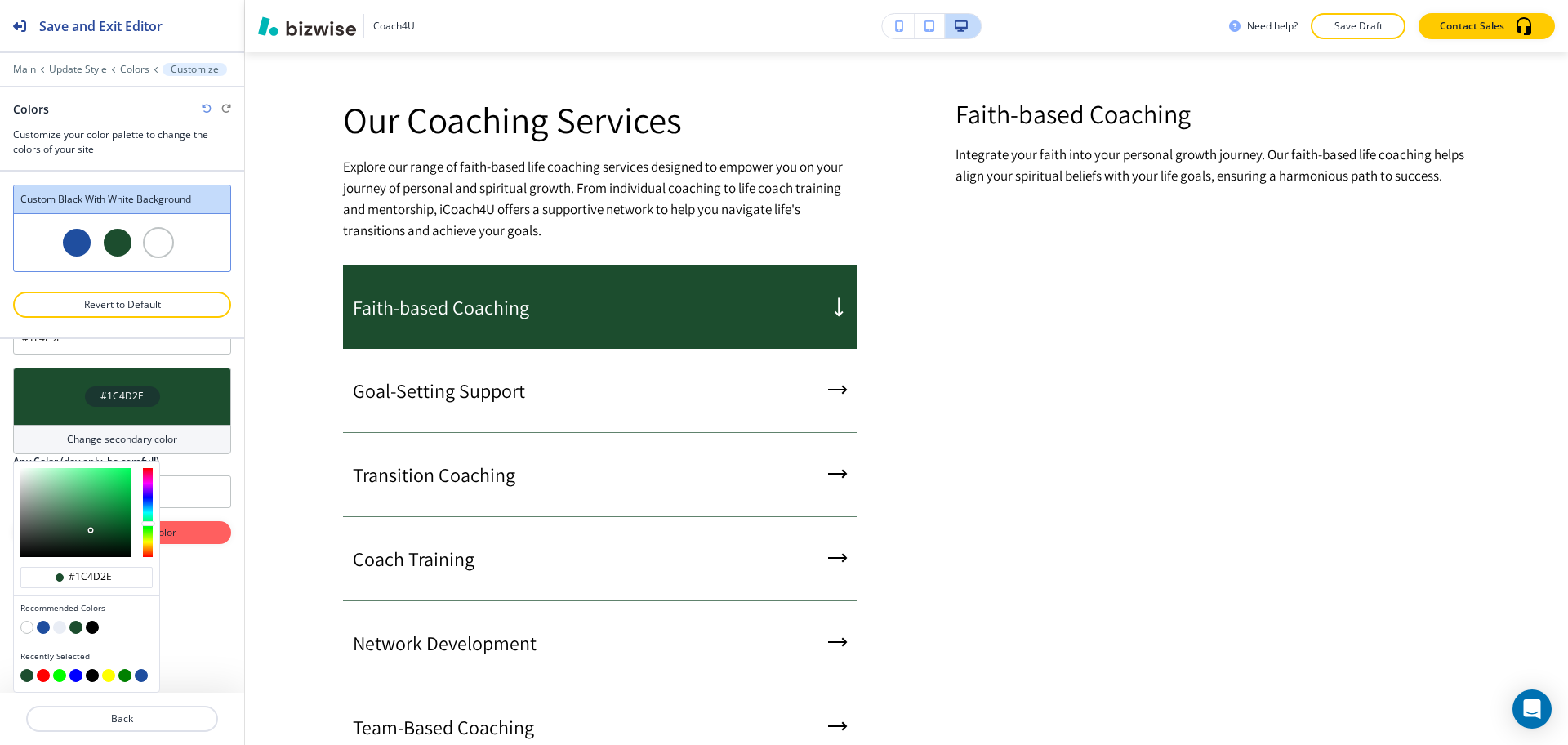
click at [231, 493] on div at bounding box center [237, 345] width 13 height 423
type input "#1c4d2e"
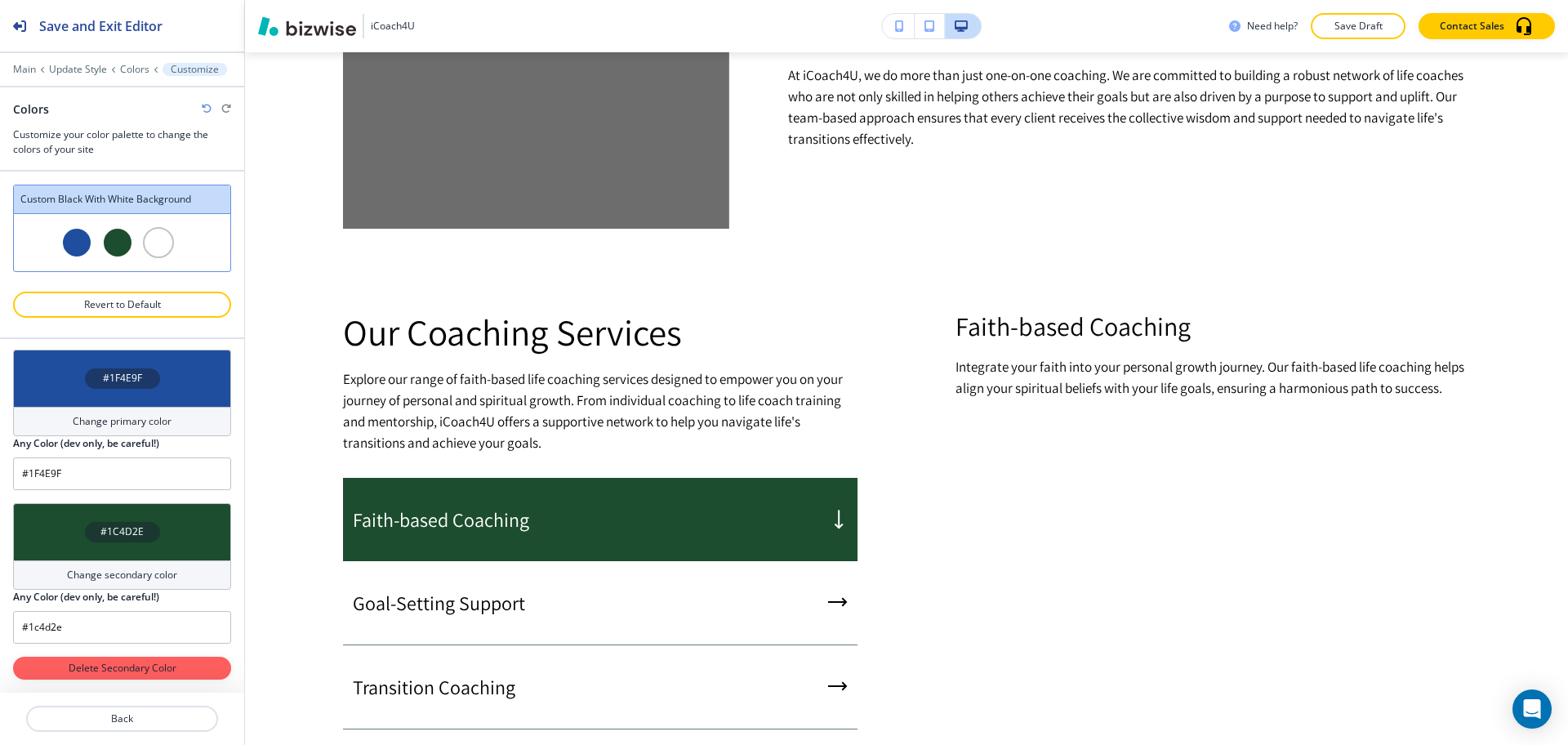
scroll to position [1048, 0]
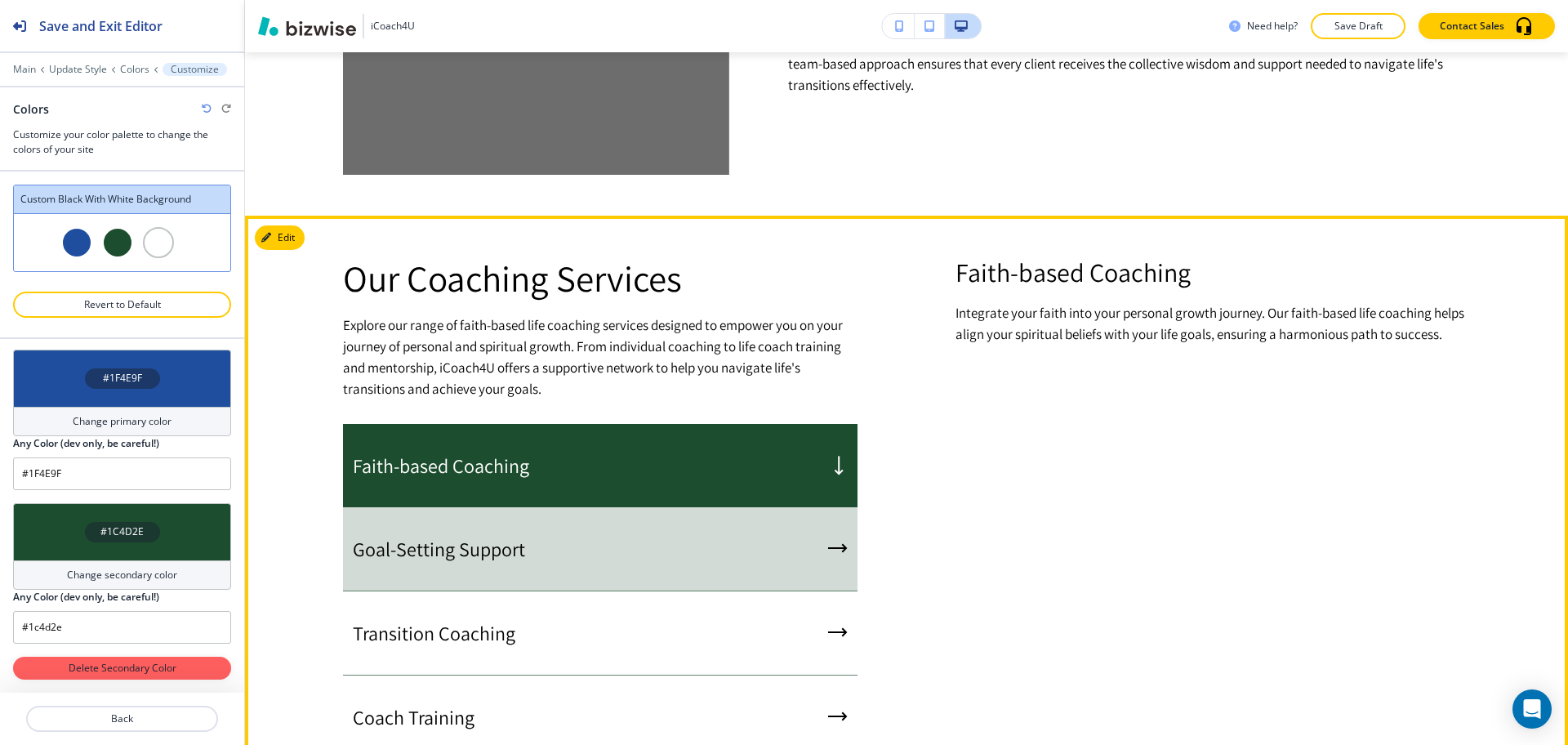
click at [687, 517] on div "Goal-Setting Support" at bounding box center [600, 550] width 515 height 84
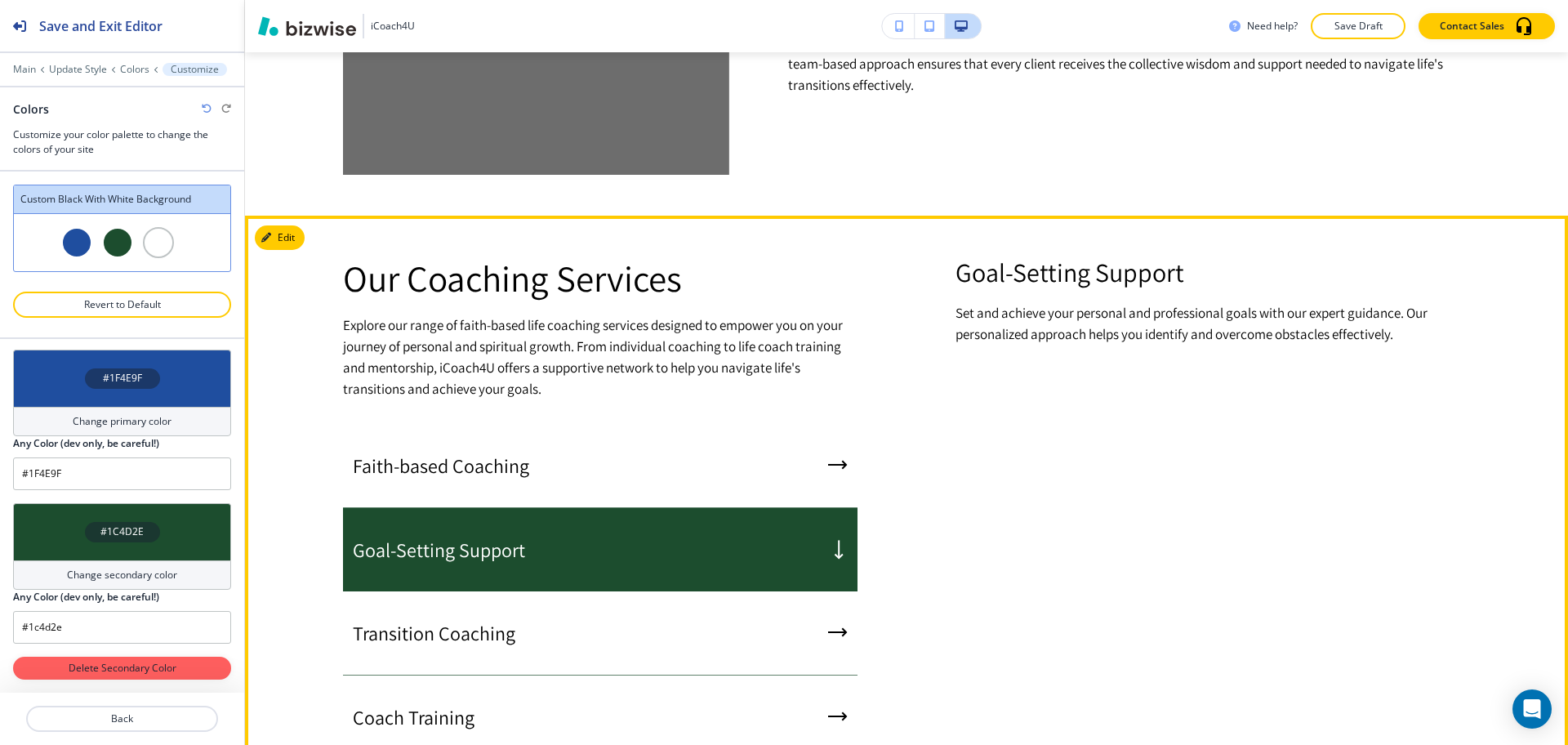
click at [697, 594] on div "Transition Coaching" at bounding box center [600, 634] width 515 height 84
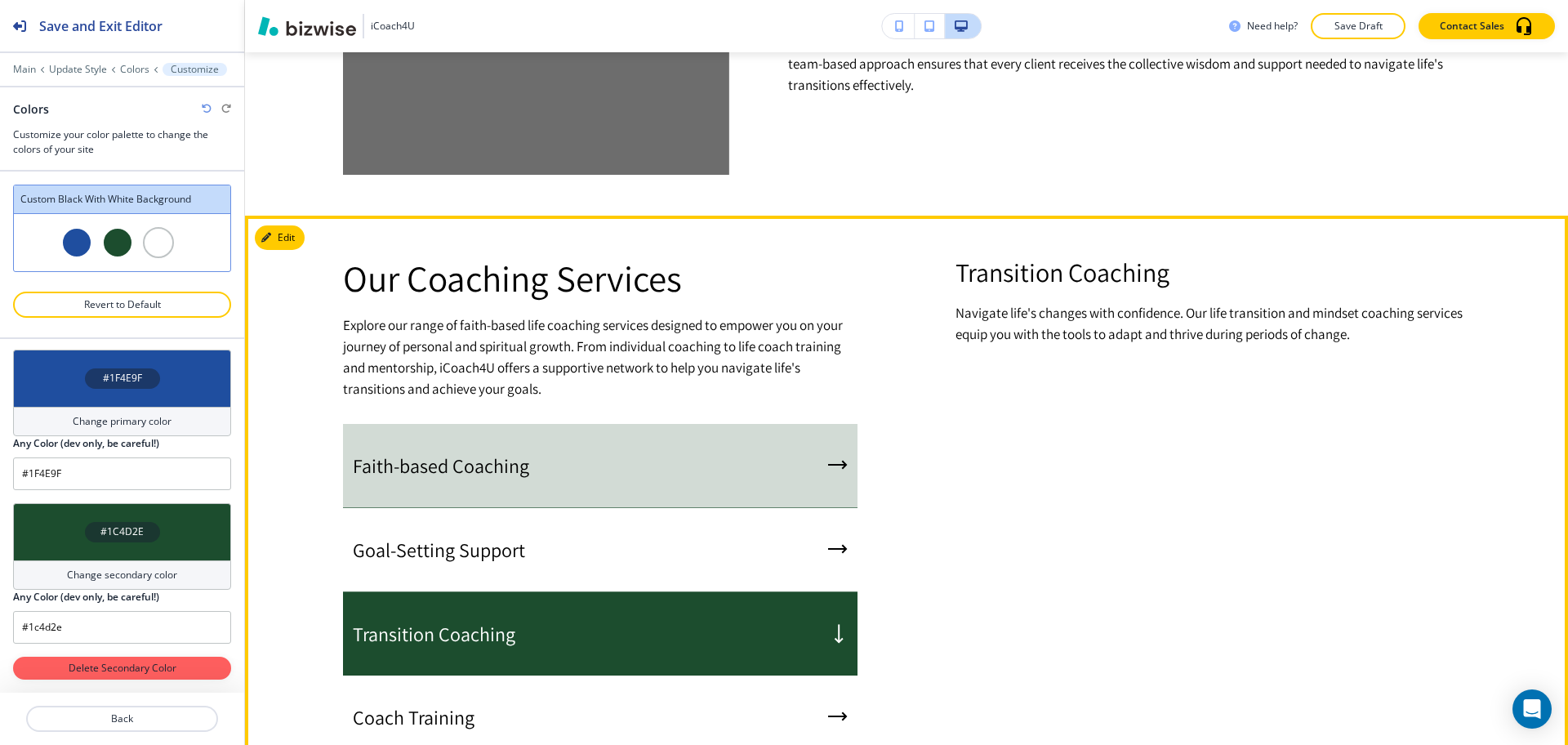
click at [710, 464] on div "Faith-based Coaching" at bounding box center [600, 466] width 515 height 84
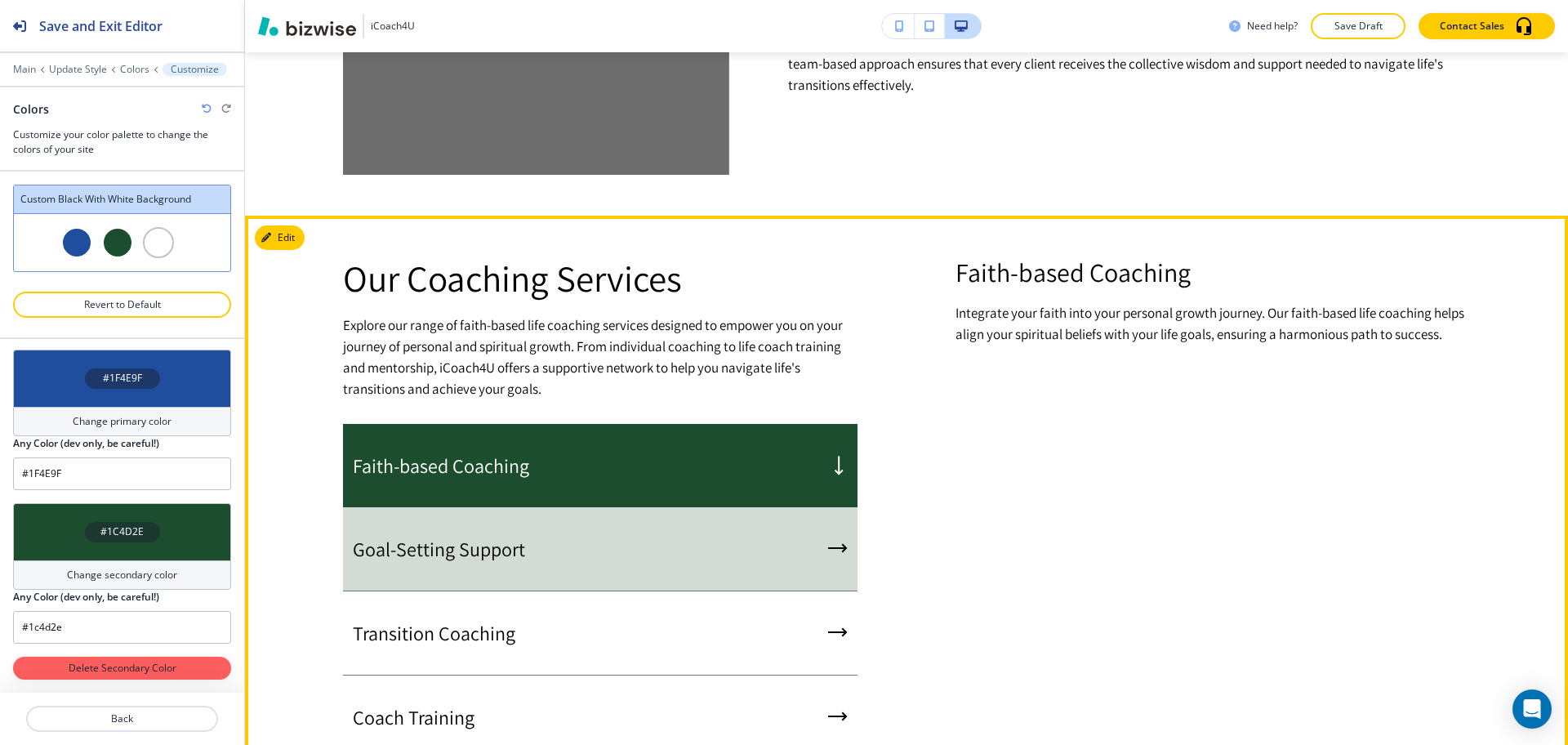
click at [722, 543] on div "Goal-Setting Support" at bounding box center [600, 550] width 515 height 84
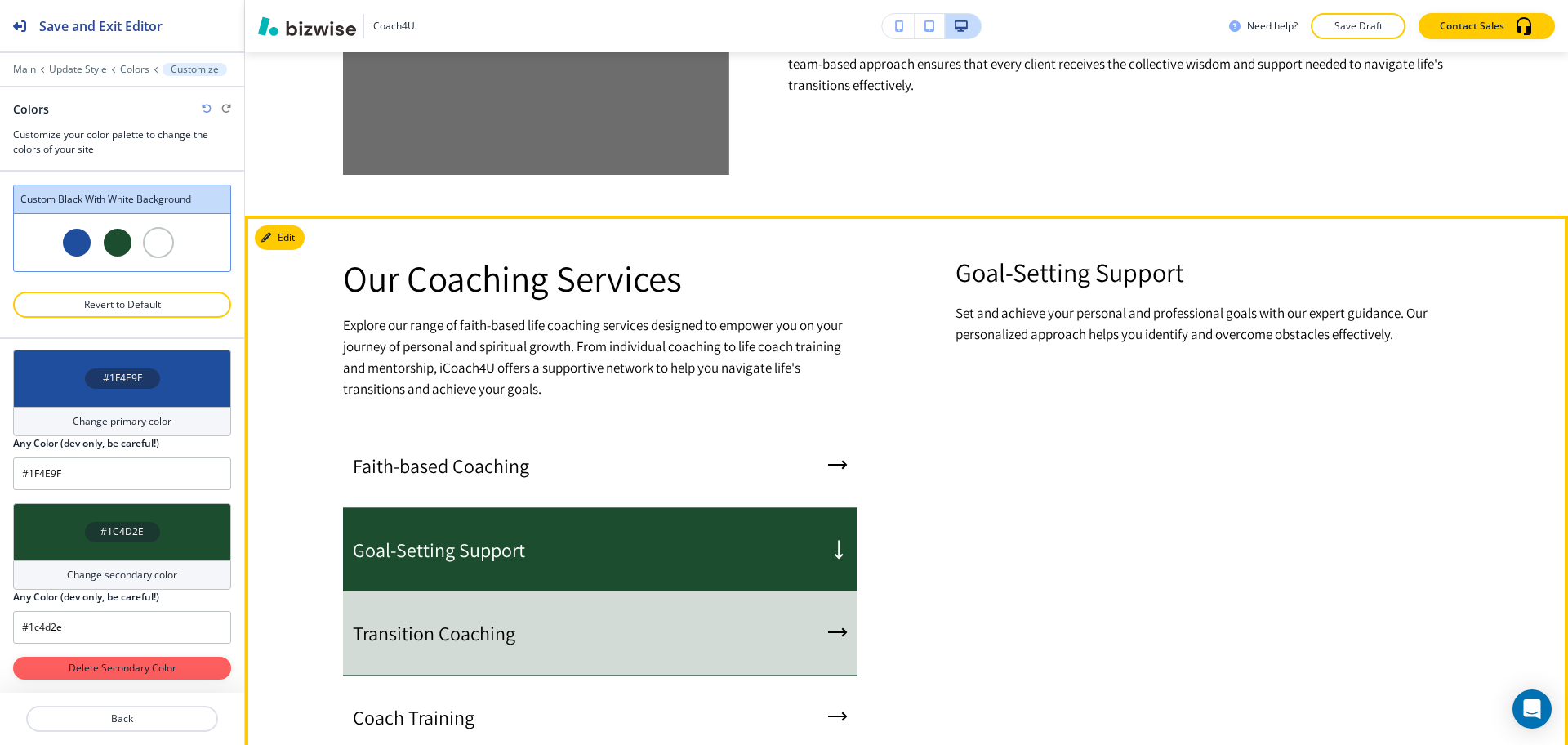
drag, startPoint x: 707, startPoint y: 622, endPoint x: 708, endPoint y: 639, distance: 17.0
click at [707, 624] on div "Transition Coaching" at bounding box center [600, 634] width 515 height 84
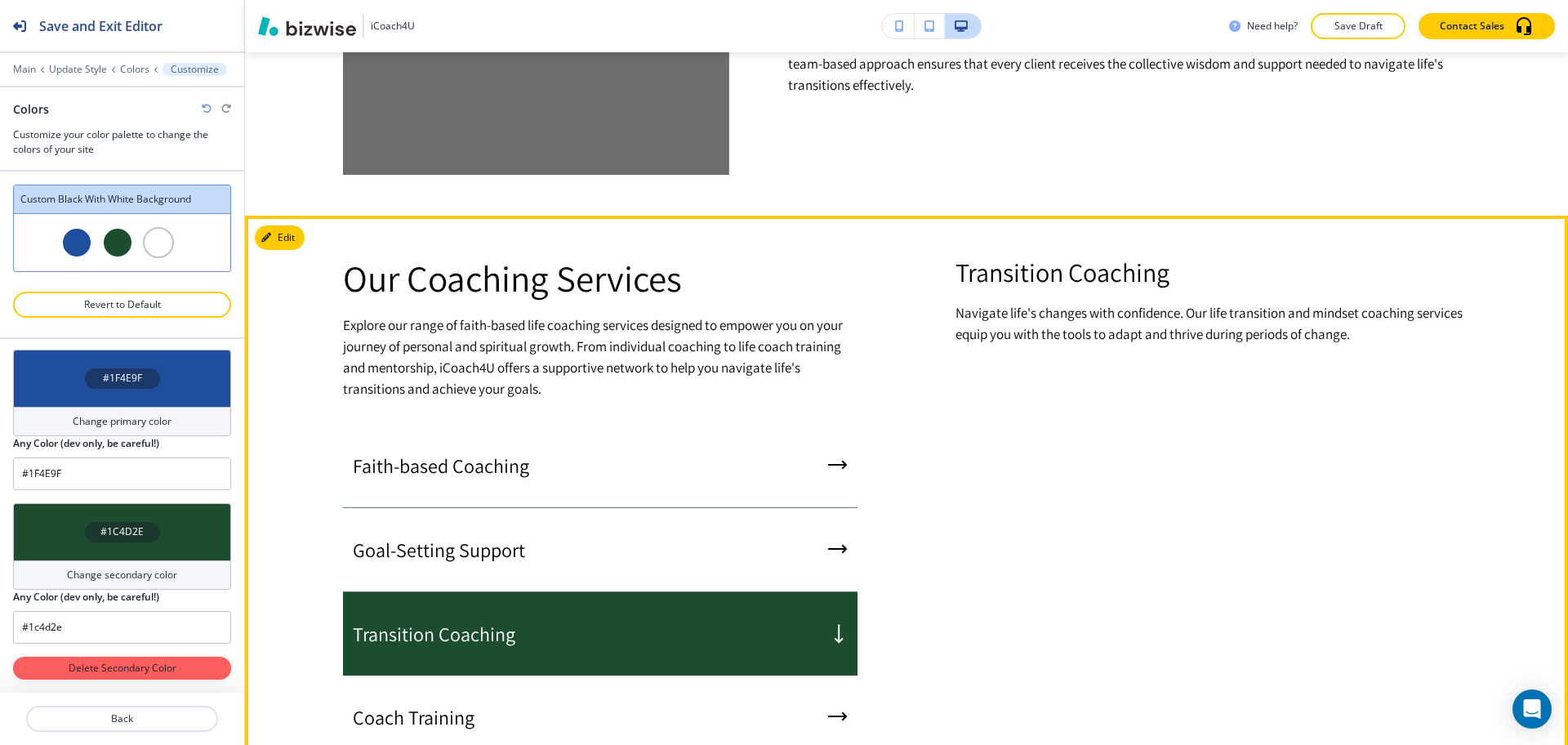
click at [704, 693] on div "Coach Training" at bounding box center [600, 718] width 515 height 84
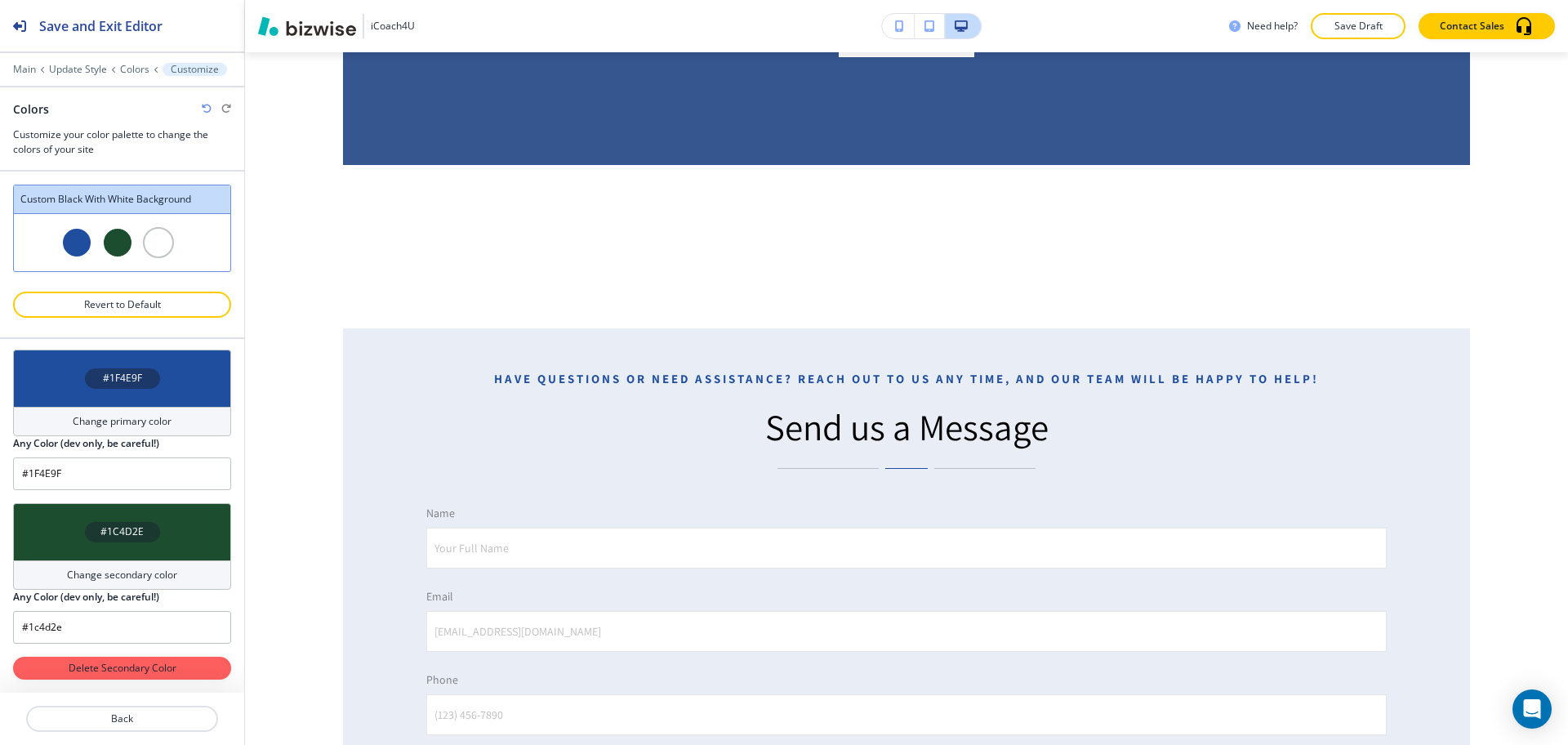
scroll to position [5651, 0]
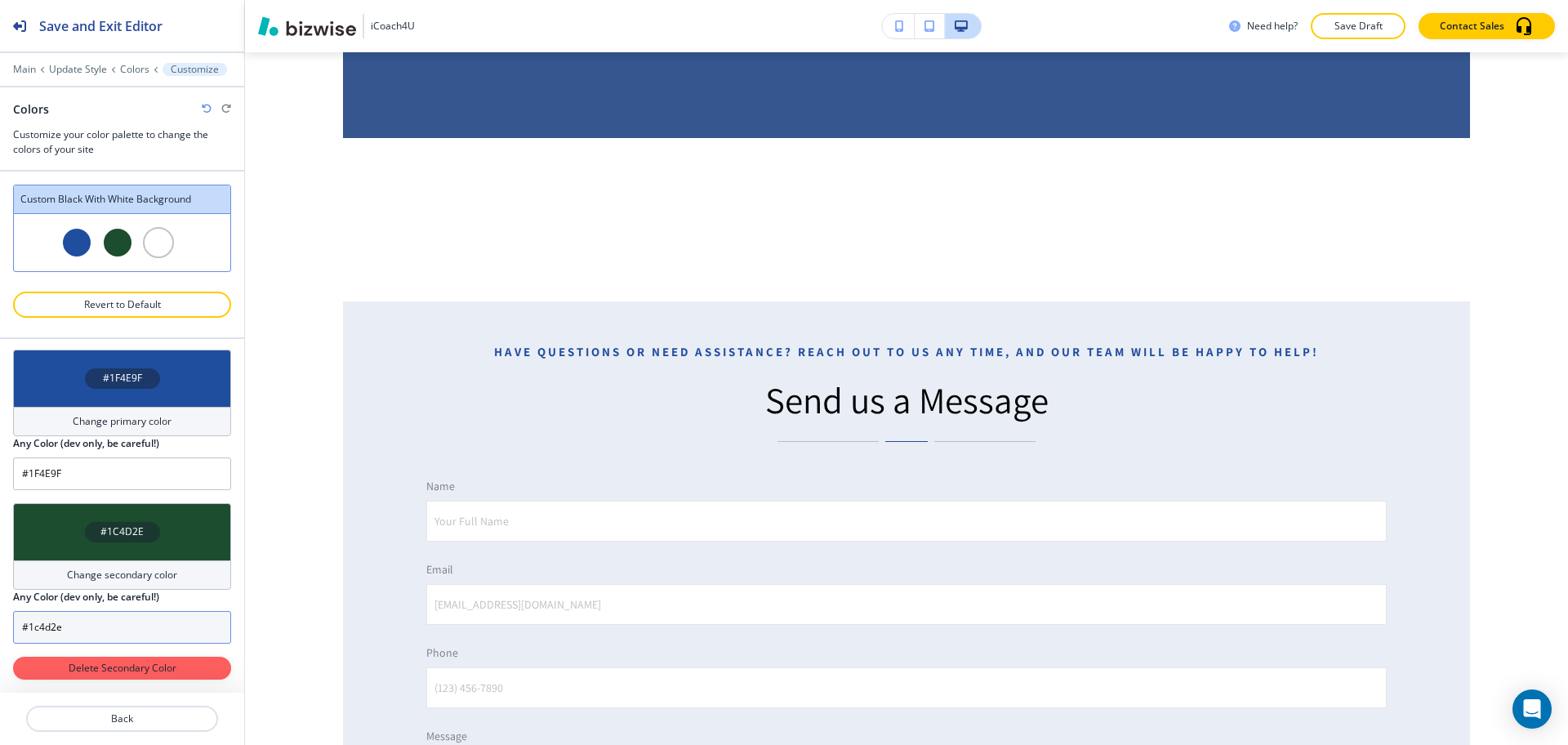
click at [83, 624] on input "#1c4d2e" at bounding box center [121, 627] width 218 height 33
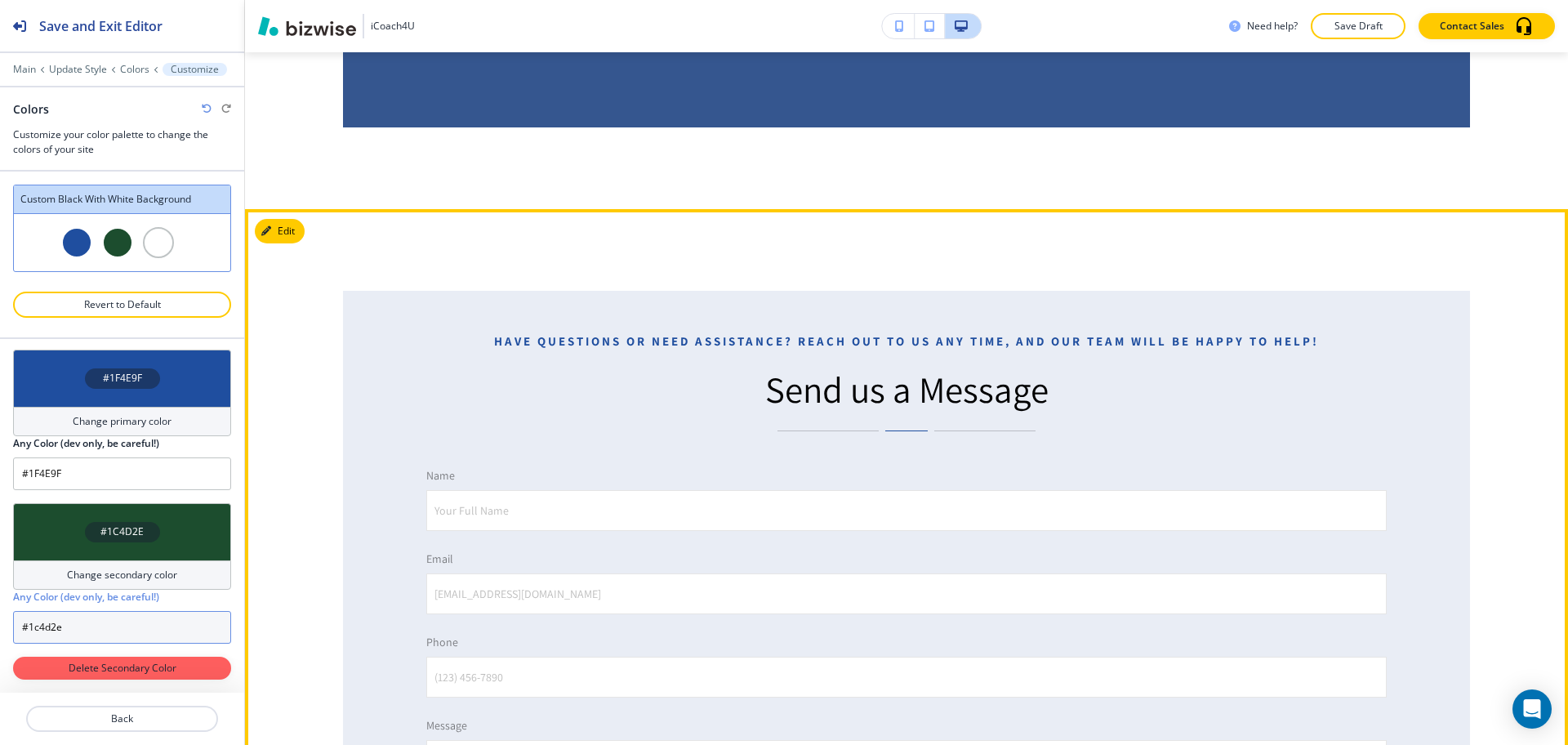
scroll to position [5667, 0]
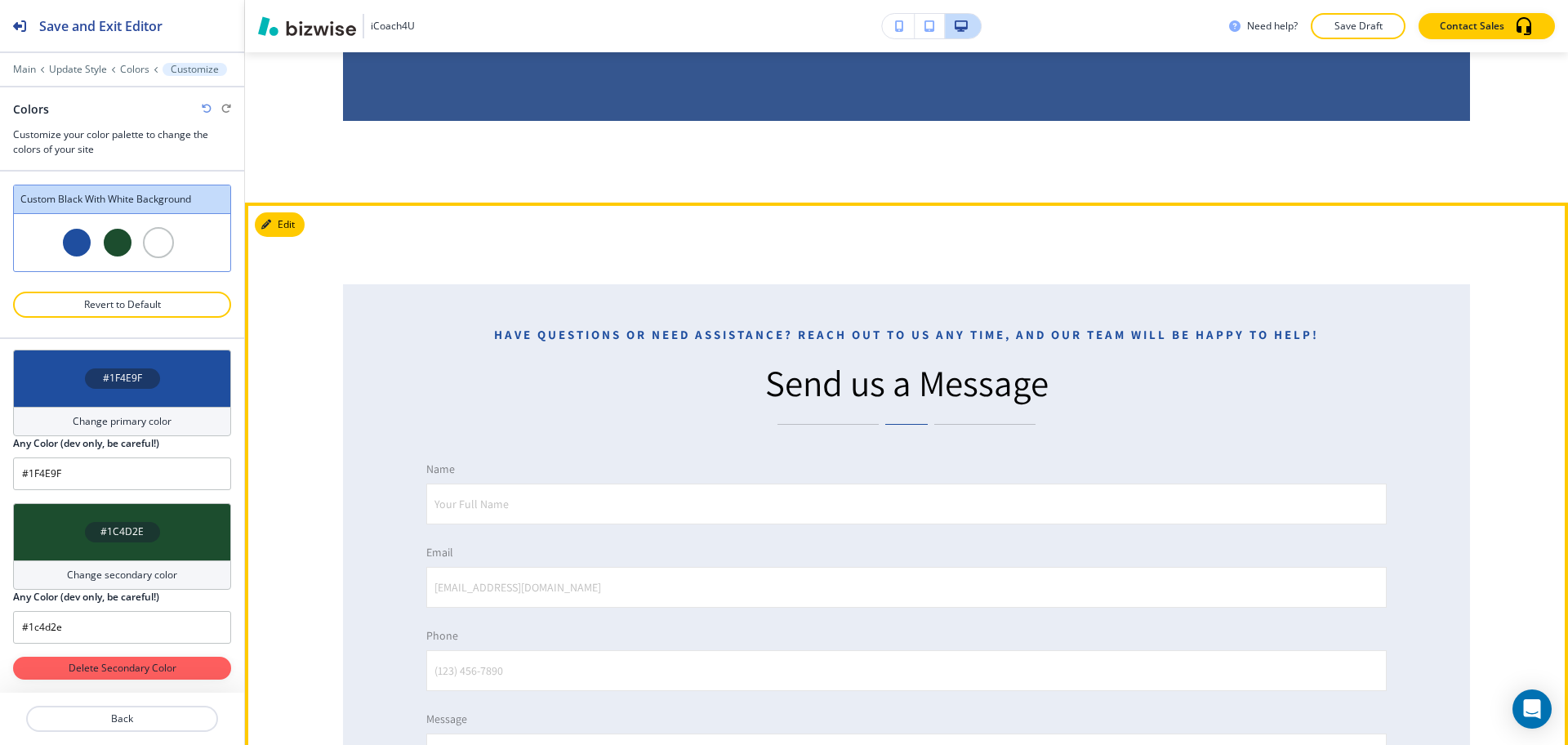
click at [795, 218] on div "Have questions or need assistance? Reach out to us any time, and our team will …" at bounding box center [906, 642] width 1323 height 880
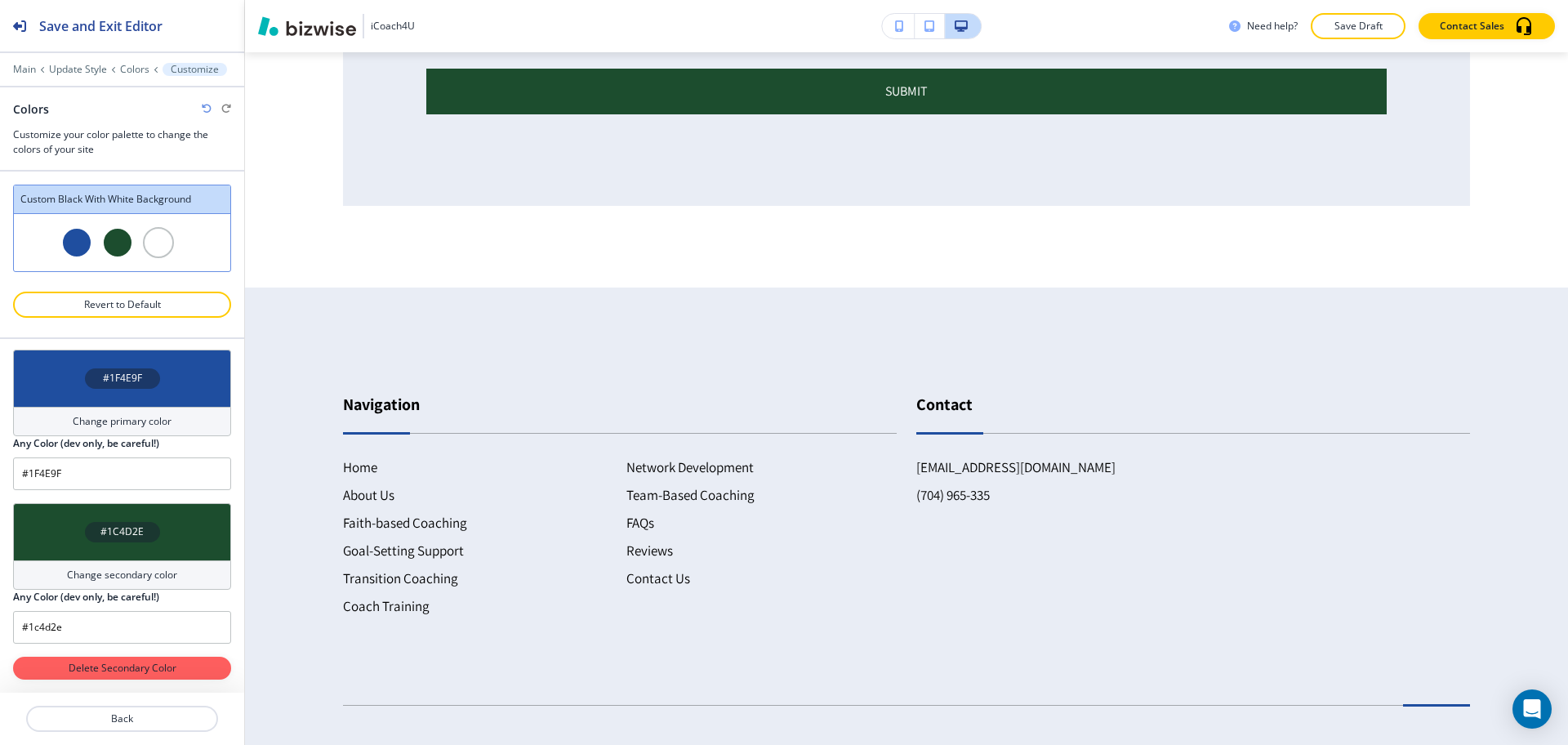
scroll to position [6562, 0]
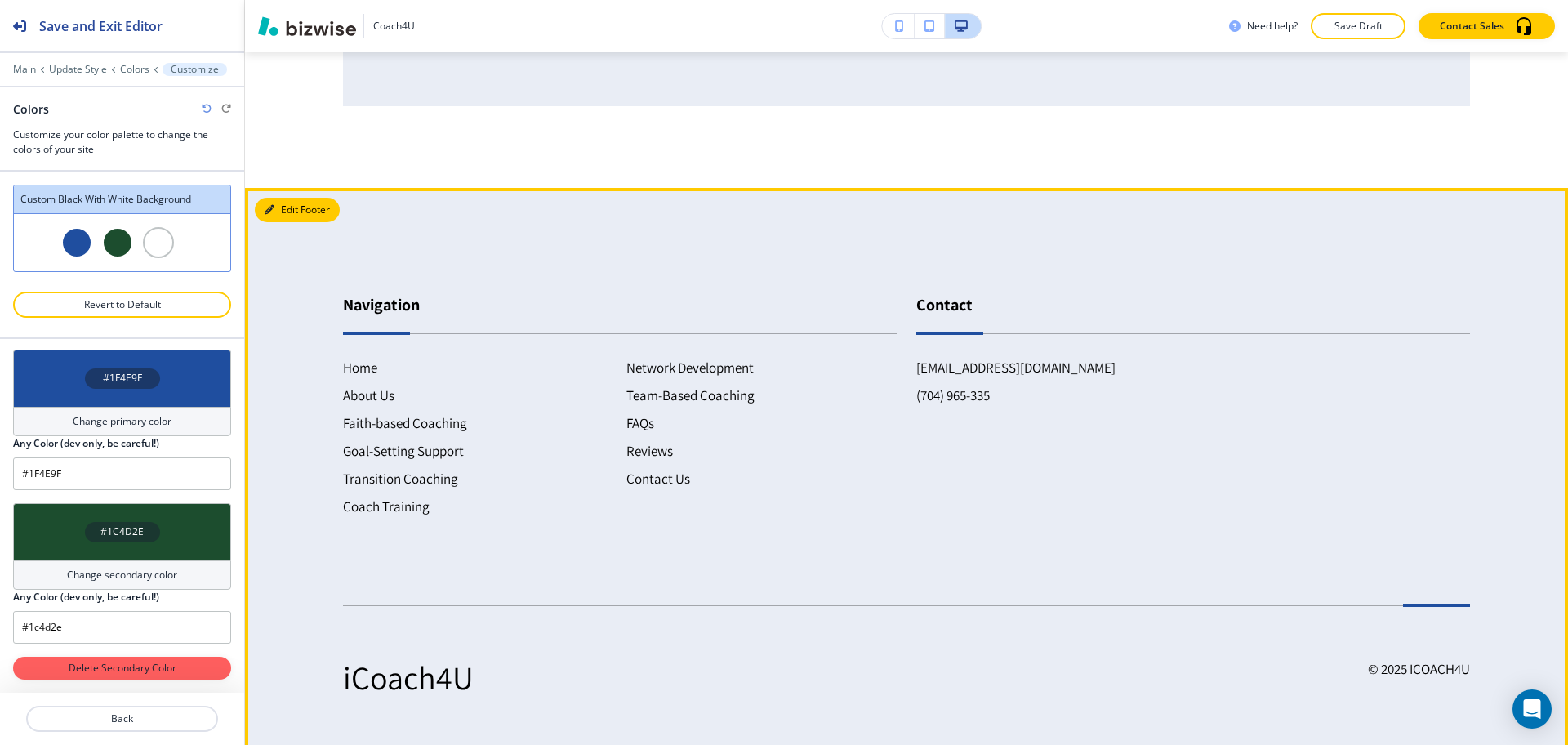
click at [269, 208] on button "Edit Footer" at bounding box center [297, 210] width 85 height 24
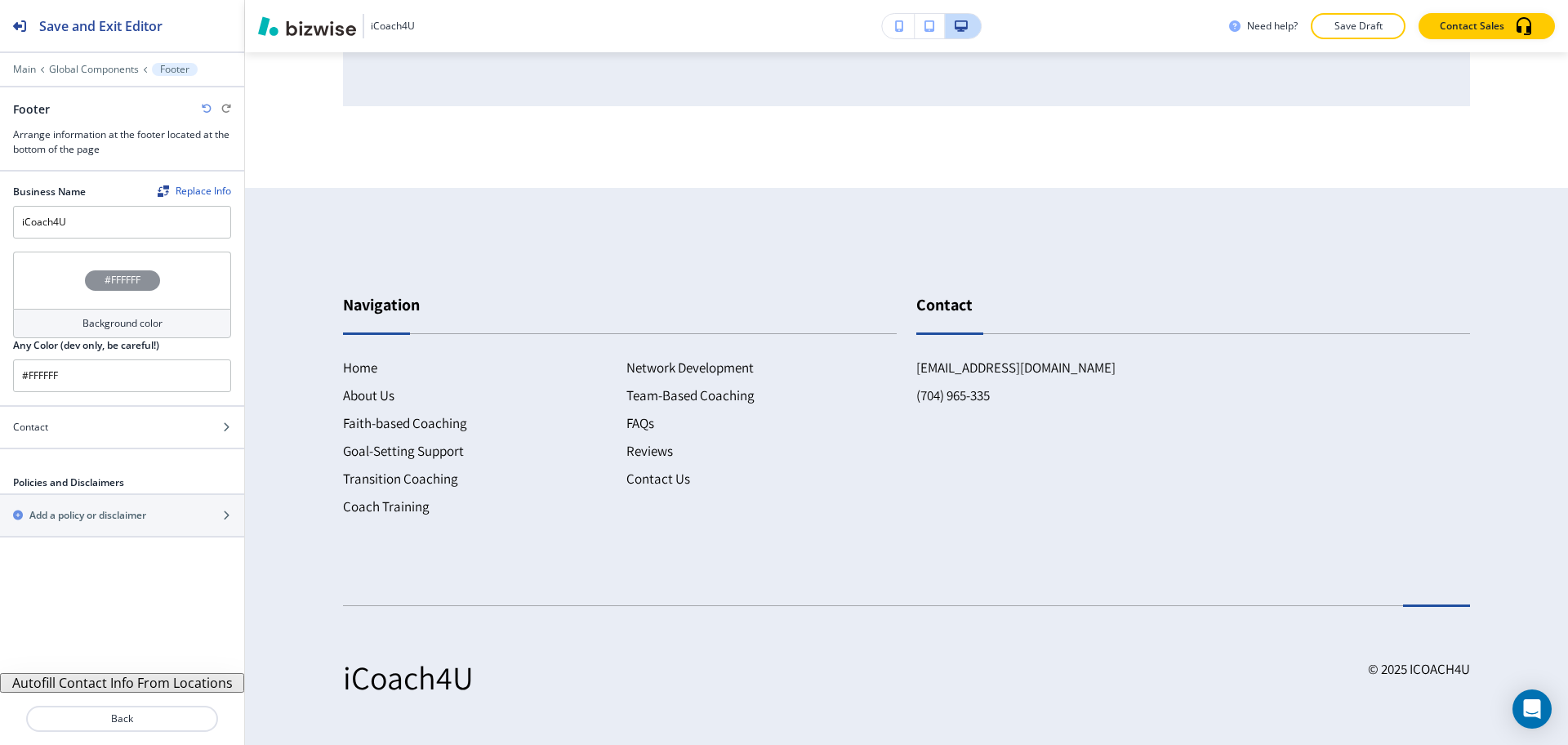
click at [96, 336] on div "Background color" at bounding box center [121, 322] width 218 height 29
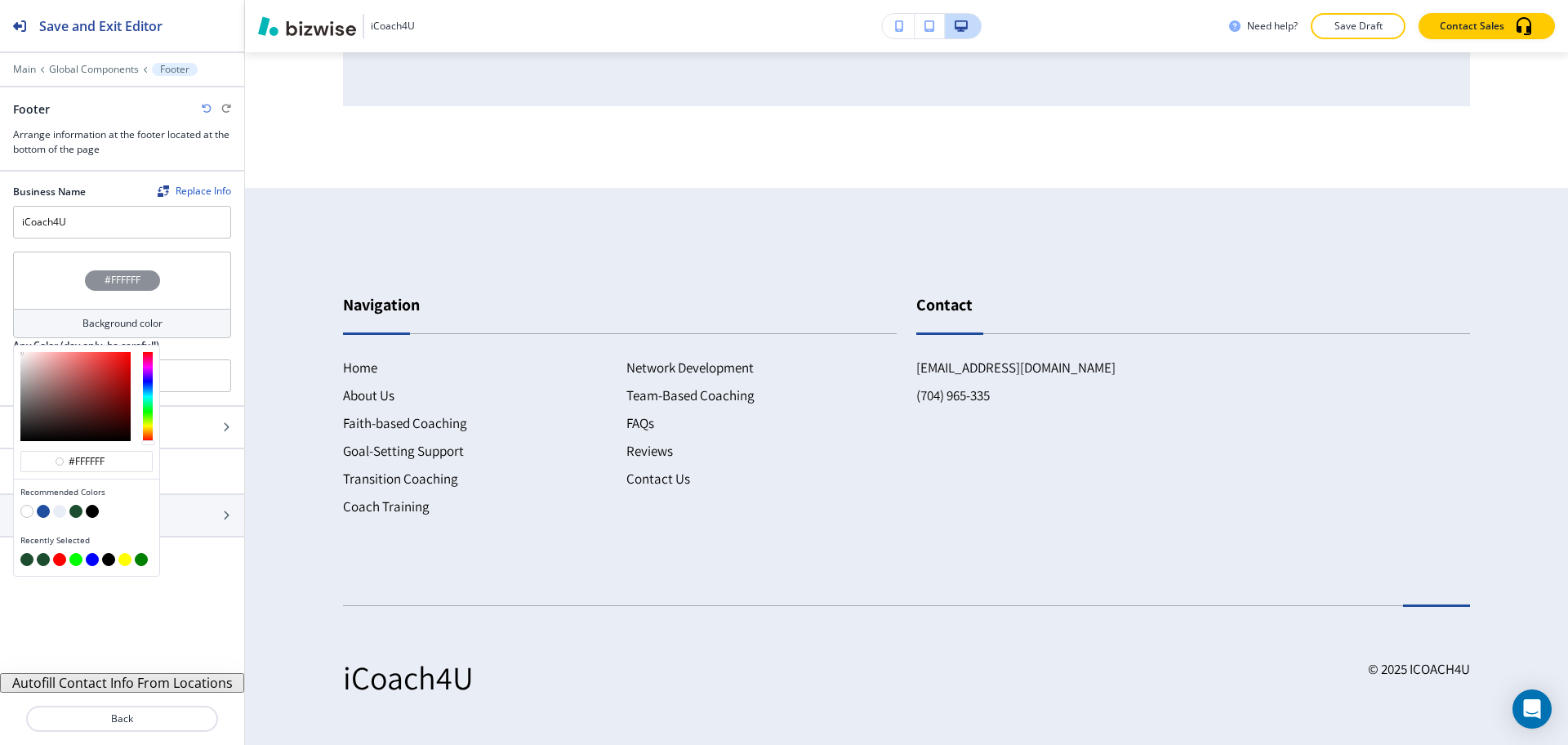
click at [46, 510] on button "button" at bounding box center [43, 511] width 13 height 13
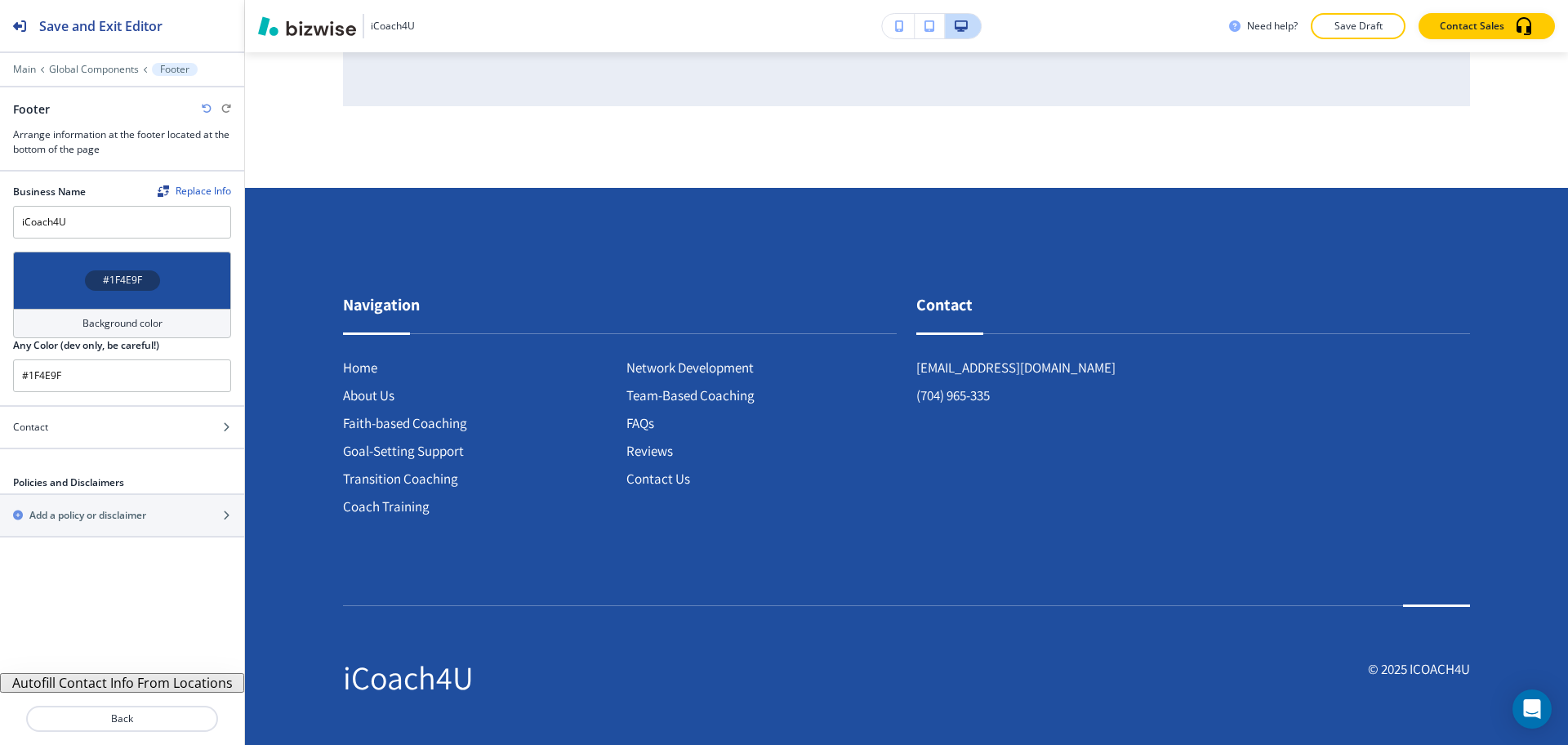
click at [125, 324] on h4 "Background color" at bounding box center [122, 323] width 80 height 15
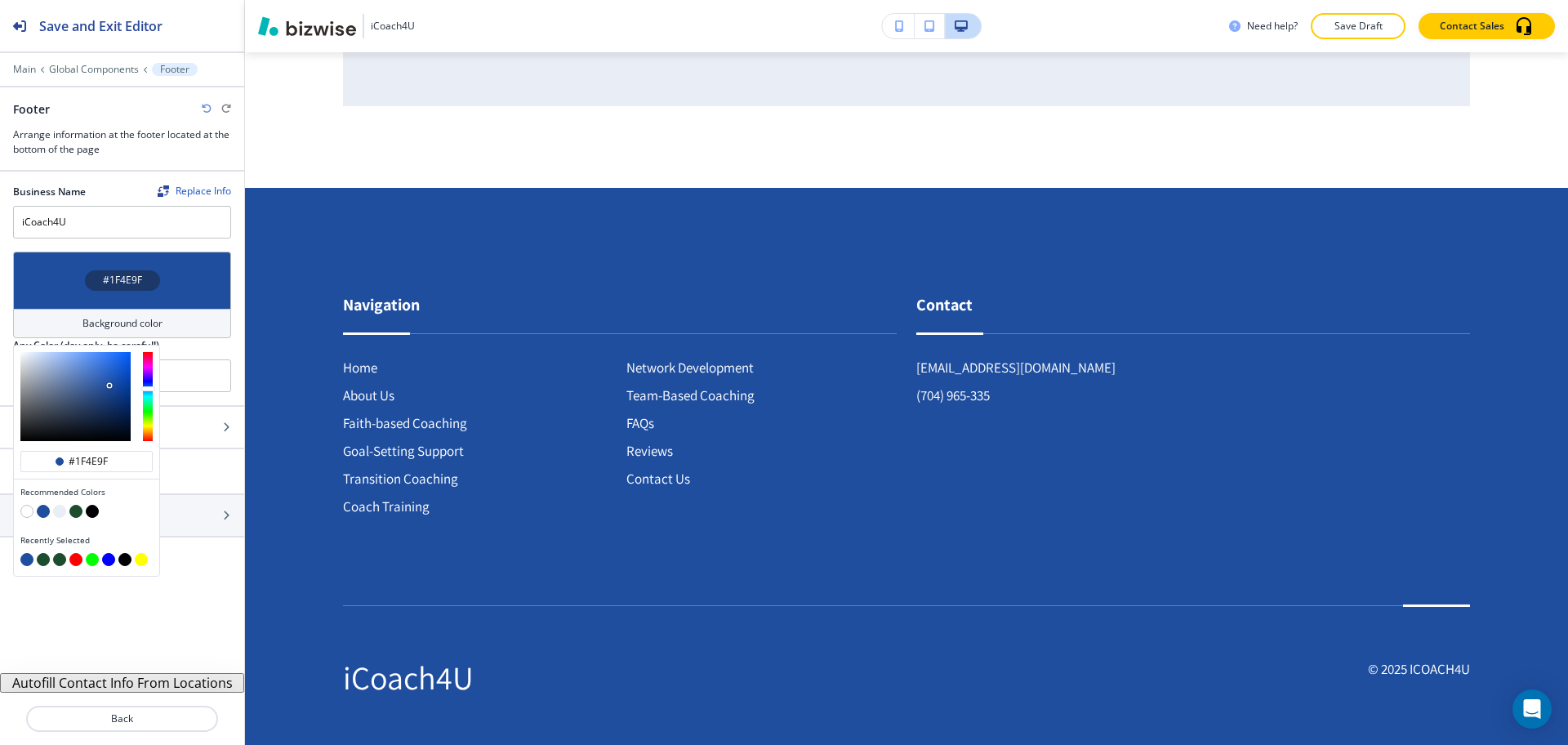
click at [60, 506] on button "button" at bounding box center [60, 511] width 13 height 13
type input "#e9edf5"
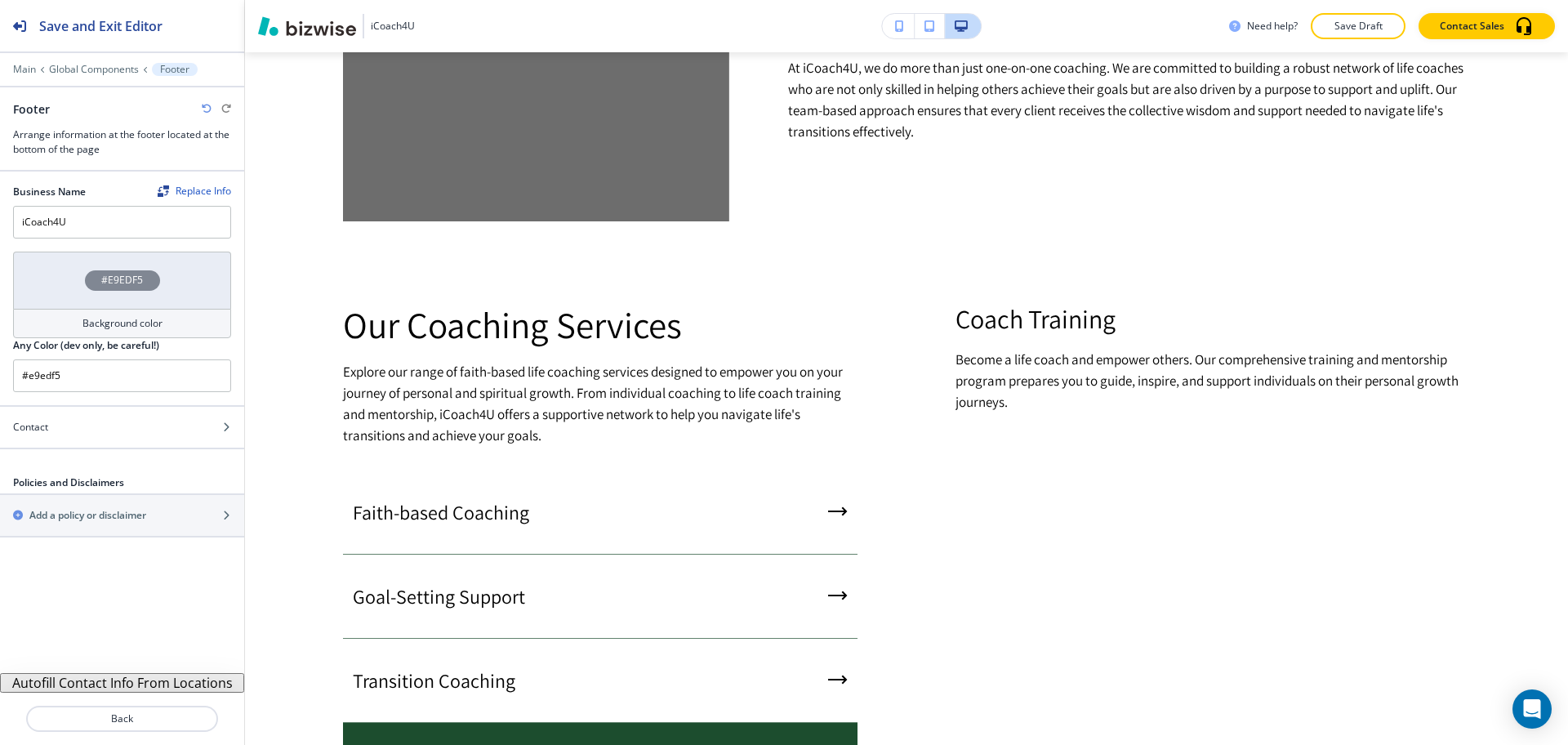
scroll to position [964, 0]
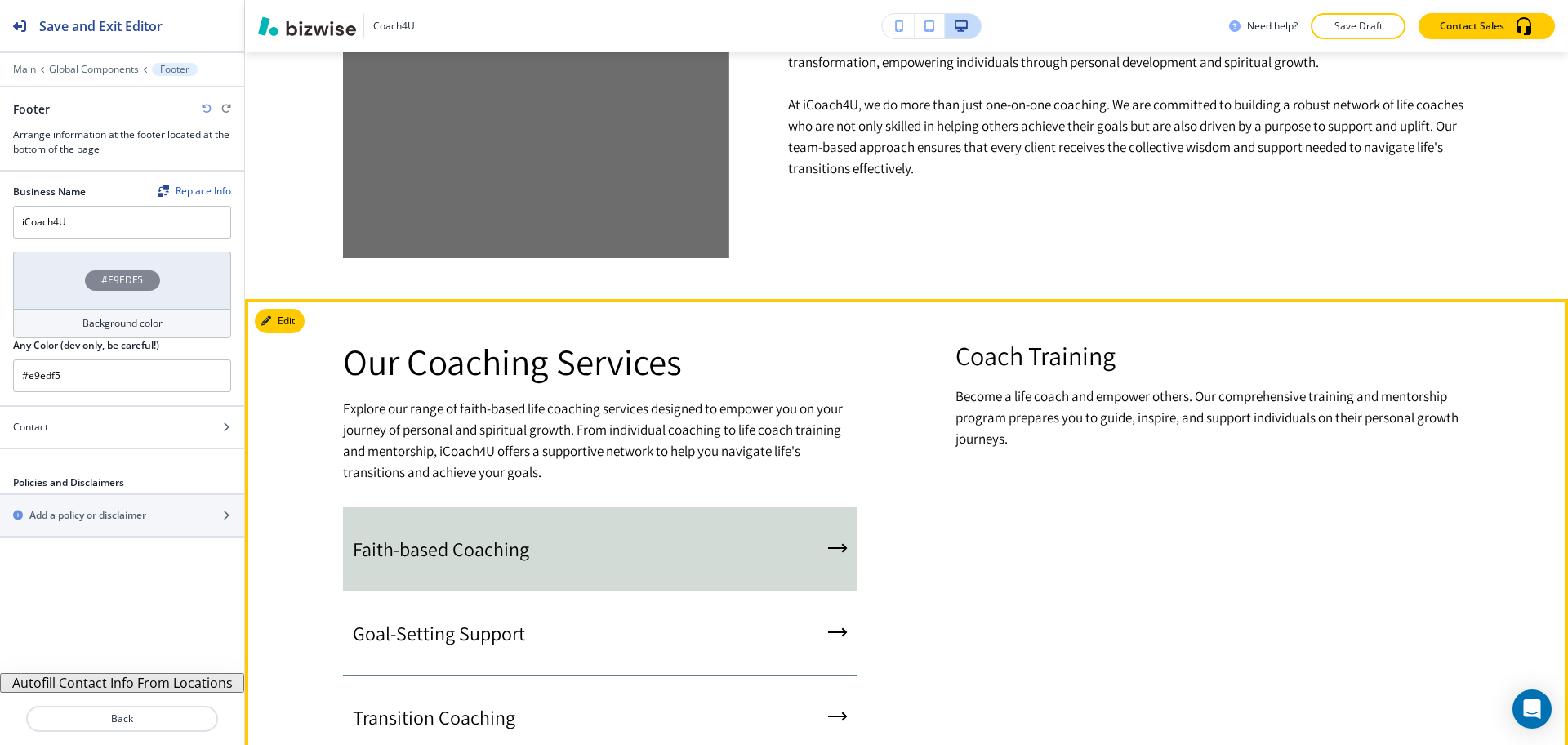
click at [777, 549] on div "Faith-based Coaching" at bounding box center [600, 550] width 515 height 84
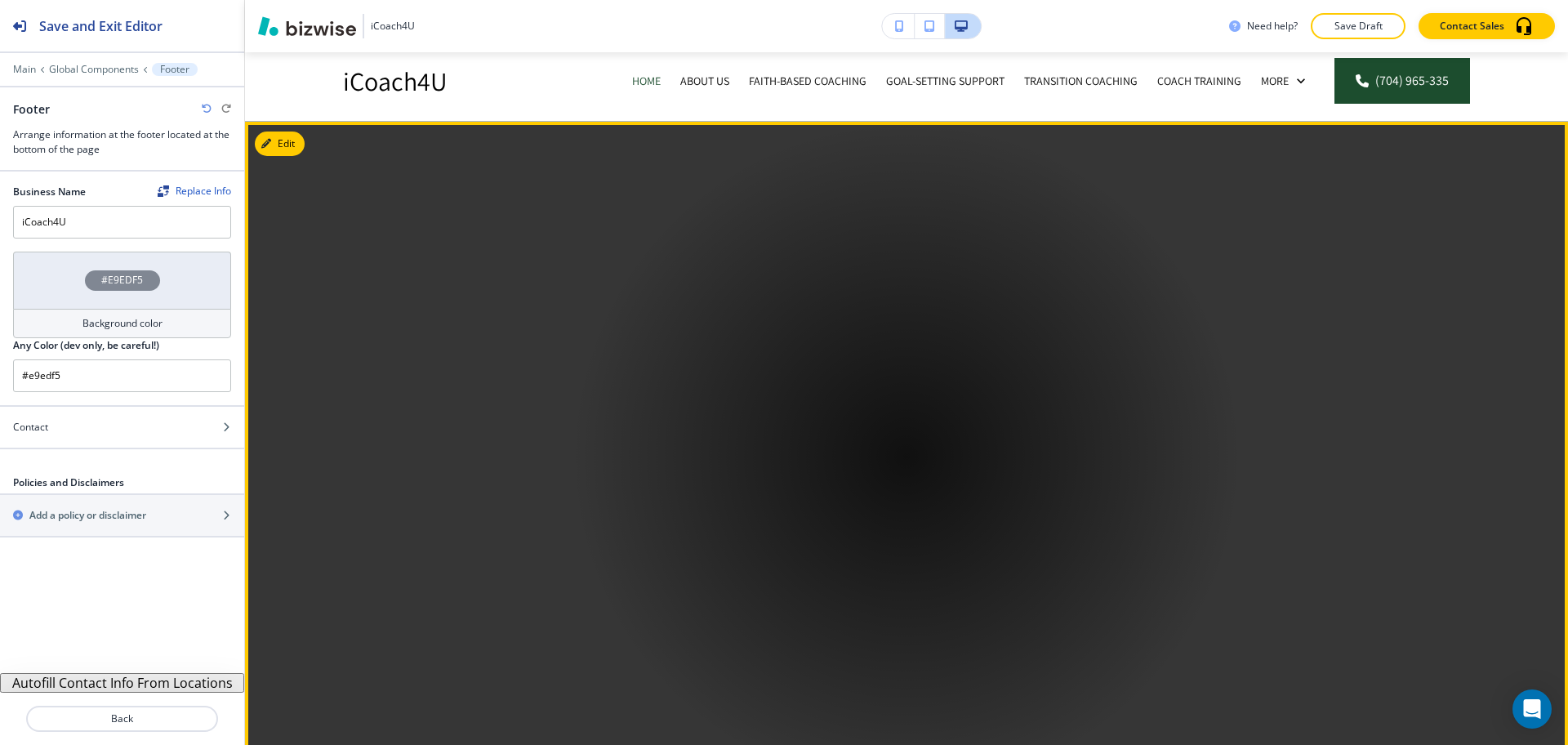
scroll to position [0, 0]
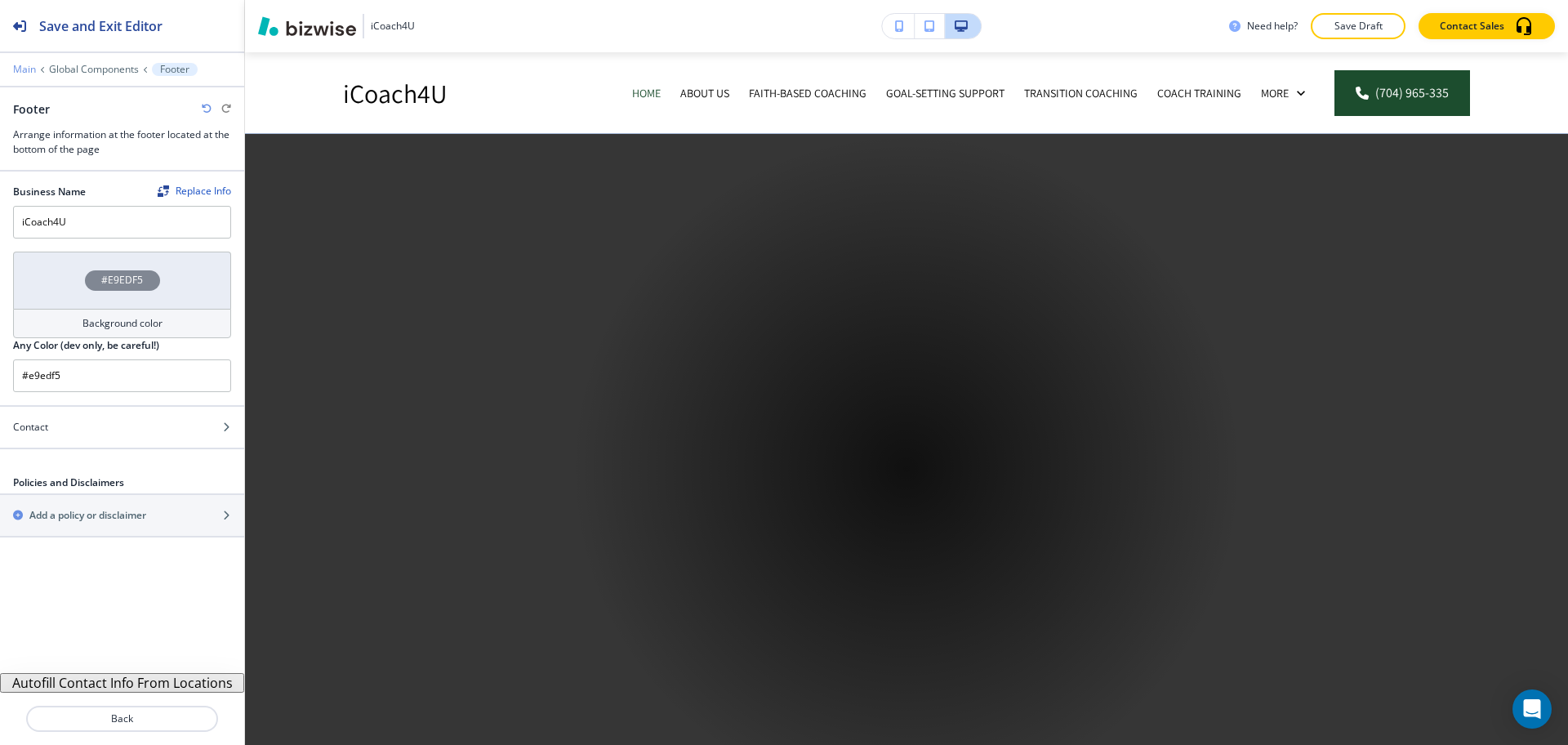
click at [27, 67] on p "Main" at bounding box center [24, 69] width 22 height 11
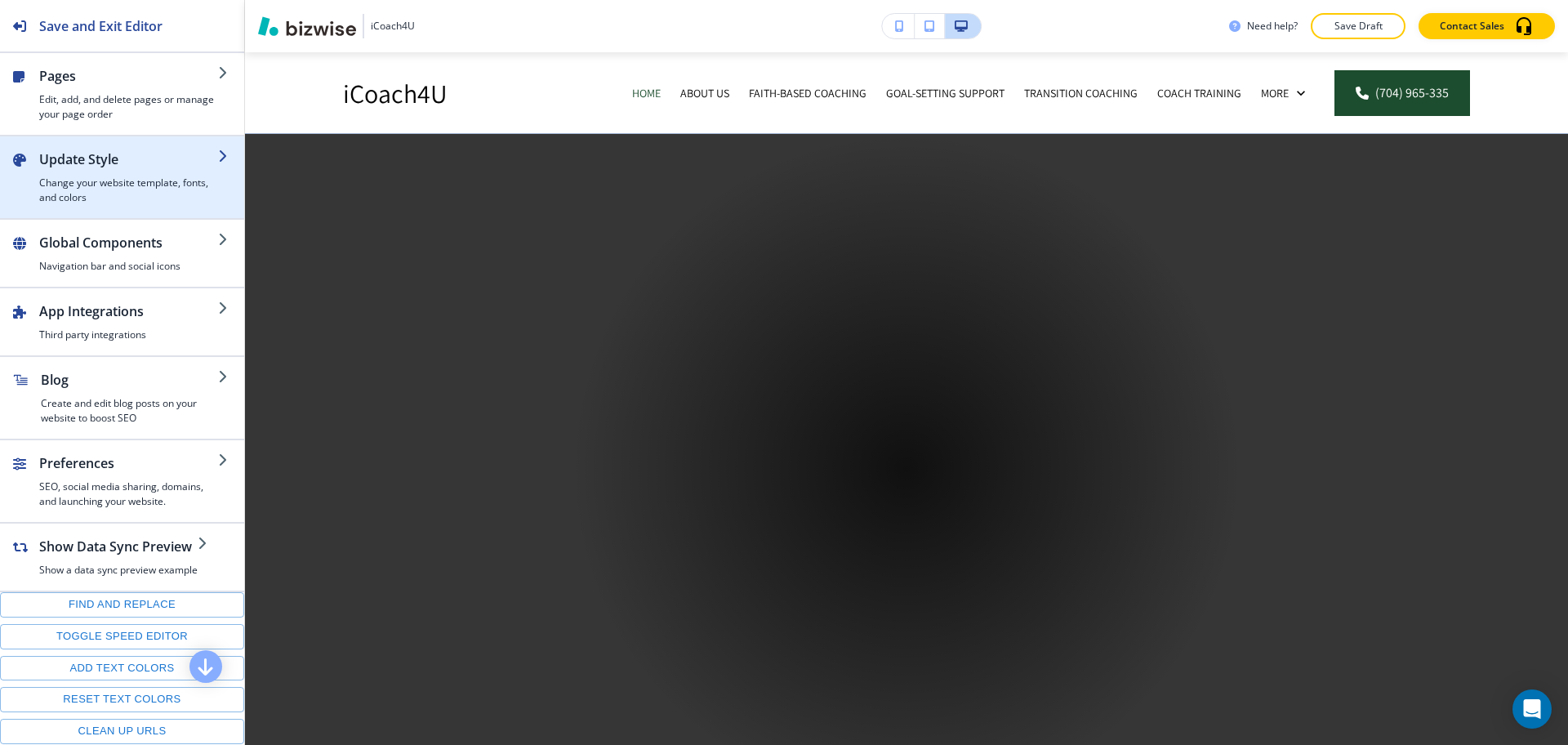
click at [75, 164] on h2 "Update Style" at bounding box center [128, 159] width 178 height 20
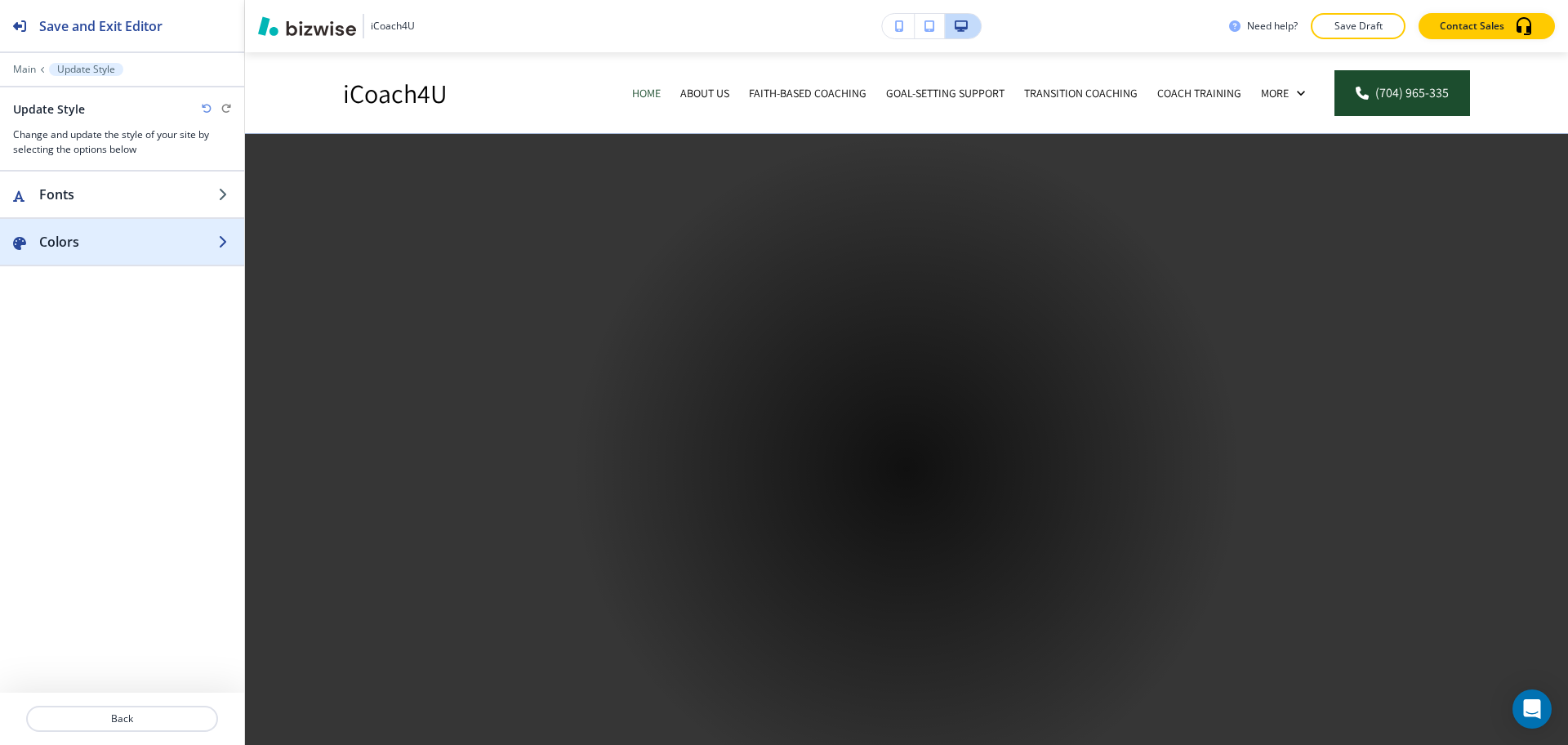
click at [95, 242] on h2 "Colors" at bounding box center [128, 241] width 178 height 20
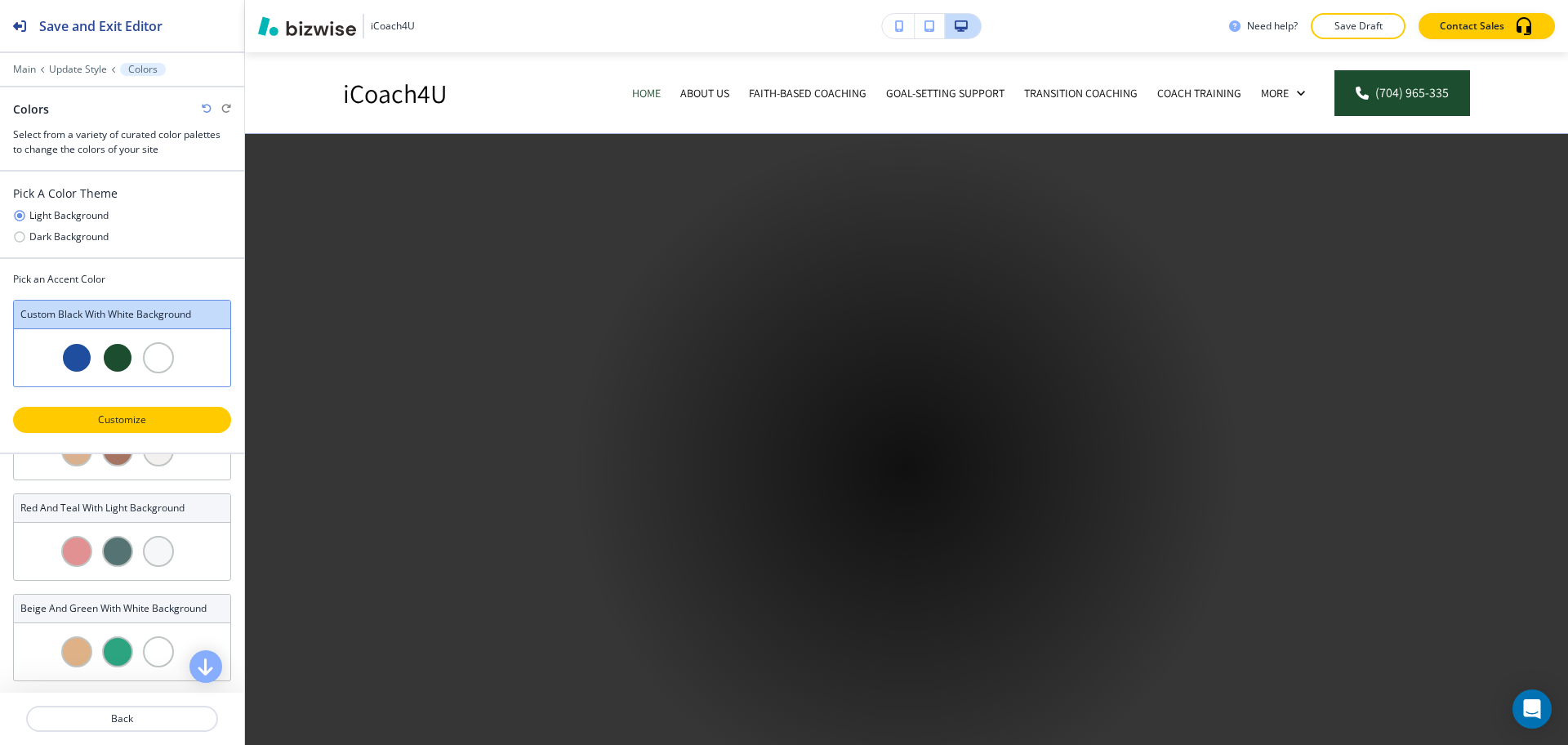
click at [135, 419] on p "Customize" at bounding box center [122, 420] width 176 height 15
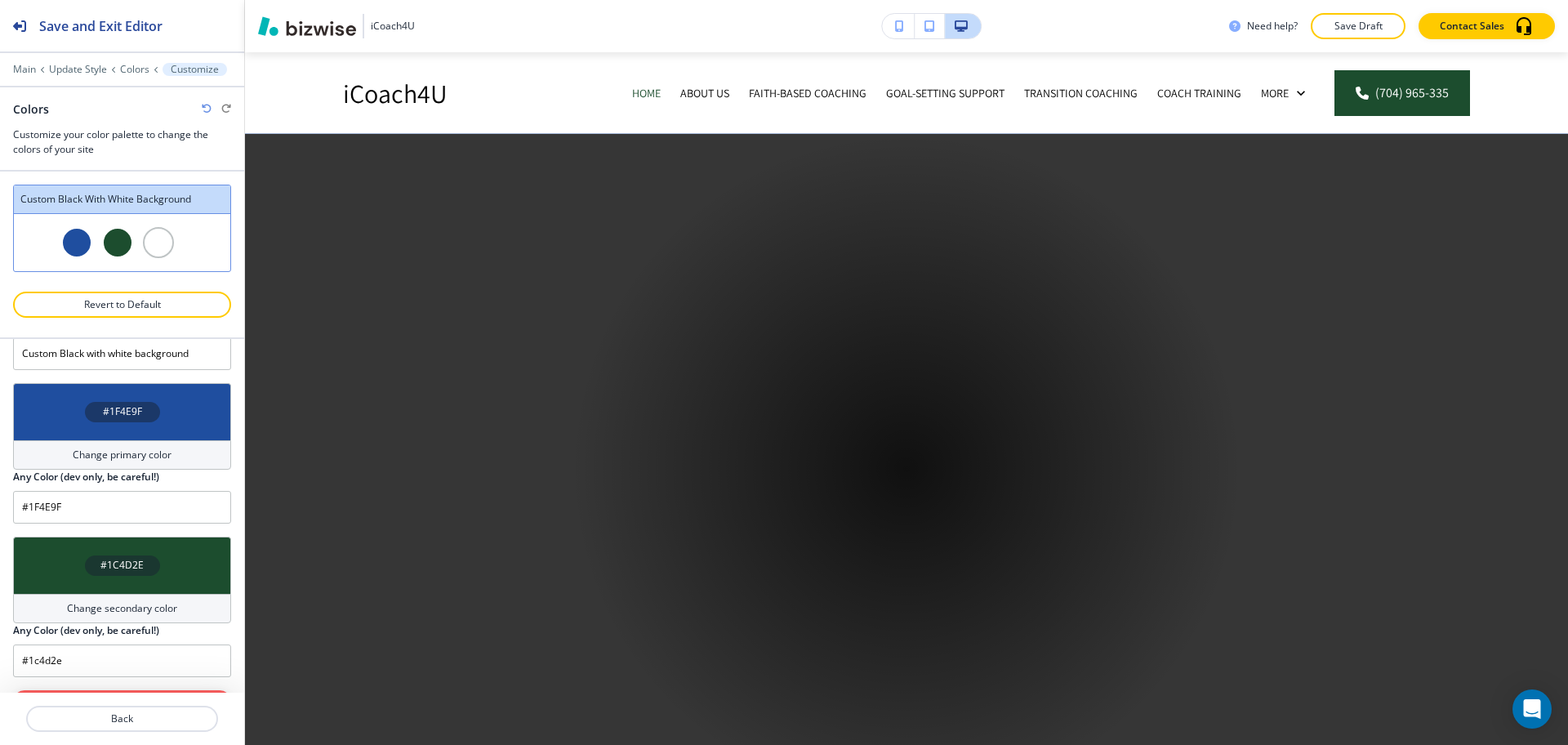
scroll to position [69, 0]
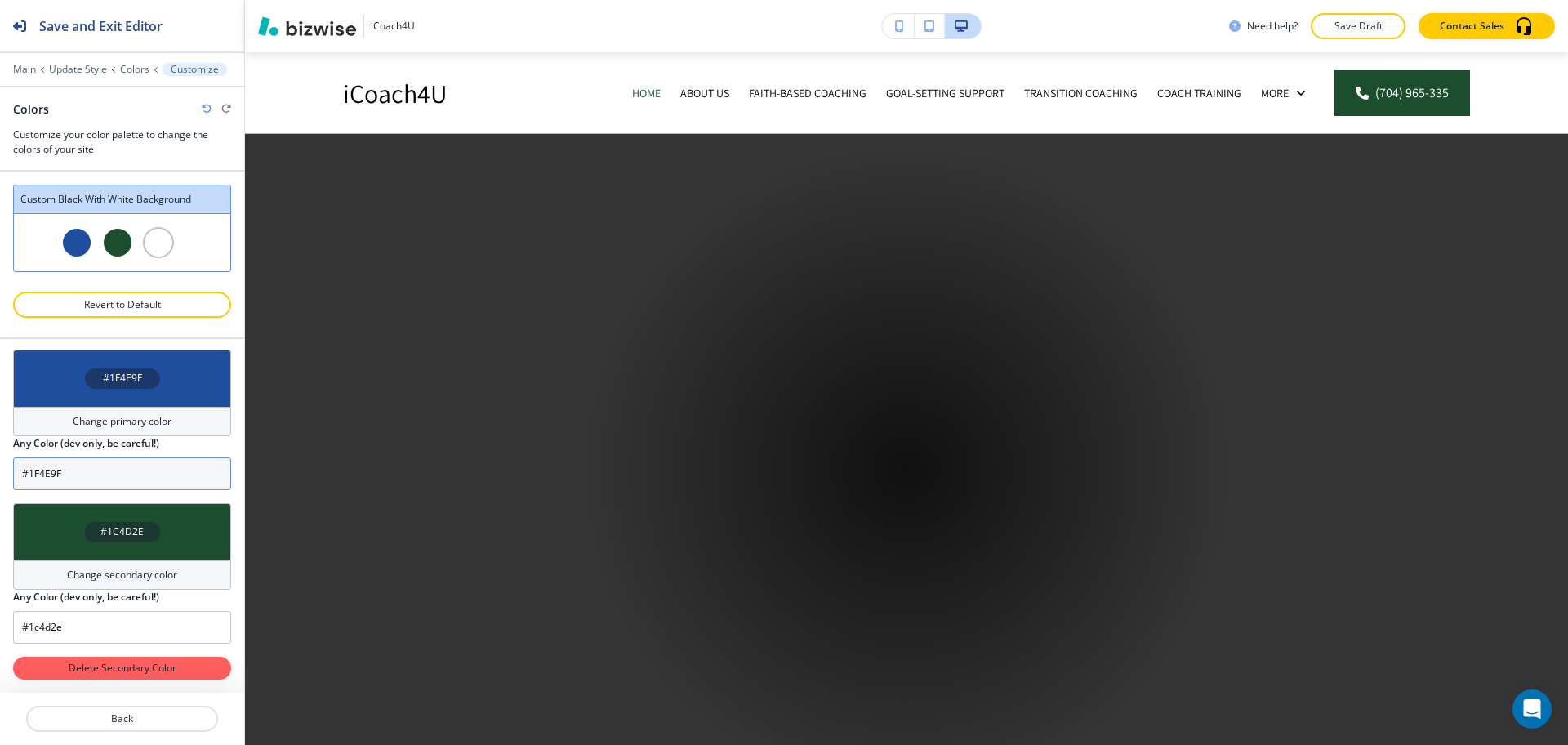
click at [131, 473] on input "#1F4E9F" at bounding box center [121, 473] width 218 height 33
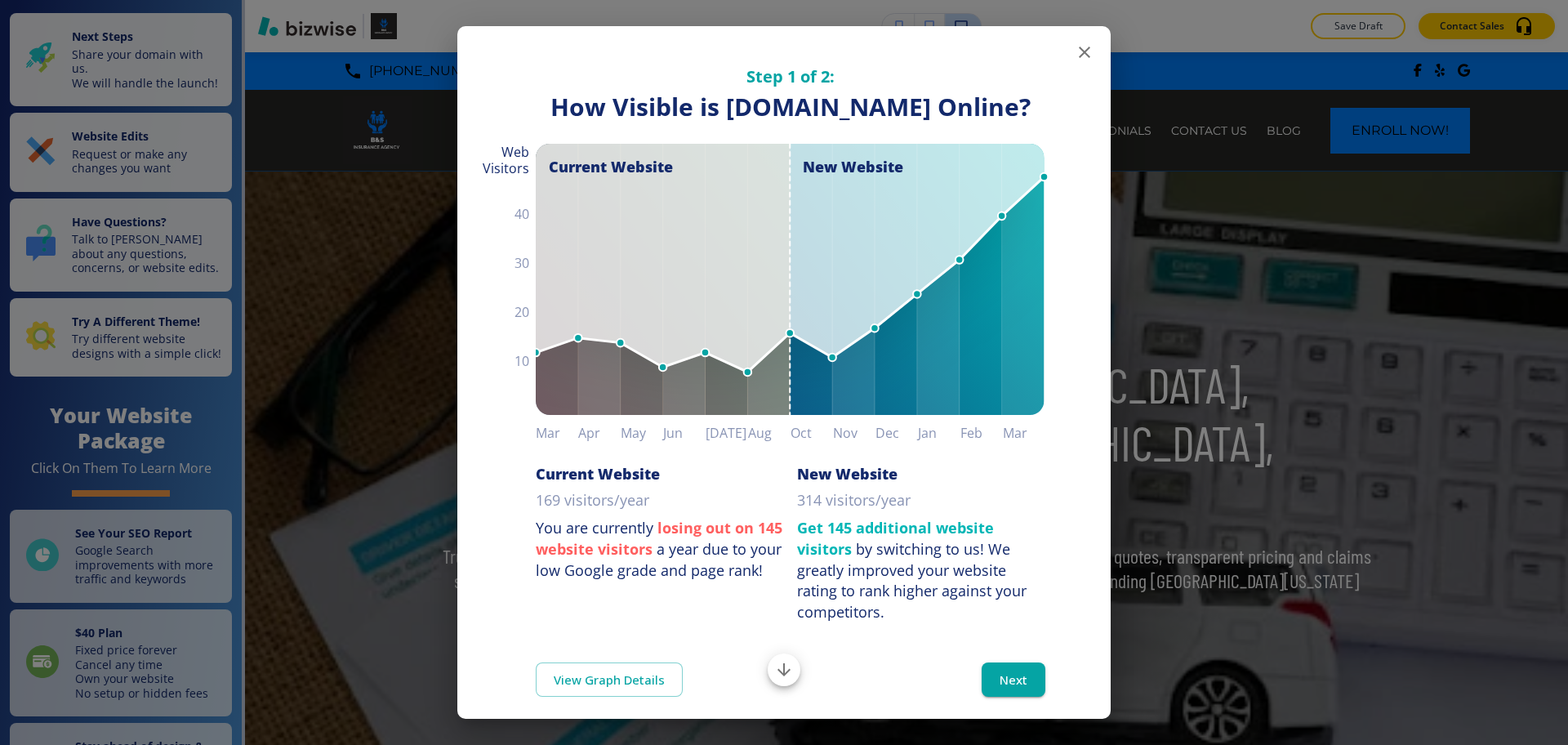
click at [1075, 53] on icon "button" at bounding box center [1084, 51] width 20 height 20
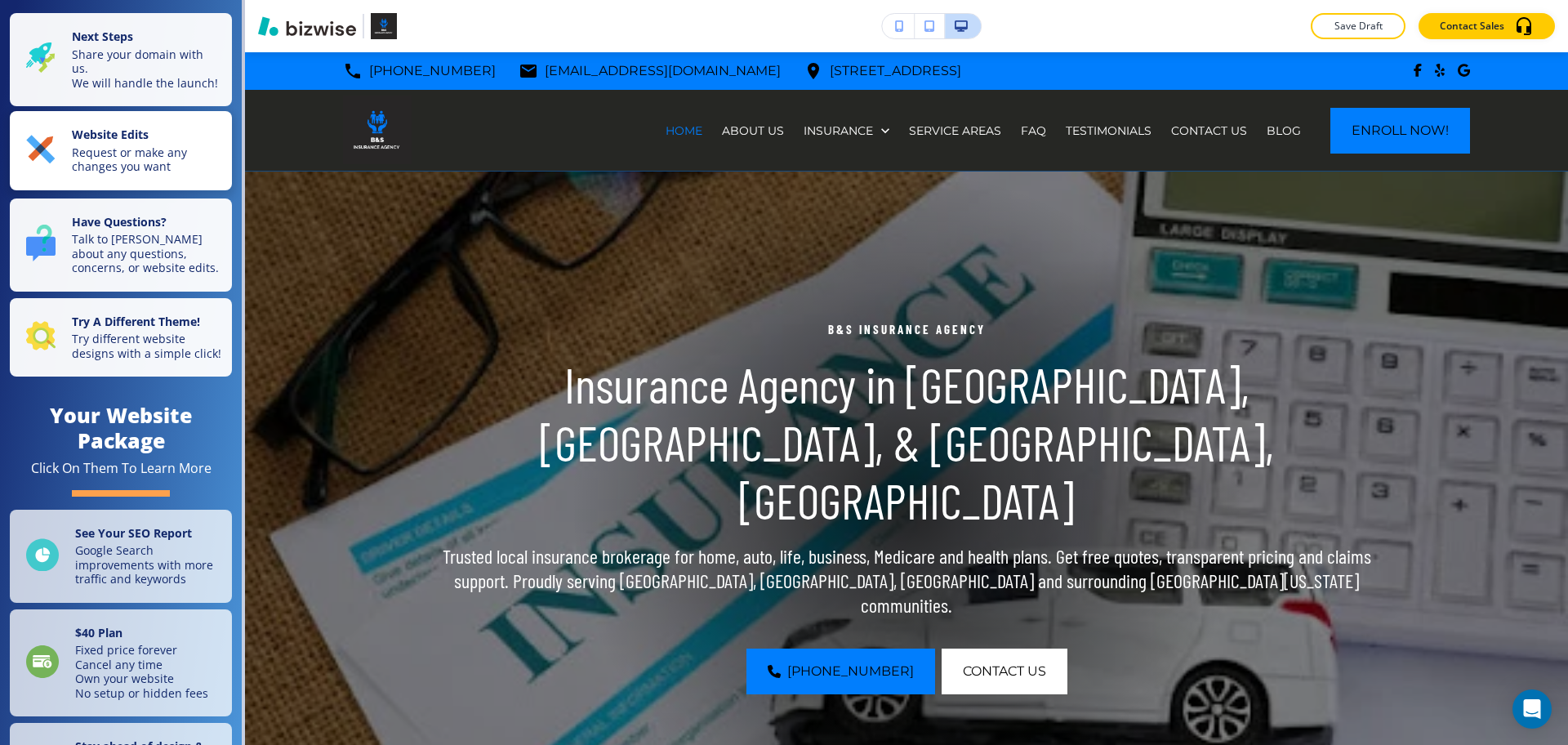
click at [164, 165] on p "Request or make any changes you want" at bounding box center [147, 160] width 150 height 29
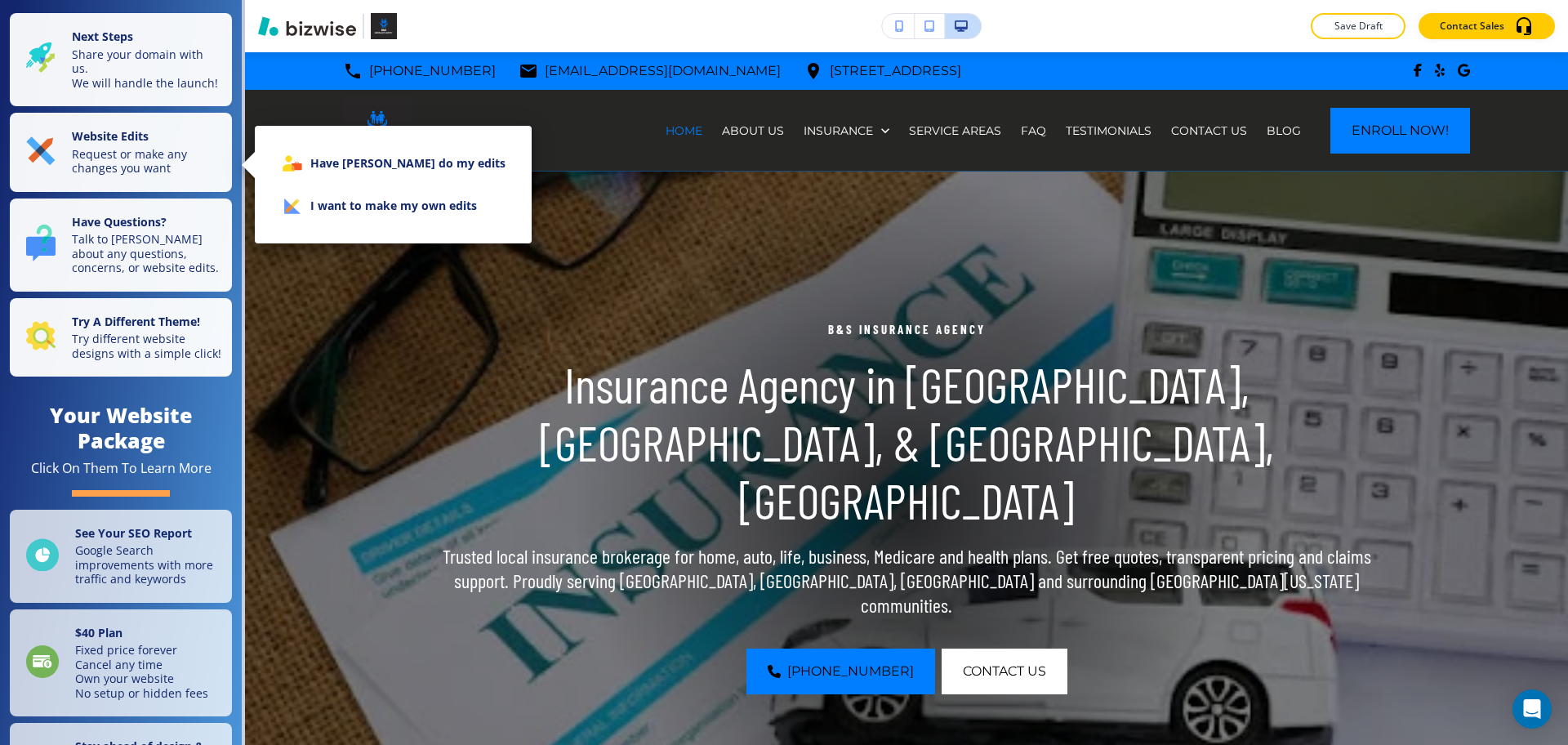
click at [301, 233] on ul "Have Alex Brion do my edits I want to make my own edits" at bounding box center [393, 184] width 250 height 98
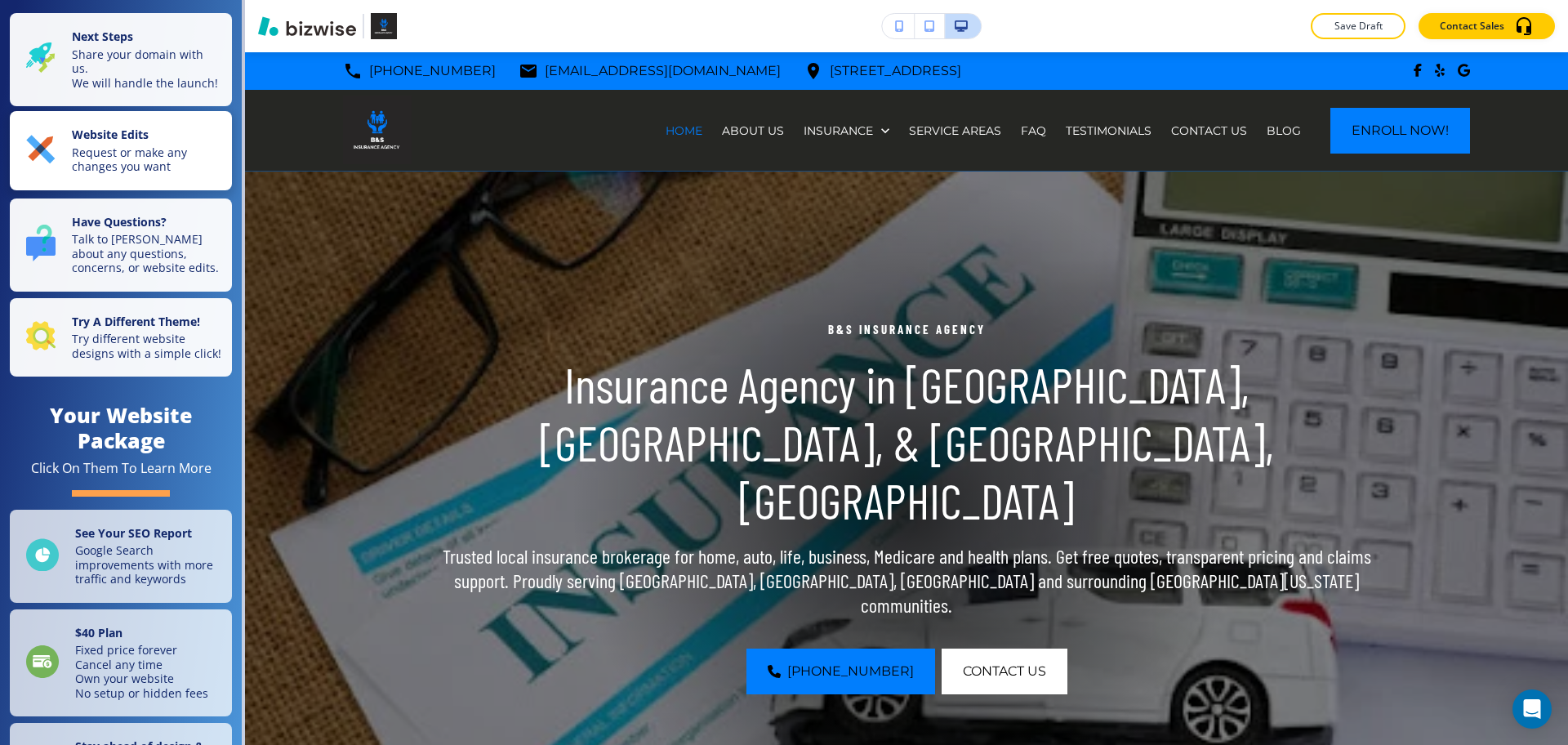
click at [189, 172] on p "Request or make any changes you want" at bounding box center [147, 160] width 150 height 29
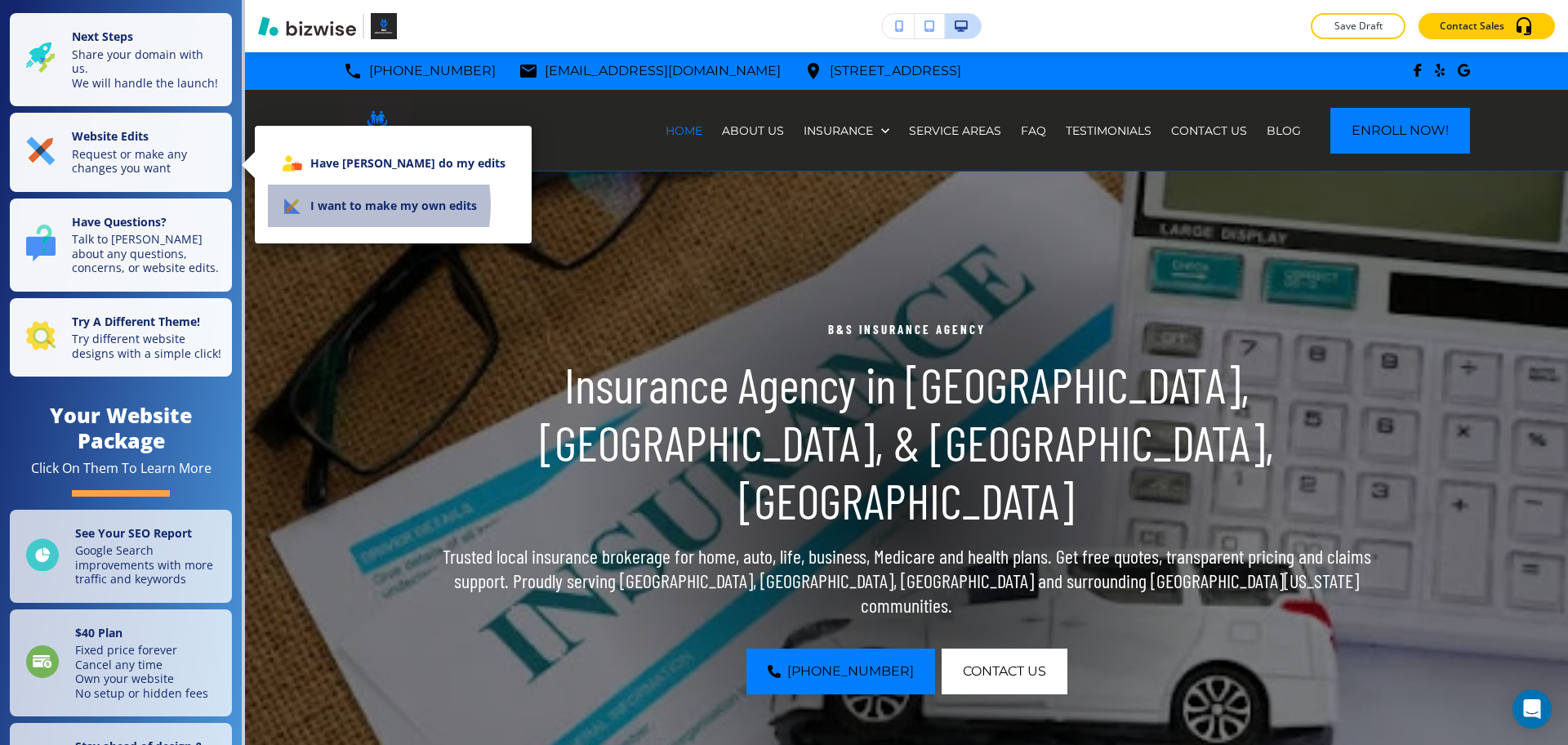
click at [338, 205] on li "I want to make my own edits" at bounding box center [393, 206] width 250 height 42
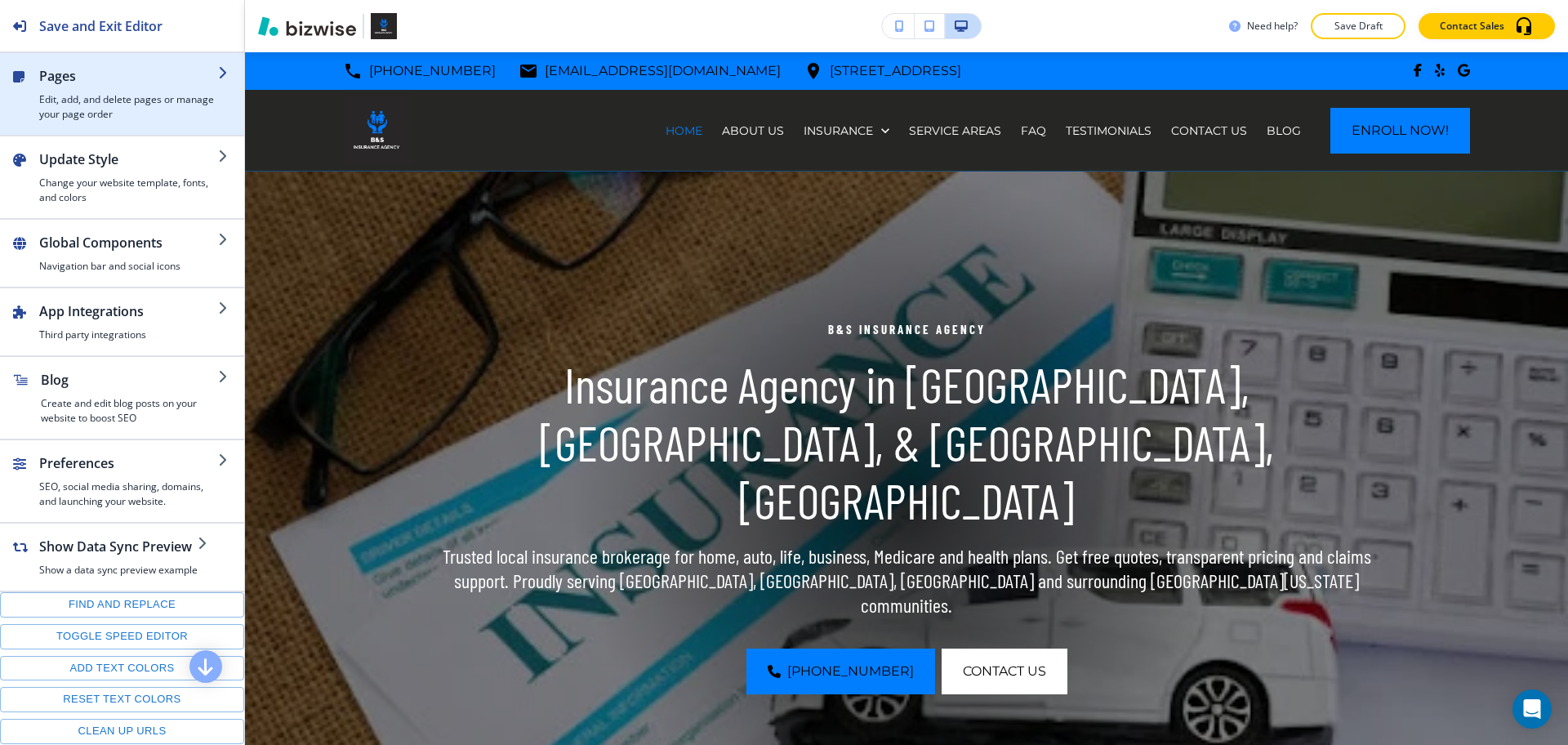
click at [107, 106] on h4 "Edit, add, and delete pages or manage your page order" at bounding box center [128, 107] width 178 height 29
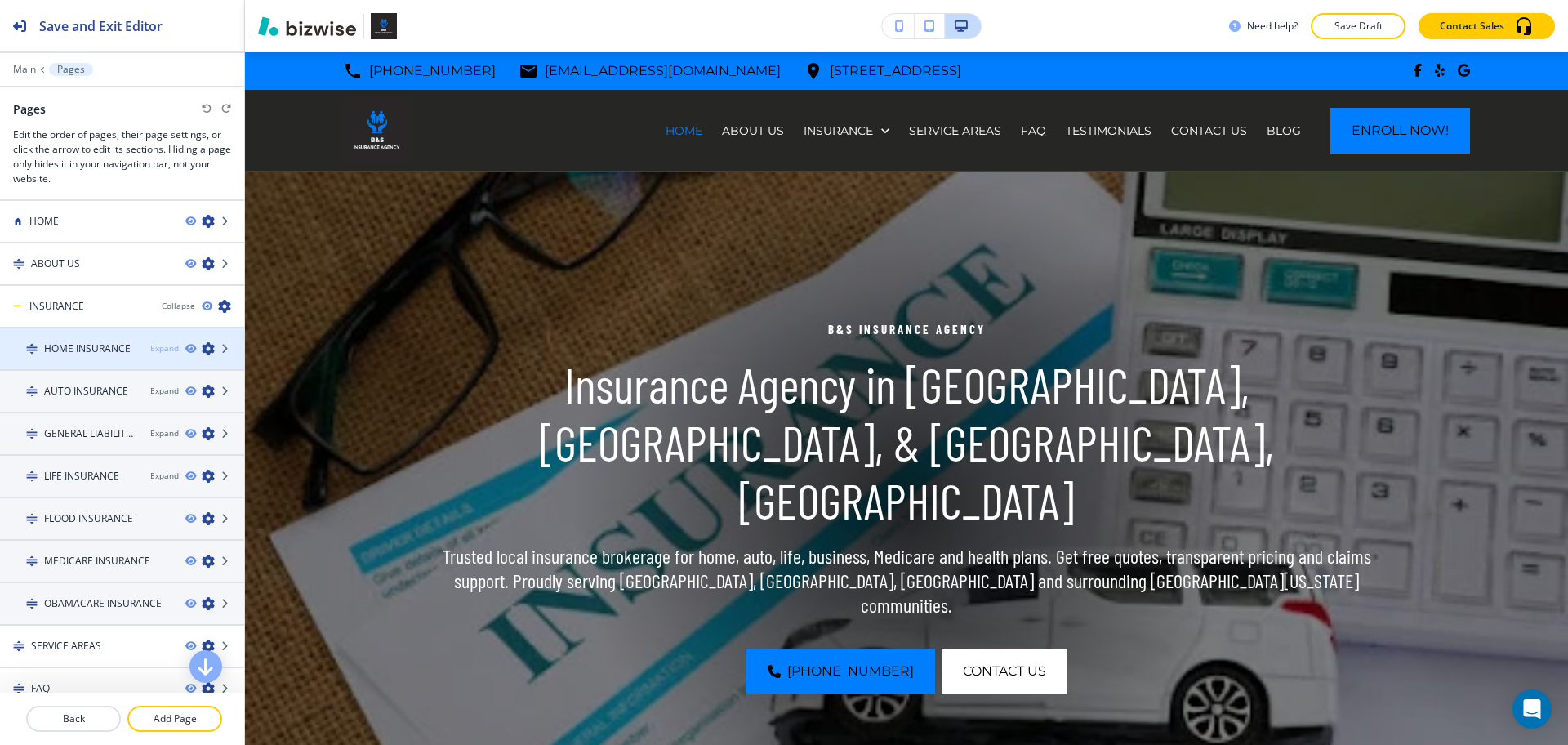
click at [152, 347] on div "Expand" at bounding box center [164, 348] width 29 height 12
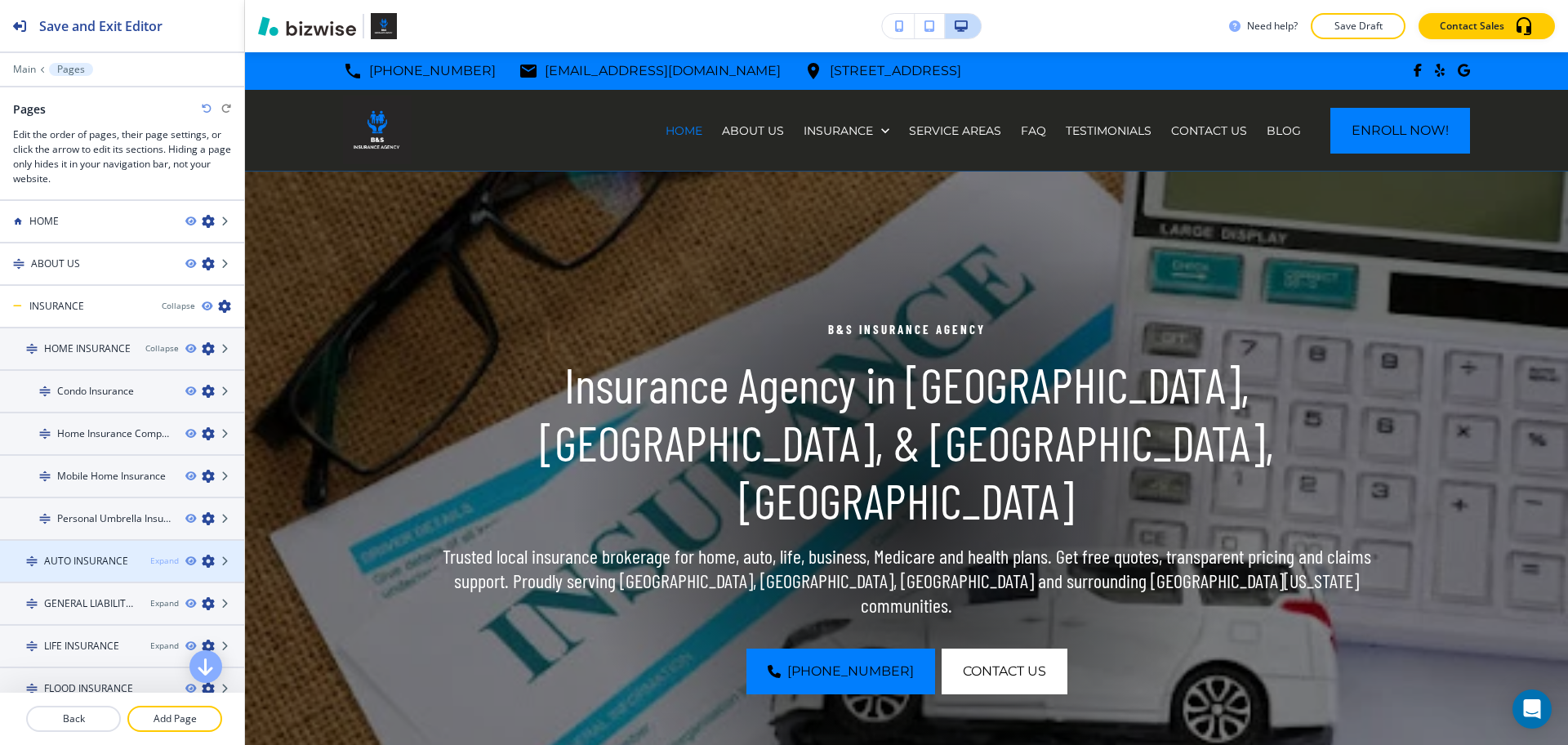
click at [150, 560] on div "Expand" at bounding box center [164, 560] width 29 height 12
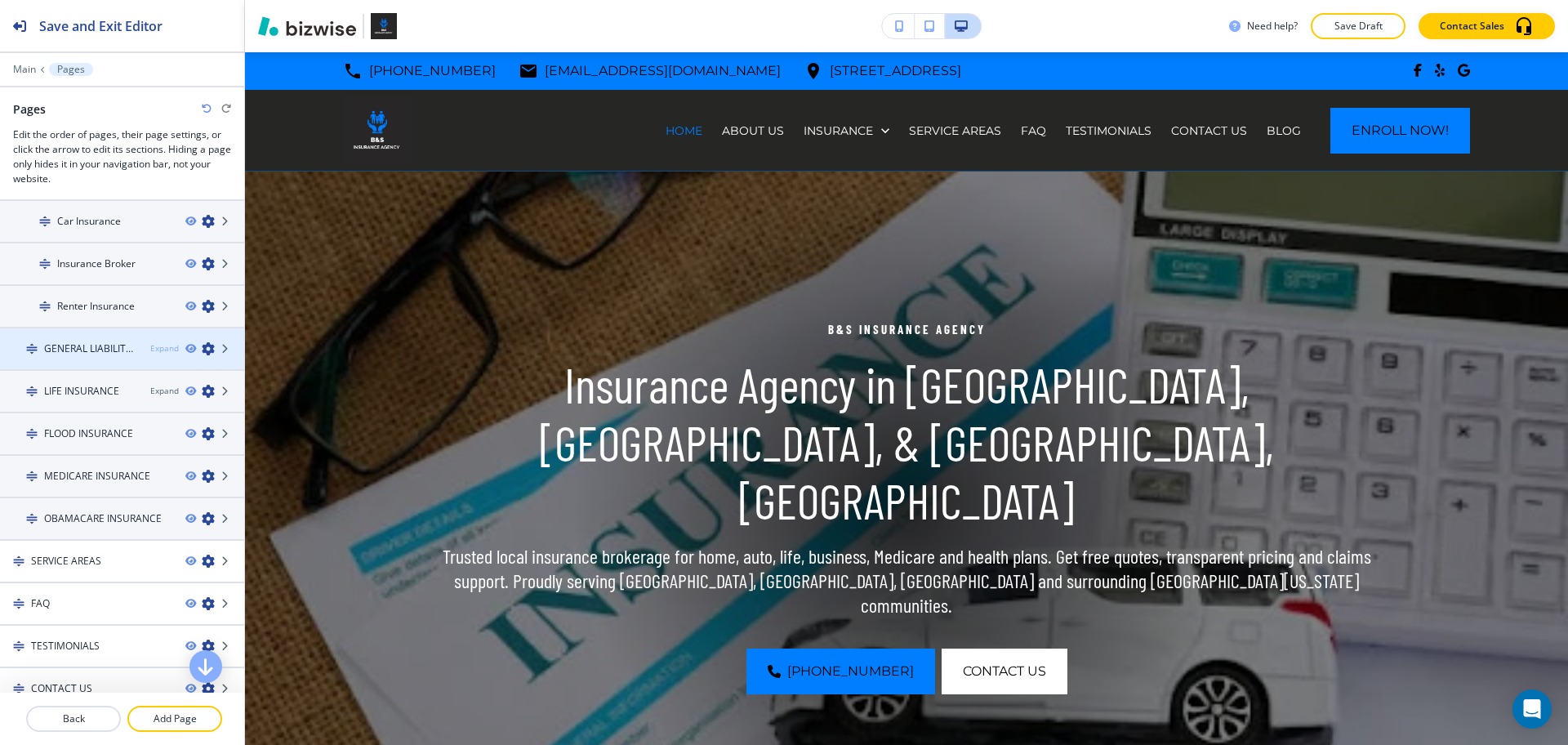
click at [150, 352] on div "Expand" at bounding box center [164, 348] width 29 height 12
click at [150, 349] on div "Expand" at bounding box center [164, 351] width 29 height 12
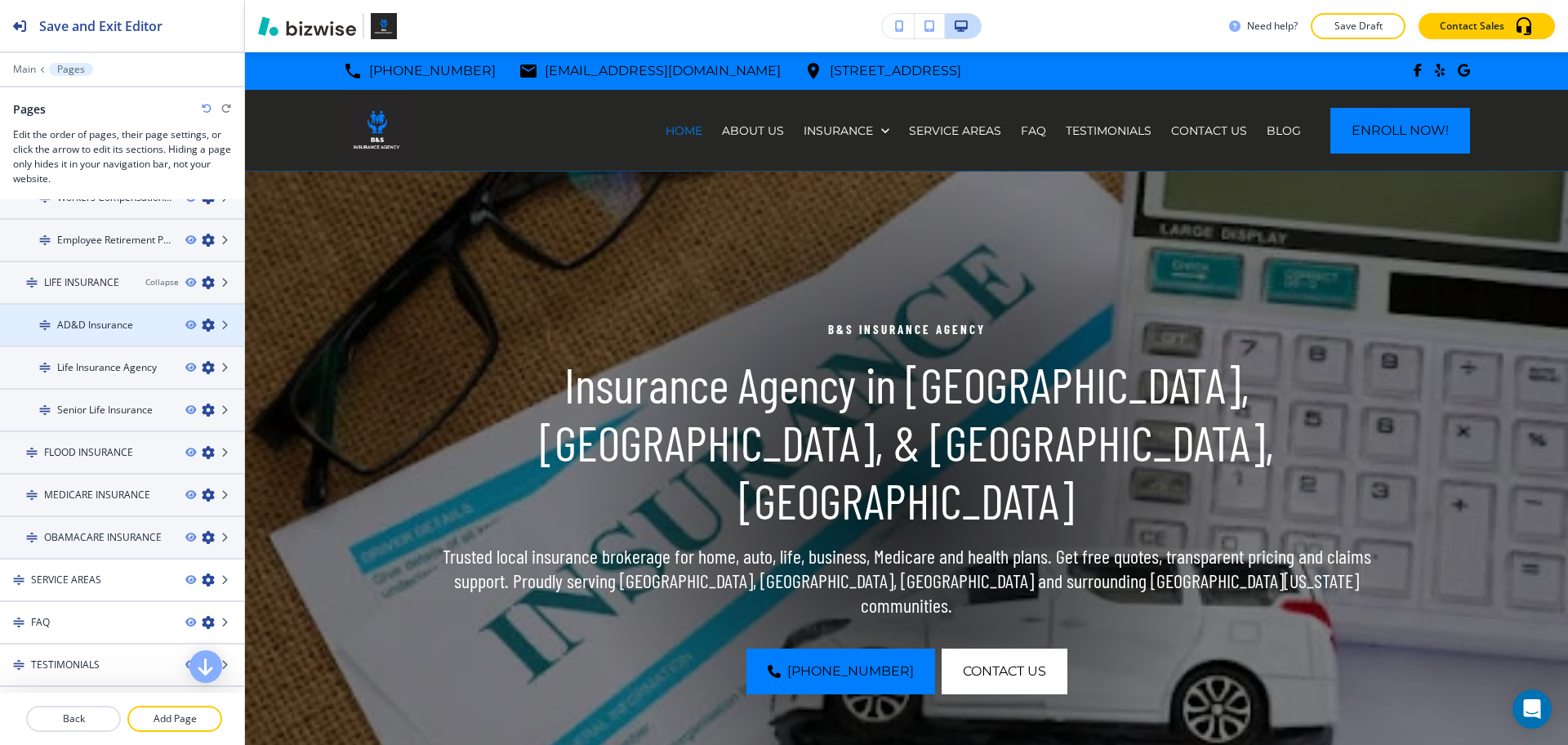
scroll to position [1038, 0]
